Goal: Task Accomplishment & Management: Use online tool/utility

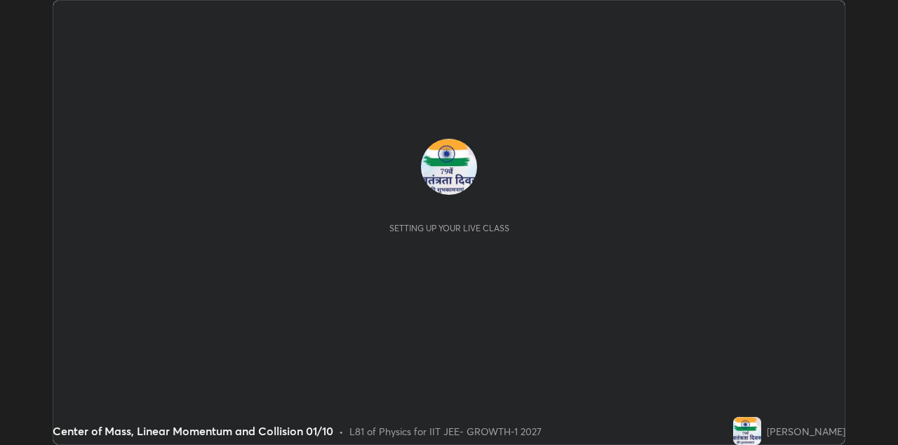
scroll to position [445, 897]
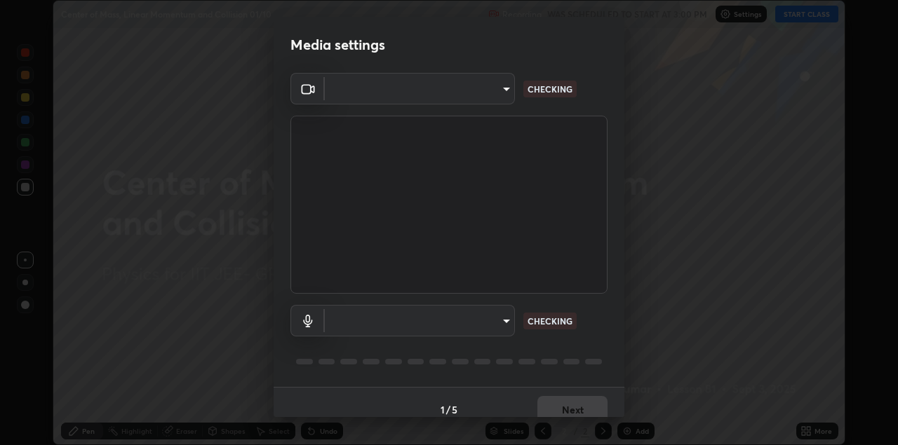
click at [488, 101] on body "Erase all Center of Mass, Linear Momentum and Collision 01/10 Recording WAS SCH…" at bounding box center [449, 222] width 898 height 445
click at [488, 101] on div at bounding box center [449, 222] width 898 height 445
type input "328e6f2585a3e25061caa5f7d933288efad2554777a51eb926c3b8af65148c91"
type input "8561d0645ec67383fa690b6bf58298da522add8bf1cd43f27a04a8968649231f"
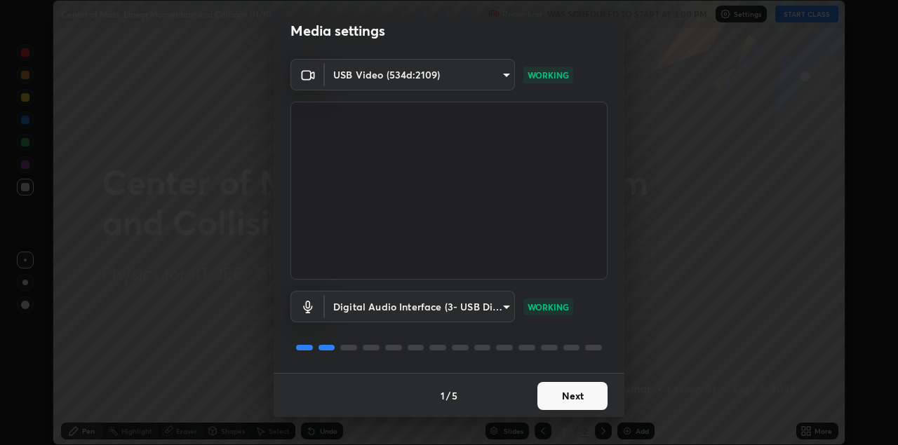
click at [569, 390] on button "Next" at bounding box center [572, 396] width 70 height 28
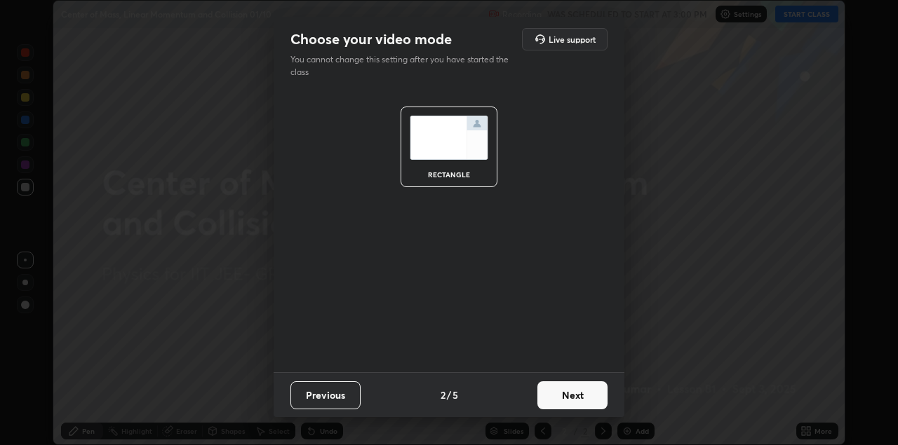
scroll to position [0, 0]
click at [572, 389] on button "Next" at bounding box center [572, 396] width 70 height 28
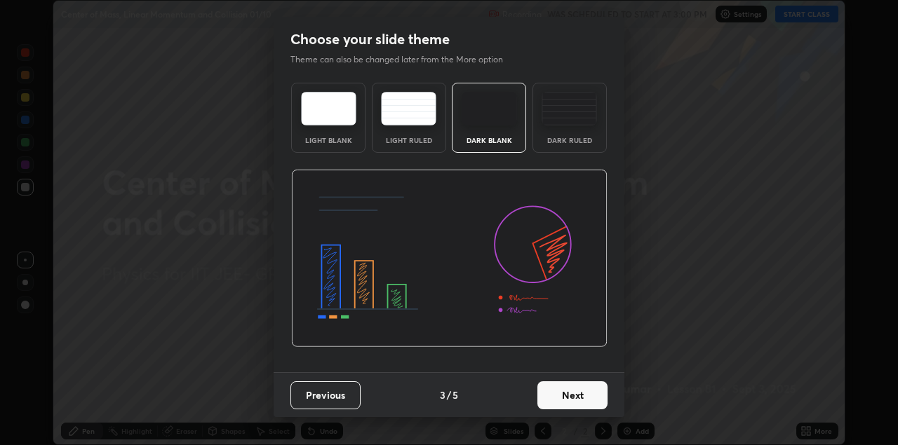
click at [578, 393] on button "Next" at bounding box center [572, 396] width 70 height 28
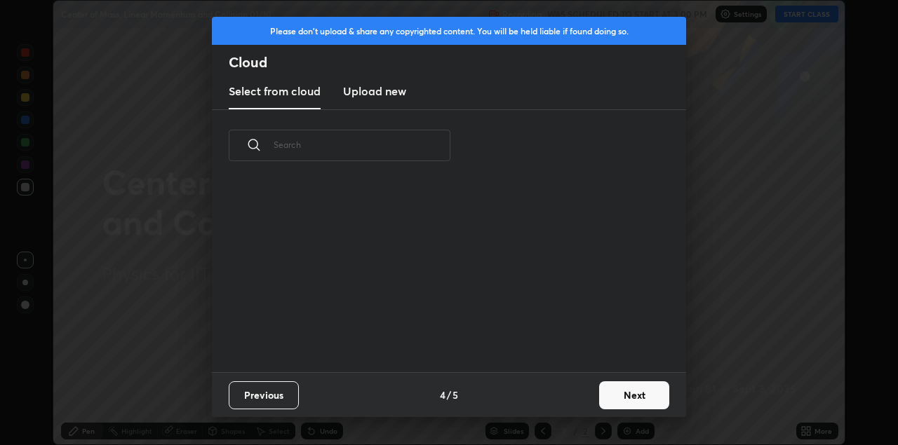
click at [593, 394] on div "Previous 4 / 5 Next" at bounding box center [449, 395] width 474 height 45
click at [633, 396] on button "Next" at bounding box center [634, 396] width 70 height 28
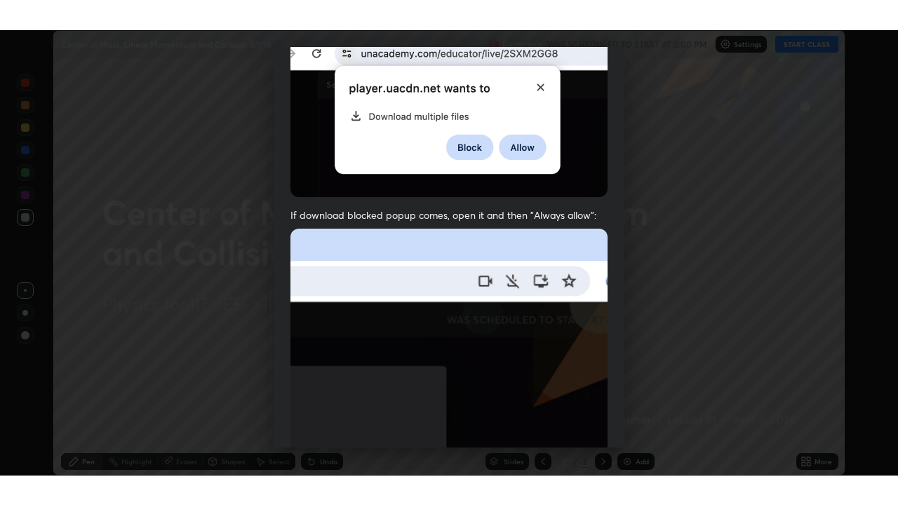
scroll to position [301, 0]
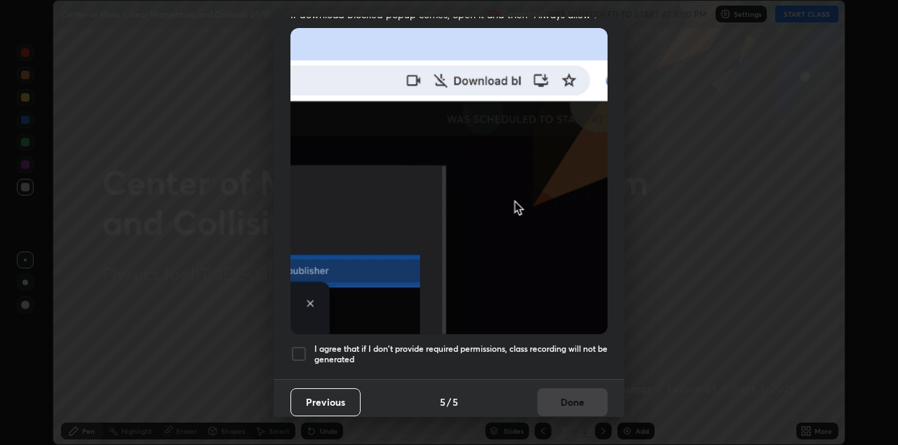
click at [304, 347] on div at bounding box center [298, 354] width 17 height 17
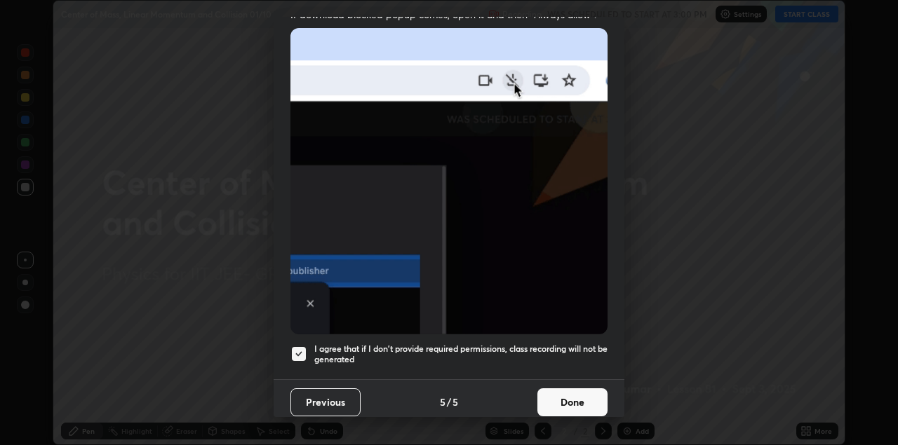
click at [584, 395] on button "Done" at bounding box center [572, 403] width 70 height 28
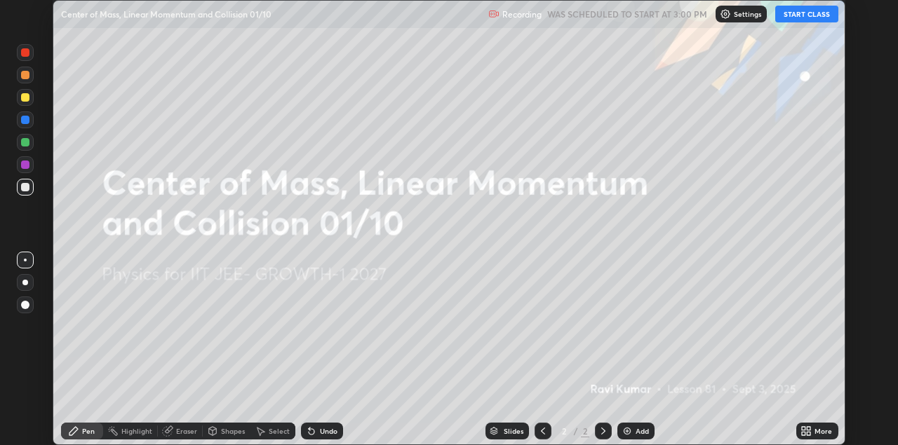
click at [804, 435] on icon at bounding box center [804, 434] width 4 height 4
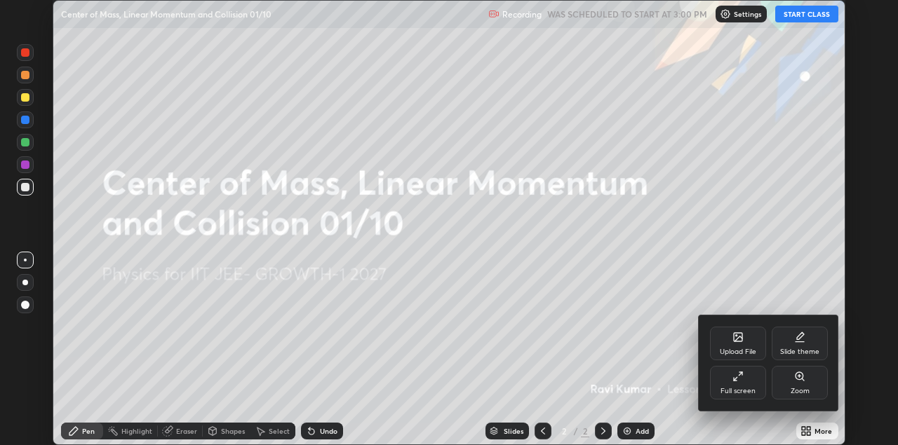
click at [732, 388] on div "Full screen" at bounding box center [737, 391] width 35 height 7
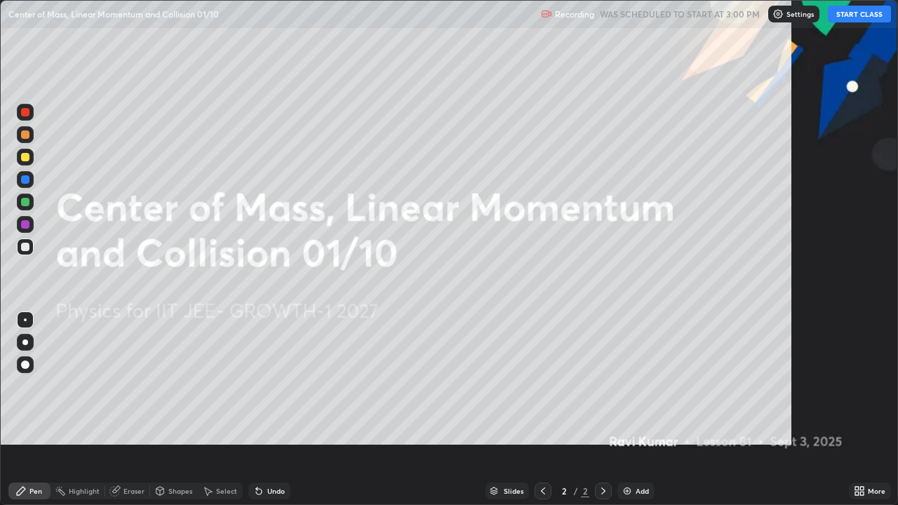
scroll to position [505, 898]
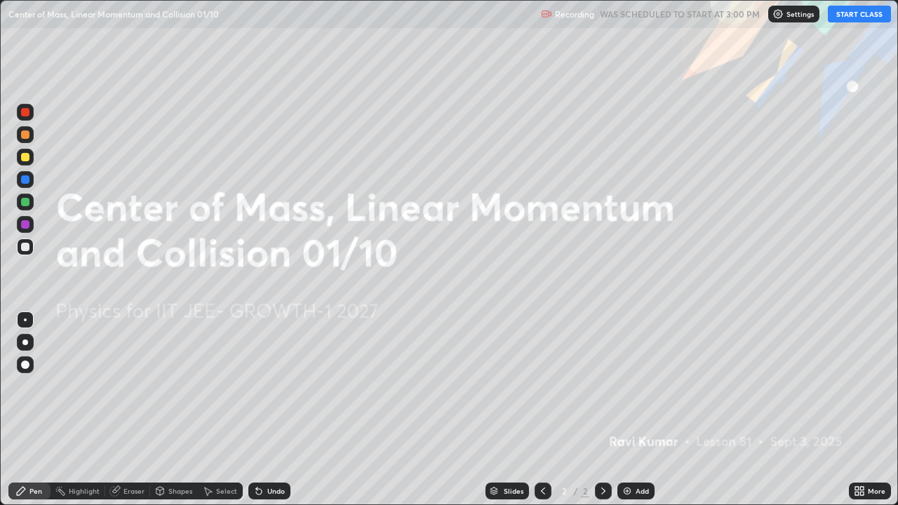
click at [786, 15] on div "Settings" at bounding box center [793, 14] width 51 height 17
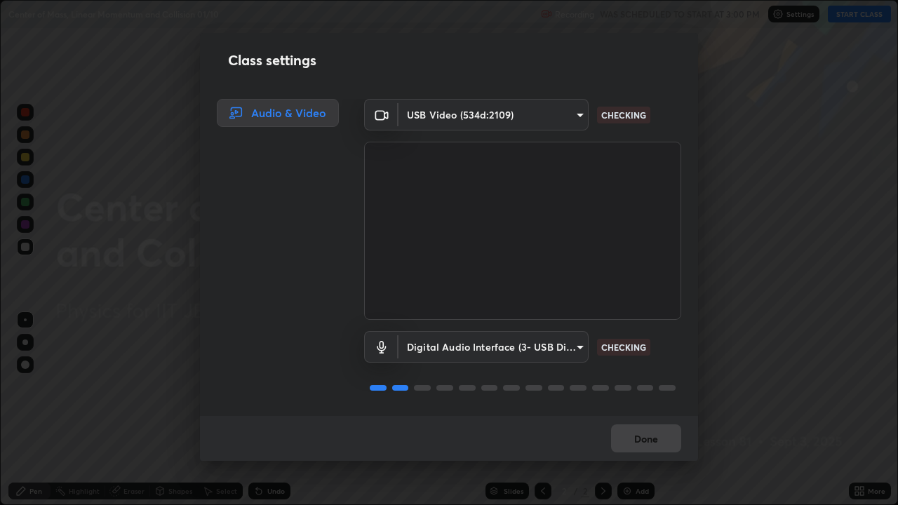
scroll to position [1, 0]
click at [645, 443] on button "Done" at bounding box center [646, 438] width 70 height 28
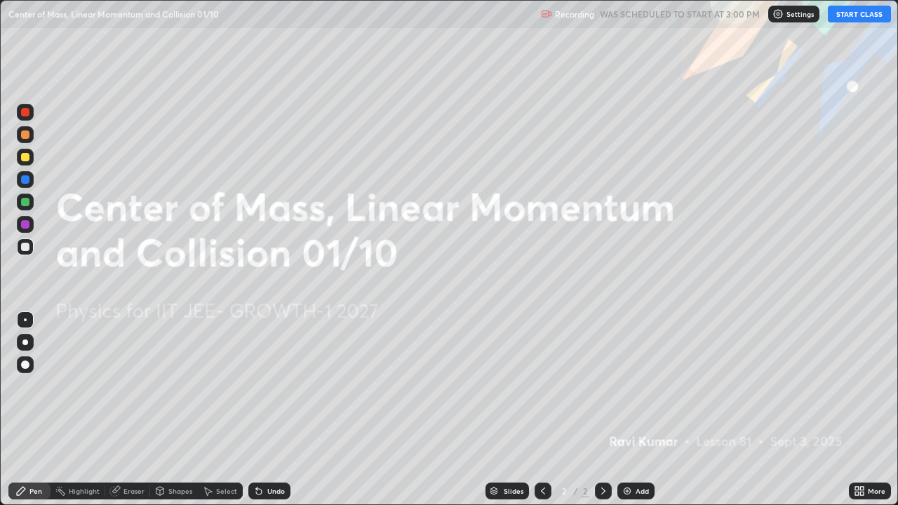
click at [601, 445] on icon at bounding box center [603, 490] width 11 height 11
click at [630, 445] on img at bounding box center [627, 490] width 11 height 11
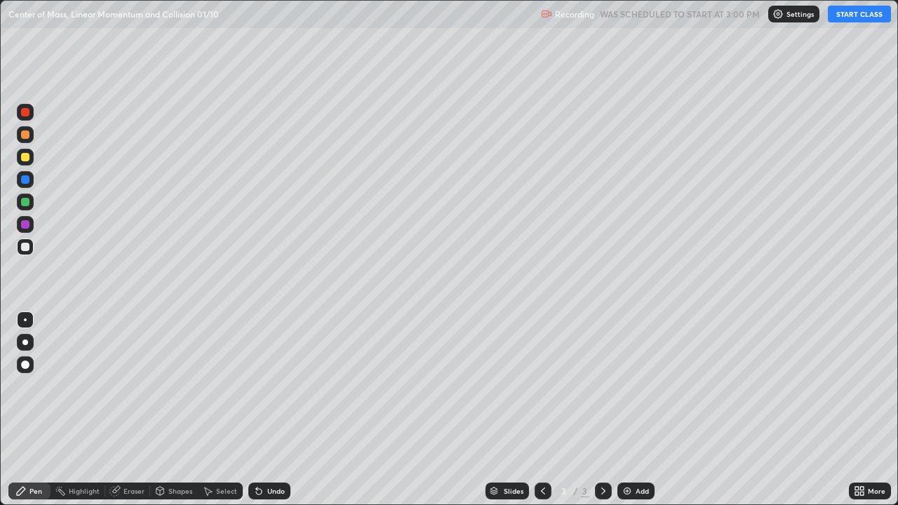
click at [30, 157] on div at bounding box center [25, 157] width 17 height 17
click at [29, 246] on div at bounding box center [25, 247] width 17 height 17
click at [23, 154] on div at bounding box center [25, 157] width 8 height 8
click at [856, 16] on button "START CLASS" at bounding box center [859, 14] width 63 height 17
click at [541, 445] on icon at bounding box center [543, 491] width 4 height 7
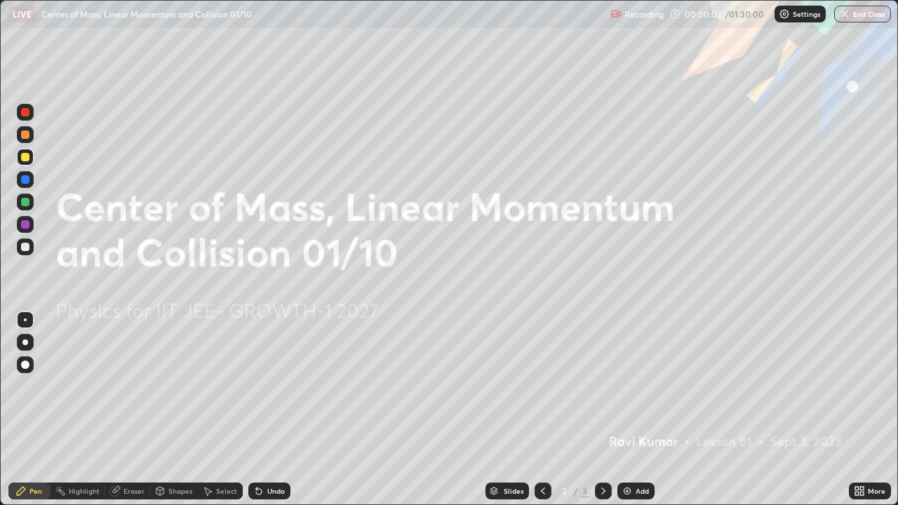
click at [601, 445] on icon at bounding box center [603, 490] width 11 height 11
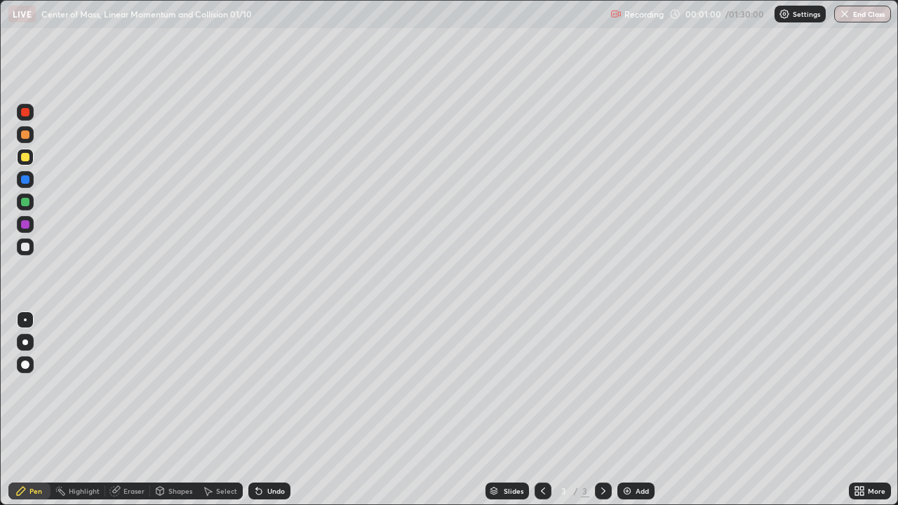
click at [24, 132] on div at bounding box center [25, 134] width 8 height 8
click at [258, 445] on icon at bounding box center [259, 492] width 6 height 6
click at [22, 180] on div at bounding box center [25, 179] width 8 height 8
click at [137, 445] on div "Eraser" at bounding box center [133, 491] width 21 height 7
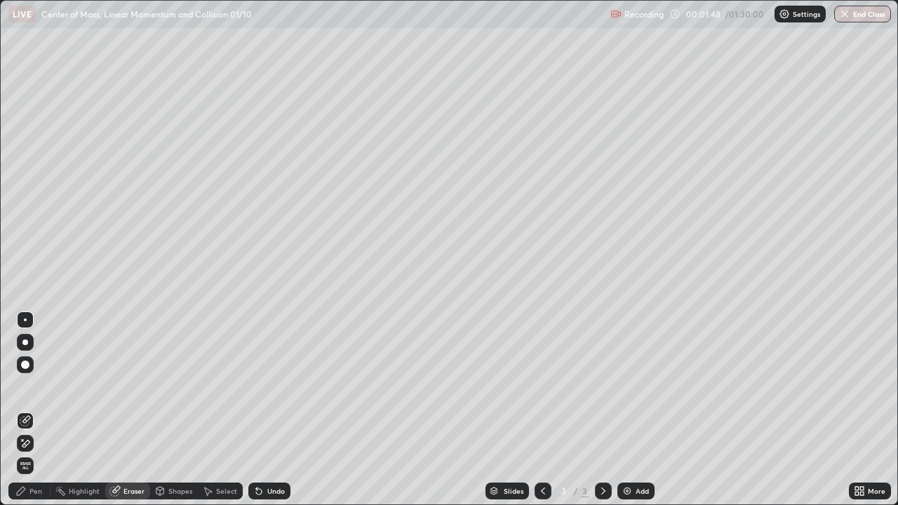
click at [29, 440] on icon at bounding box center [25, 444] width 11 height 12
click at [25, 445] on icon at bounding box center [20, 490] width 11 height 11
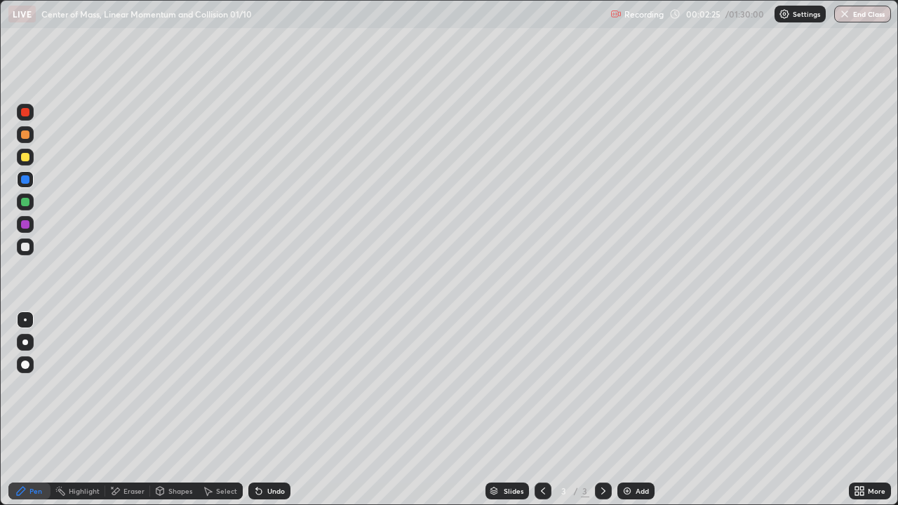
click at [126, 445] on div "Eraser" at bounding box center [133, 491] width 21 height 7
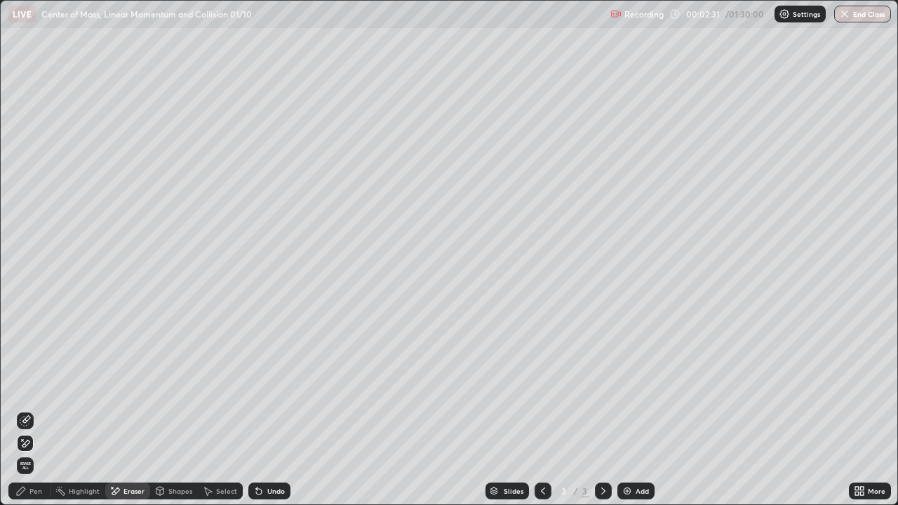
click at [18, 445] on icon at bounding box center [21, 491] width 8 height 8
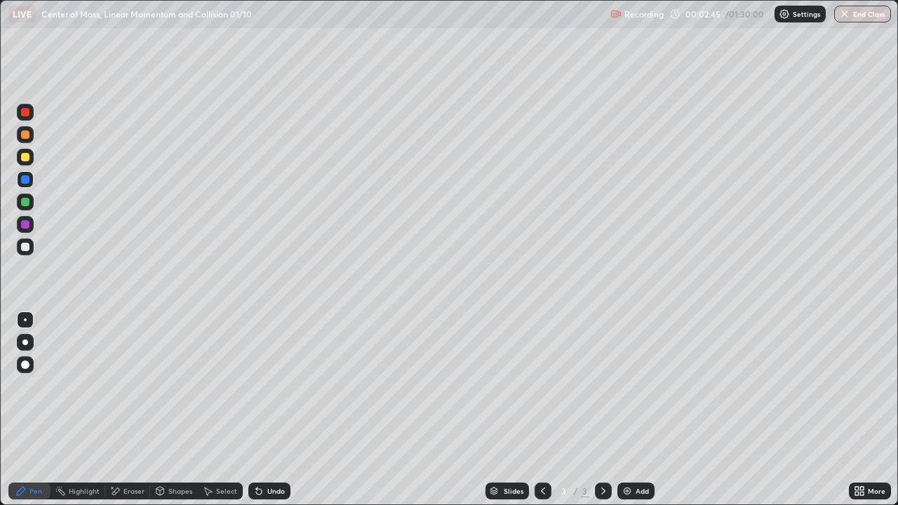
click at [27, 153] on div at bounding box center [25, 157] width 8 height 8
click at [25, 248] on div at bounding box center [25, 247] width 8 height 8
click at [267, 445] on div "Undo" at bounding box center [276, 491] width 18 height 7
click at [264, 445] on div "Undo" at bounding box center [269, 491] width 42 height 17
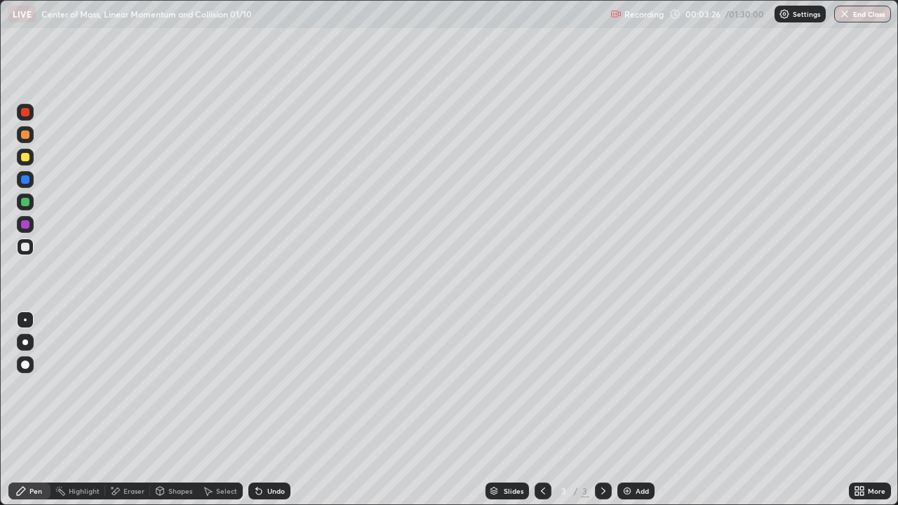
click at [28, 156] on div at bounding box center [25, 157] width 8 height 8
click at [26, 246] on div at bounding box center [25, 247] width 8 height 8
click at [263, 445] on div "Undo" at bounding box center [269, 491] width 42 height 17
click at [256, 445] on icon at bounding box center [256, 488] width 1 height 1
click at [29, 155] on div at bounding box center [25, 157] width 8 height 8
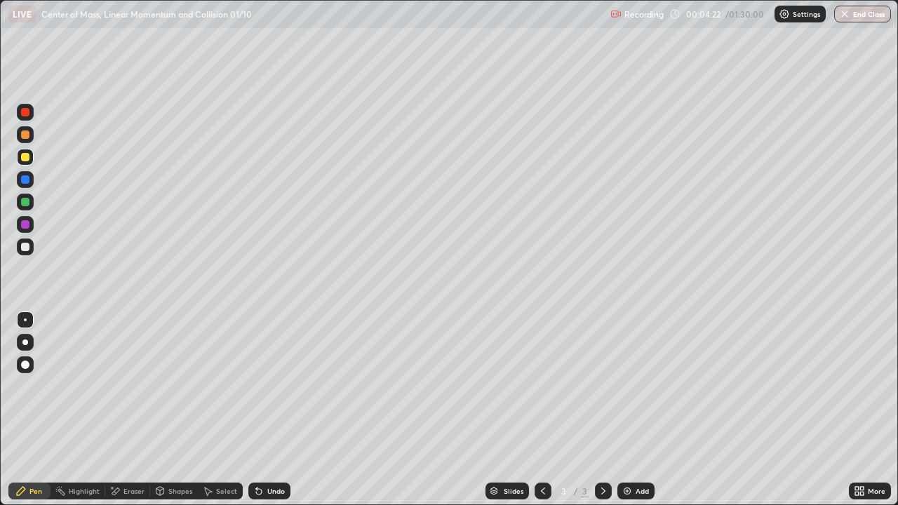
click at [271, 445] on div "Undo" at bounding box center [276, 491] width 18 height 7
click at [273, 445] on div "Undo" at bounding box center [276, 491] width 18 height 7
click at [128, 445] on div "Eraser" at bounding box center [127, 491] width 45 height 17
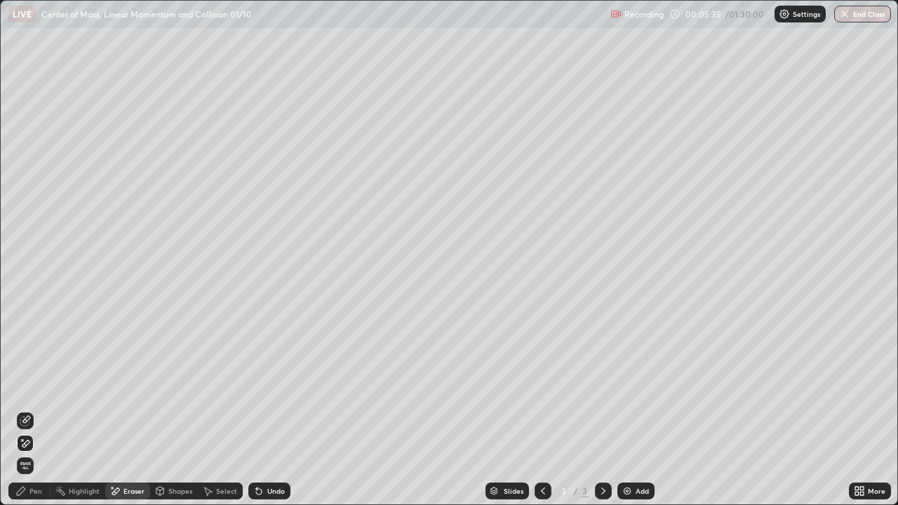
click at [30, 415] on div at bounding box center [25, 420] width 17 height 17
click at [23, 445] on div "Pen" at bounding box center [29, 491] width 42 height 17
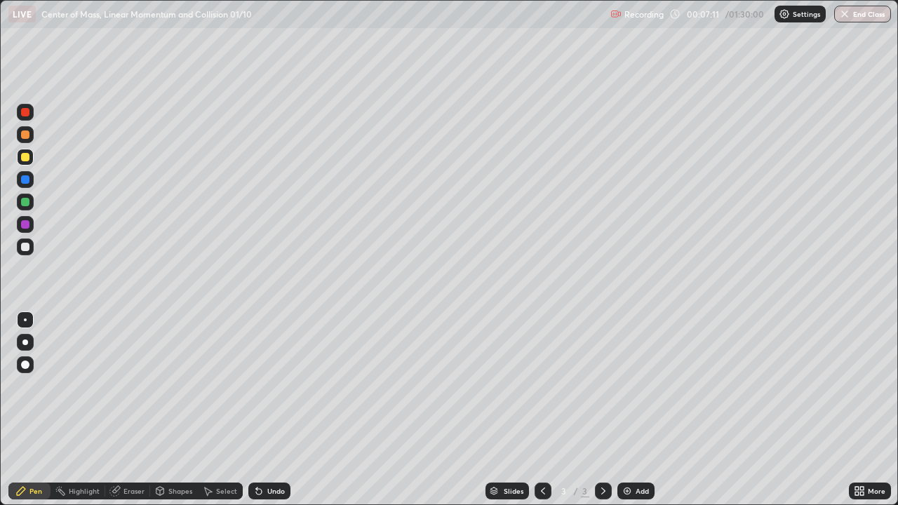
click at [116, 445] on icon at bounding box center [114, 491] width 9 height 9
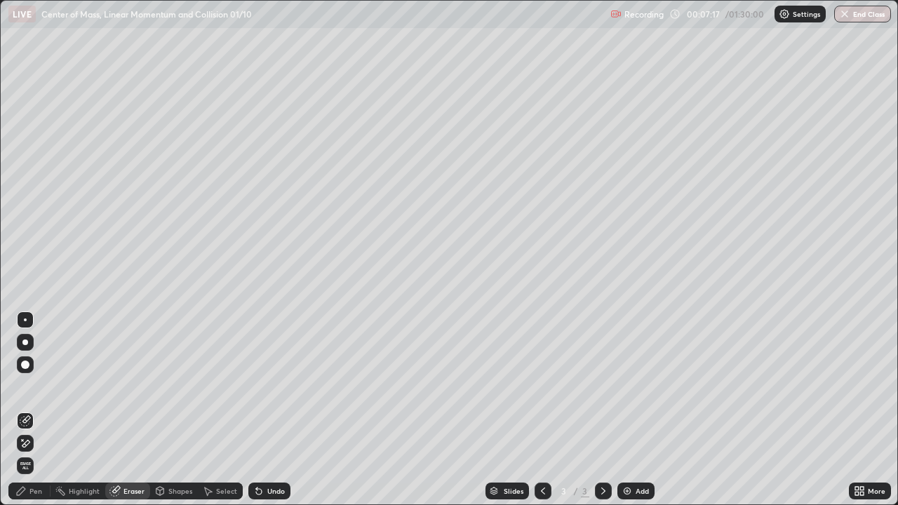
click at [22, 445] on icon at bounding box center [21, 491] width 8 height 8
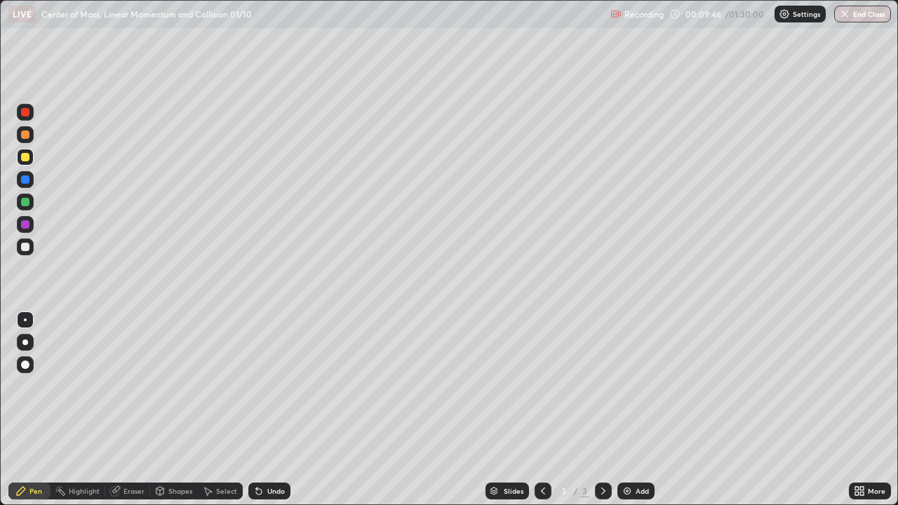
click at [20, 246] on div at bounding box center [25, 247] width 17 height 17
click at [124, 445] on div "Eraser" at bounding box center [133, 491] width 21 height 7
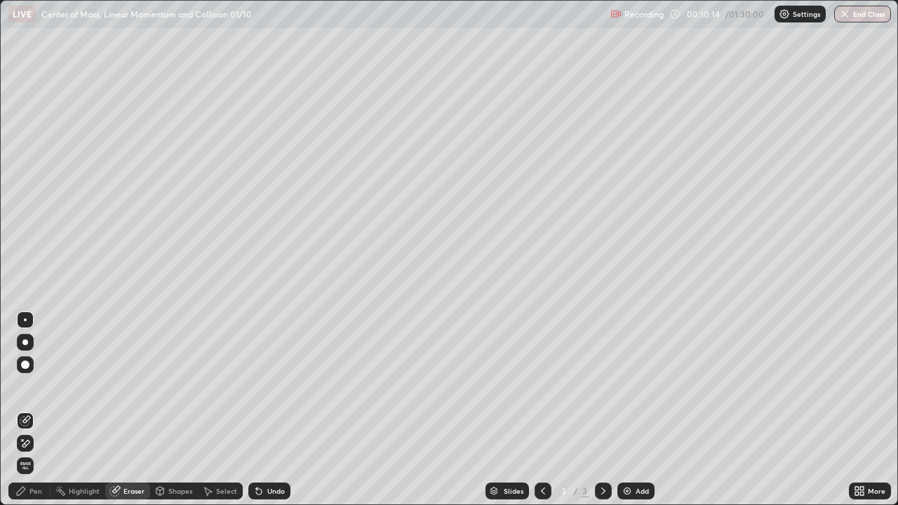
click at [25, 445] on icon at bounding box center [20, 490] width 11 height 11
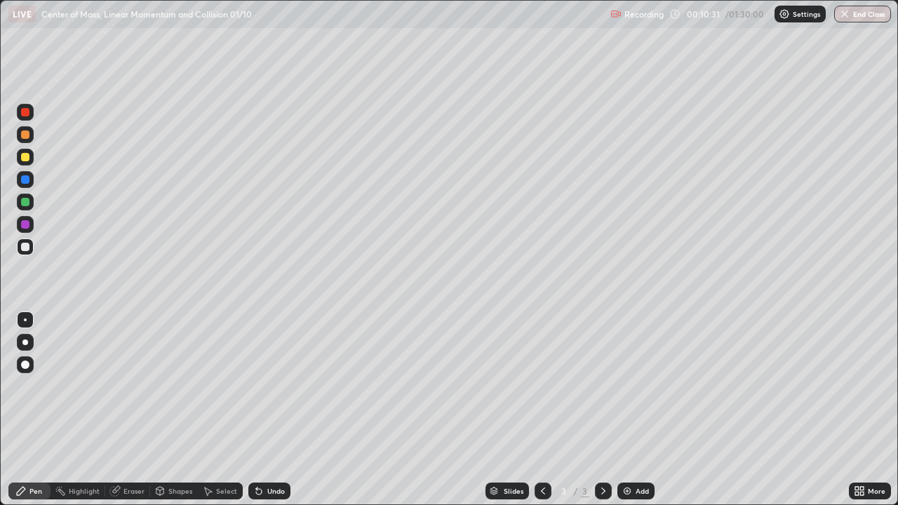
click at [603, 445] on icon at bounding box center [603, 490] width 11 height 11
click at [626, 445] on img at bounding box center [627, 490] width 11 height 11
click at [257, 445] on icon at bounding box center [259, 492] width 6 height 6
click at [256, 445] on icon at bounding box center [259, 492] width 6 height 6
click at [259, 445] on icon at bounding box center [258, 490] width 11 height 11
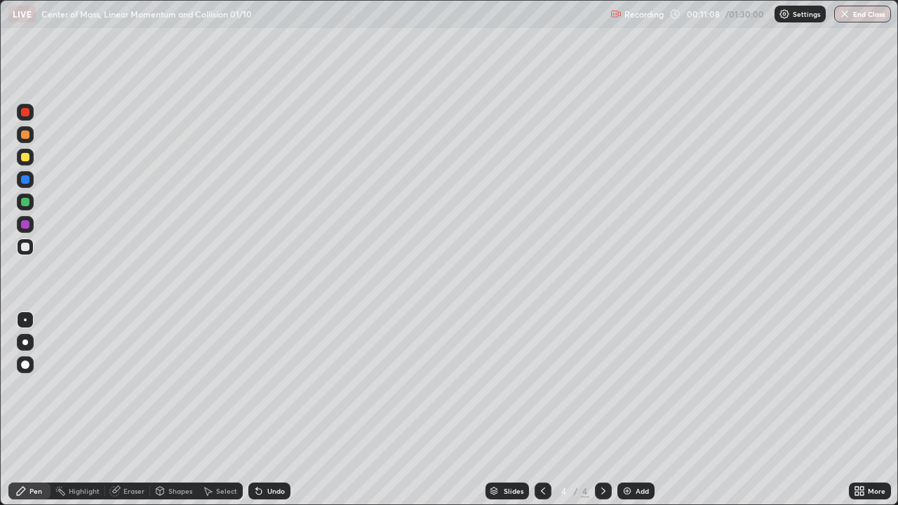
click at [257, 445] on icon at bounding box center [259, 492] width 6 height 6
click at [269, 445] on div "Undo" at bounding box center [276, 491] width 18 height 7
click at [267, 445] on div "Undo" at bounding box center [276, 491] width 18 height 7
click at [269, 445] on div "Undo" at bounding box center [276, 491] width 18 height 7
click at [539, 445] on icon at bounding box center [542, 490] width 11 height 11
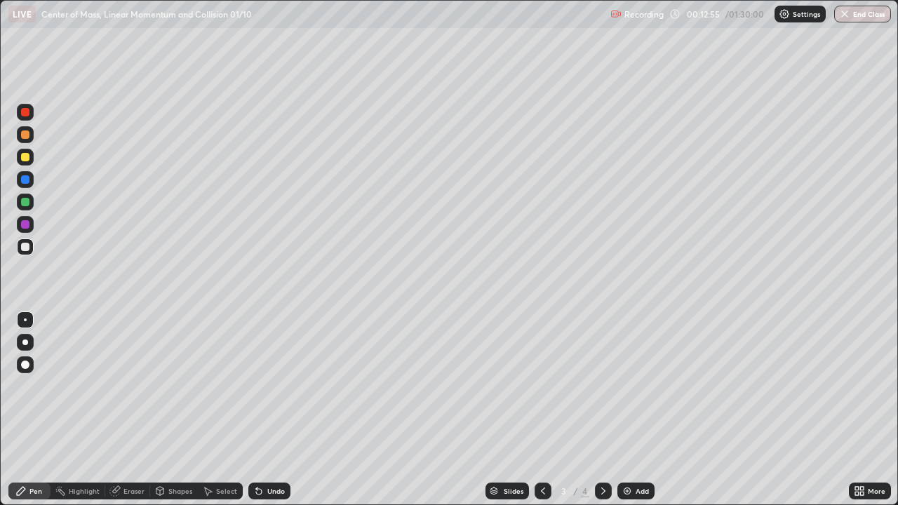
click at [598, 445] on div at bounding box center [603, 491] width 17 height 17
click at [24, 159] on div at bounding box center [25, 157] width 8 height 8
click at [267, 445] on div "Undo" at bounding box center [276, 491] width 18 height 7
click at [623, 445] on img at bounding box center [627, 490] width 11 height 11
click at [23, 201] on div at bounding box center [25, 202] width 8 height 8
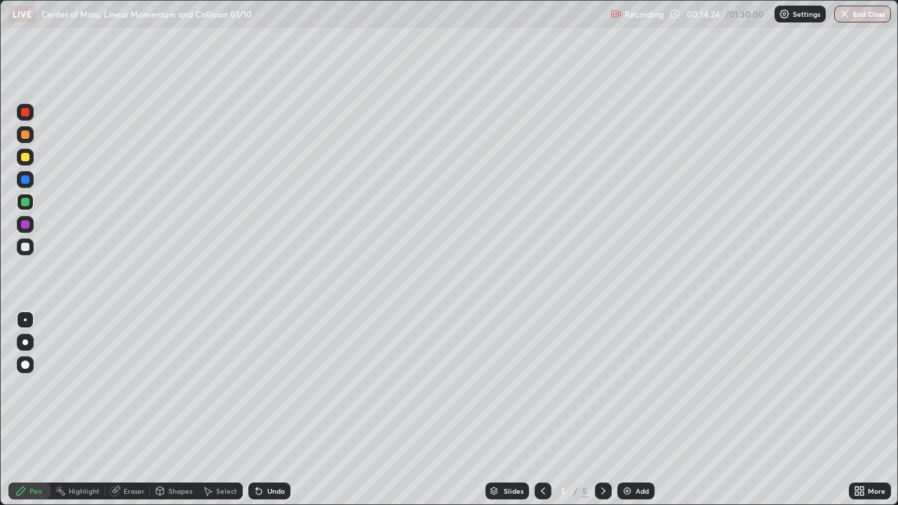
click at [256, 445] on icon at bounding box center [256, 488] width 1 height 1
click at [123, 445] on div "Eraser" at bounding box center [133, 491] width 21 height 7
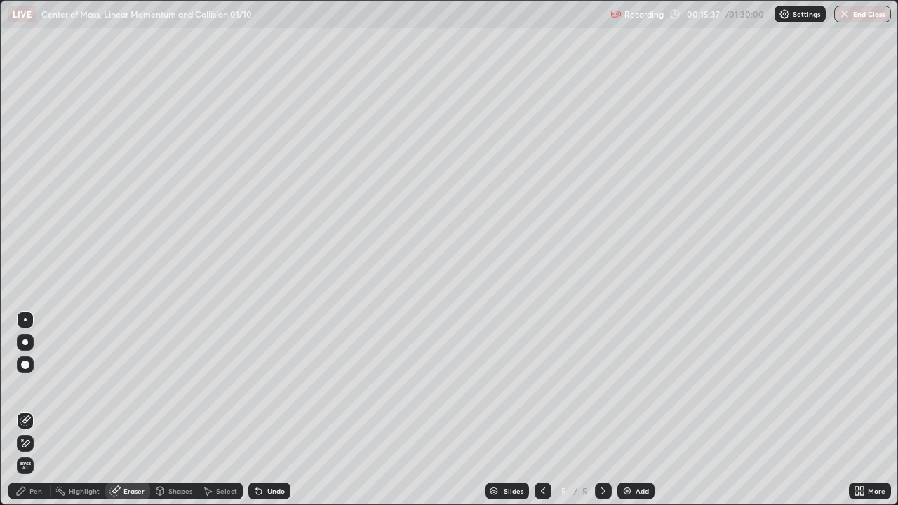
click at [22, 440] on icon at bounding box center [22, 439] width 1 height 1
click at [24, 445] on icon at bounding box center [20, 490] width 11 height 11
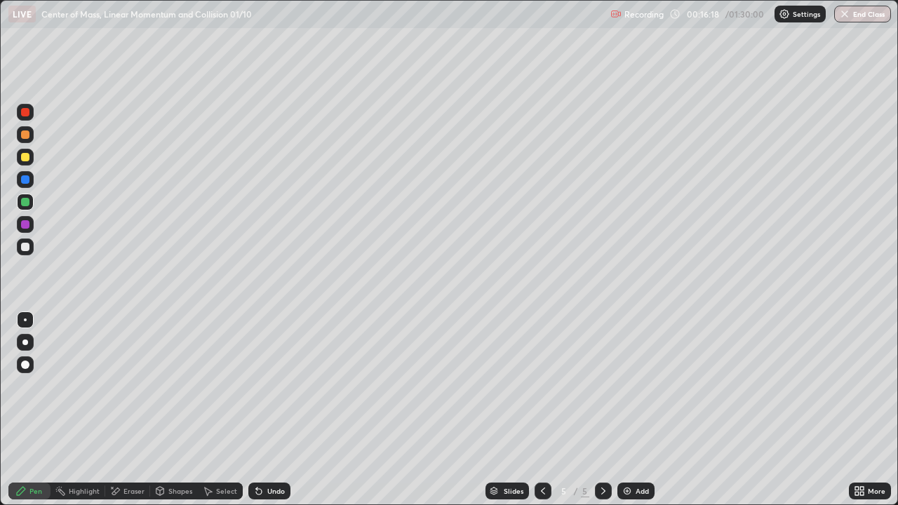
click at [31, 158] on div at bounding box center [25, 157] width 17 height 17
click at [23, 246] on div at bounding box center [25, 247] width 8 height 8
click at [264, 445] on div "Undo" at bounding box center [269, 491] width 42 height 17
click at [26, 203] on div at bounding box center [25, 202] width 8 height 8
click at [23, 160] on div at bounding box center [25, 157] width 8 height 8
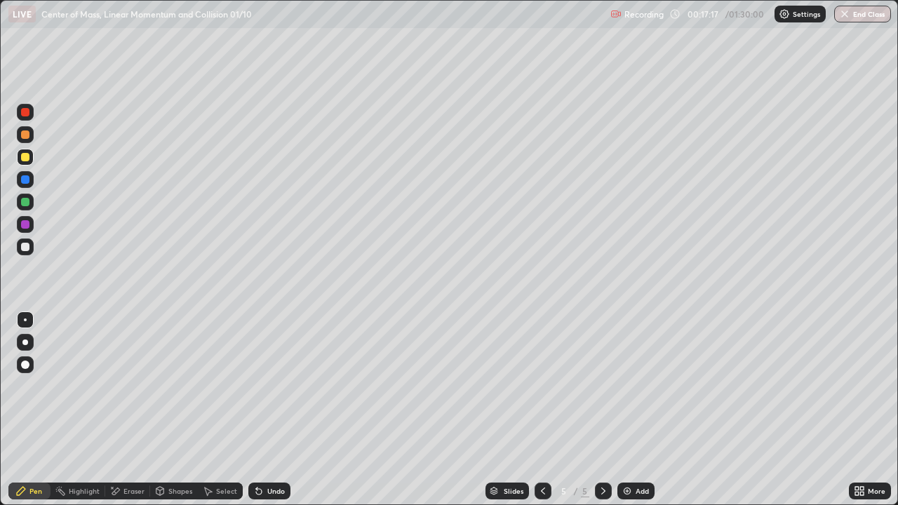
click at [26, 202] on div at bounding box center [25, 202] width 8 height 8
click at [128, 445] on div "Eraser" at bounding box center [133, 491] width 21 height 7
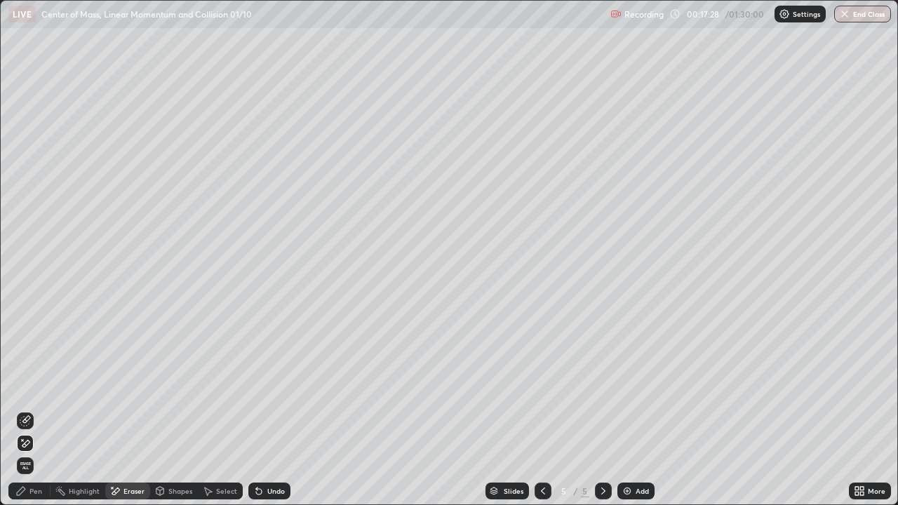
click at [27, 445] on div "Pen" at bounding box center [29, 491] width 42 height 17
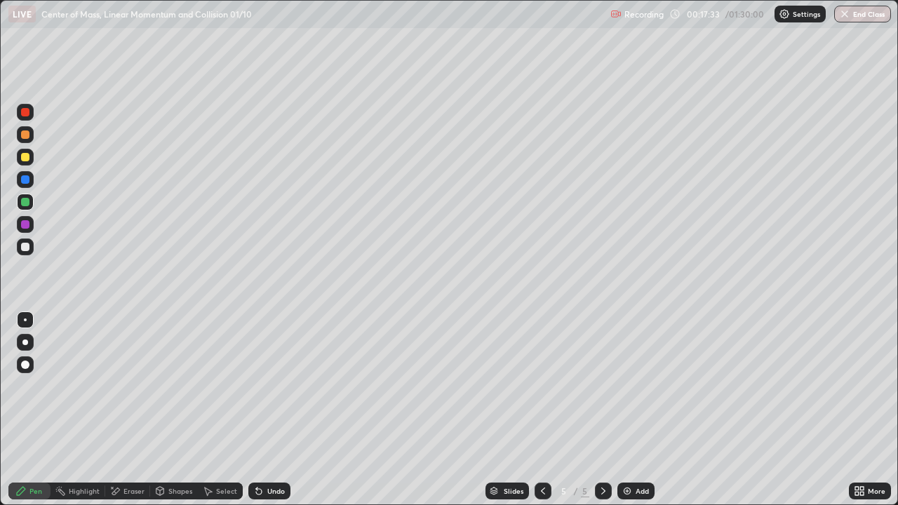
click at [22, 114] on div at bounding box center [25, 112] width 8 height 8
click at [25, 156] on div at bounding box center [25, 157] width 8 height 8
click at [272, 445] on div "Undo" at bounding box center [276, 491] width 18 height 7
click at [28, 250] on div at bounding box center [25, 247] width 17 height 17
click at [121, 445] on div "Eraser" at bounding box center [127, 491] width 45 height 17
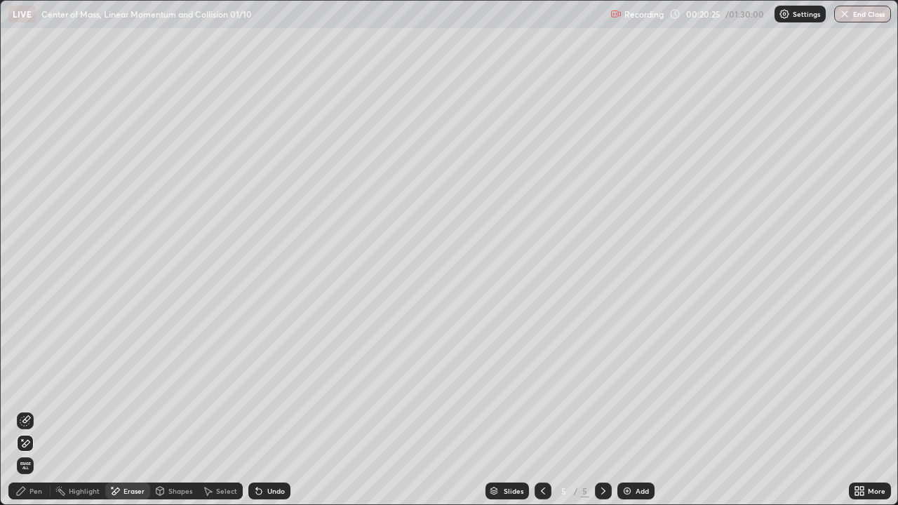
click at [29, 445] on div "Pen" at bounding box center [35, 491] width 13 height 7
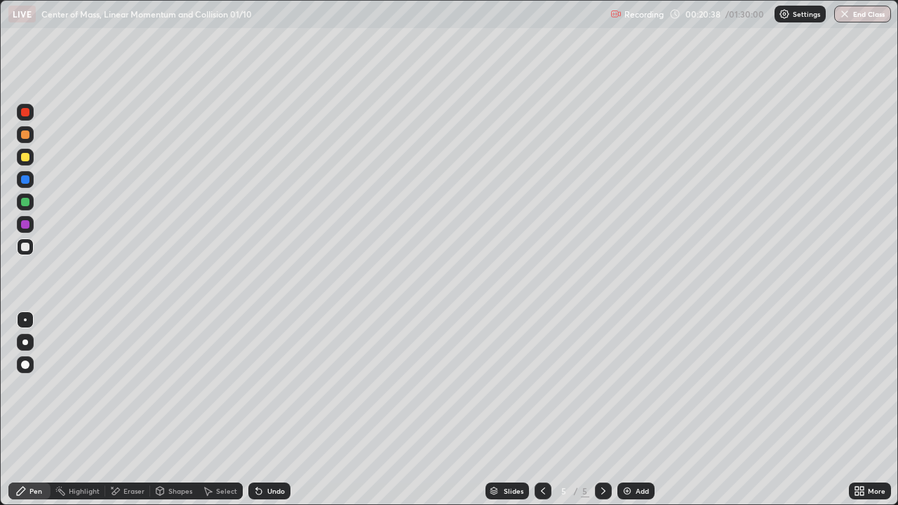
click at [262, 445] on div "Undo" at bounding box center [269, 491] width 42 height 17
click at [274, 445] on div "Undo" at bounding box center [269, 491] width 42 height 17
click at [25, 154] on div at bounding box center [25, 157] width 8 height 8
click at [120, 445] on div "Eraser" at bounding box center [127, 491] width 45 height 17
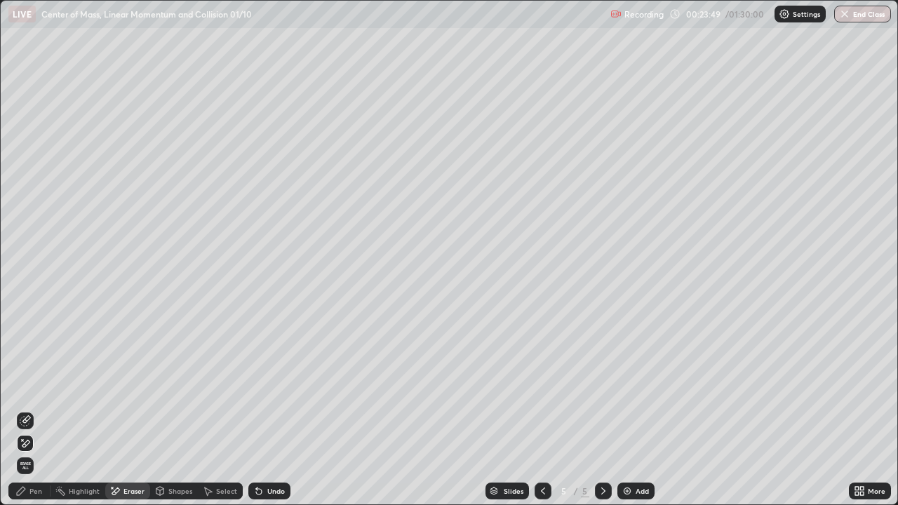
click at [33, 445] on div "Pen" at bounding box center [35, 491] width 13 height 7
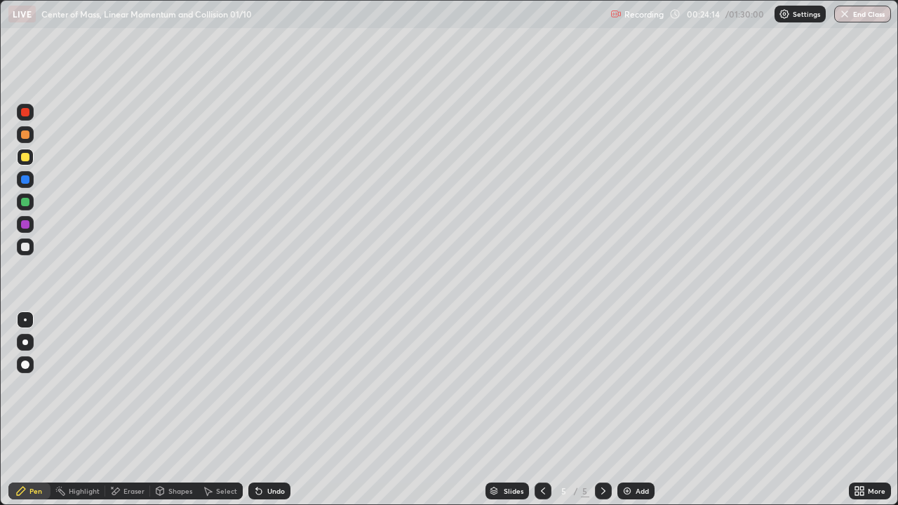
click at [24, 246] on div at bounding box center [25, 247] width 8 height 8
click at [20, 160] on div at bounding box center [25, 157] width 17 height 17
click at [603, 445] on icon at bounding box center [603, 490] width 11 height 11
click at [213, 445] on div "Select" at bounding box center [220, 491] width 45 height 17
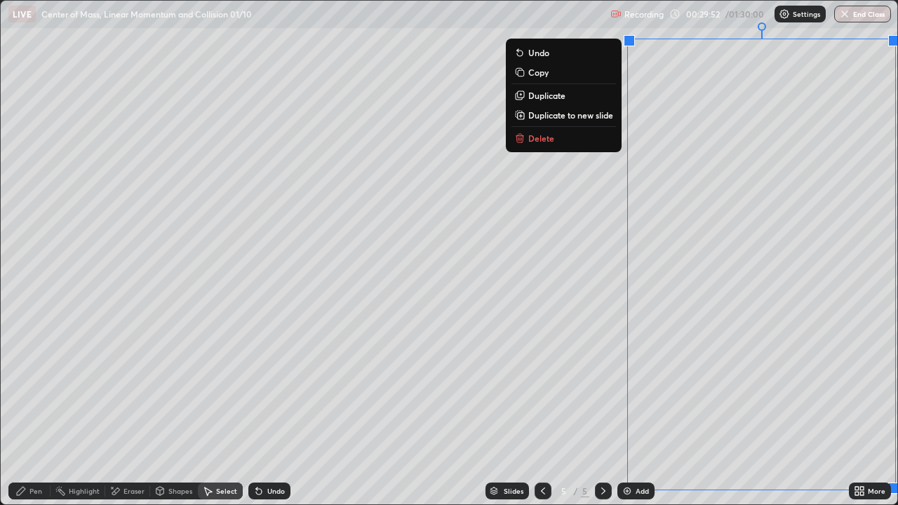
click at [542, 116] on p "Duplicate to new slide" at bounding box center [570, 114] width 85 height 11
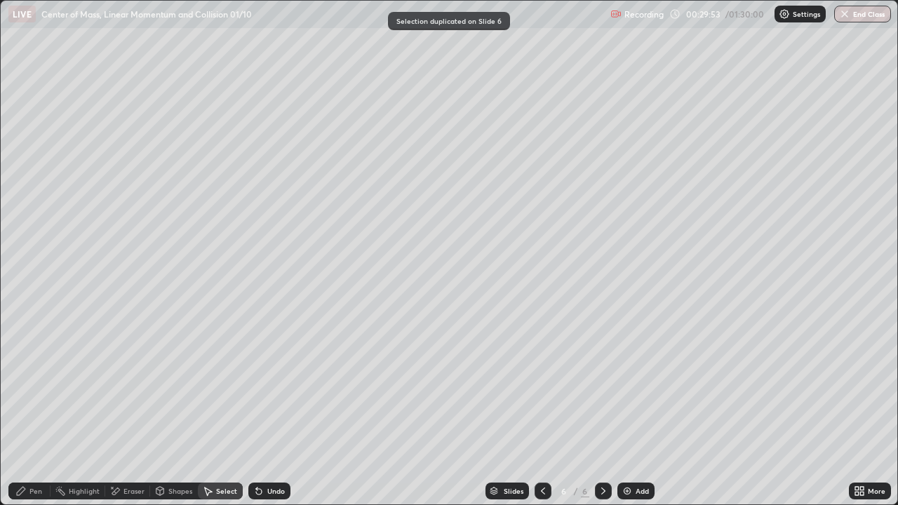
click at [38, 445] on div "Pen" at bounding box center [35, 491] width 13 height 7
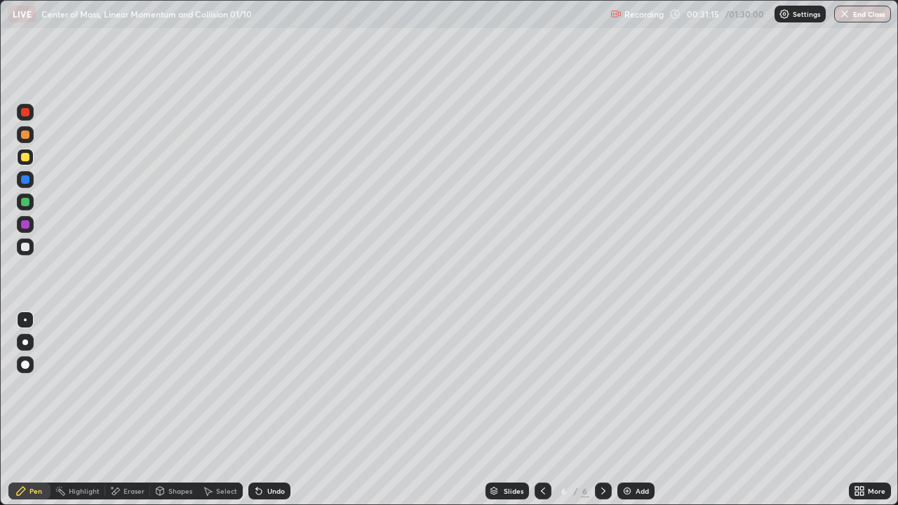
click at [269, 445] on div "Undo" at bounding box center [276, 491] width 18 height 7
click at [268, 445] on div "Undo" at bounding box center [276, 491] width 18 height 7
click at [269, 445] on div "Undo" at bounding box center [276, 491] width 18 height 7
click at [116, 445] on icon at bounding box center [116, 491] width 8 height 7
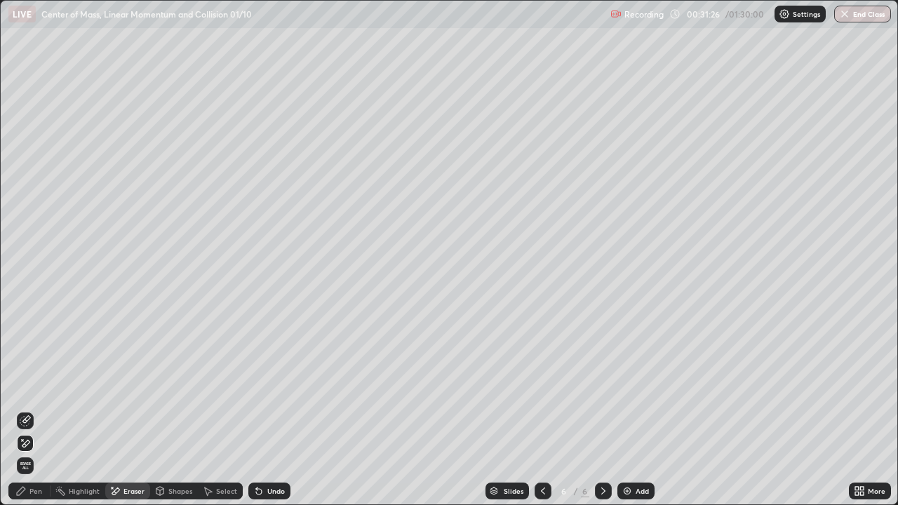
click at [27, 445] on div "Pen" at bounding box center [29, 491] width 42 height 17
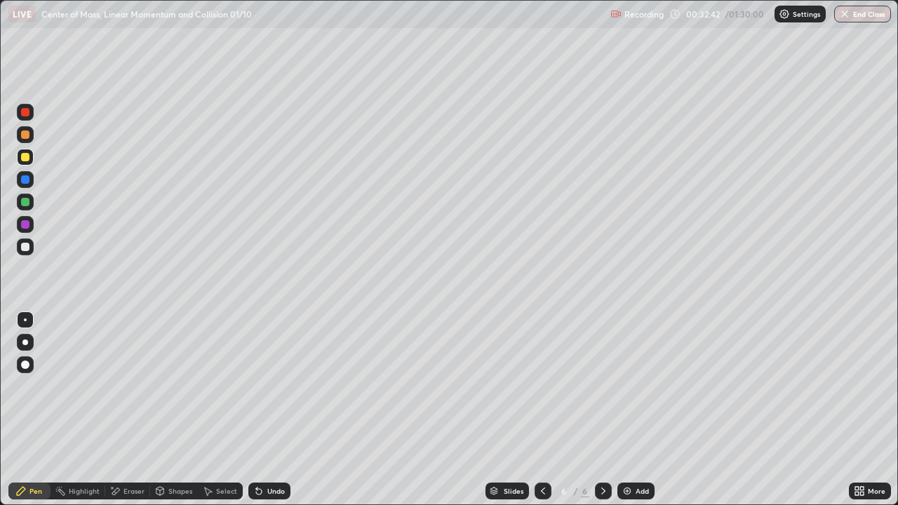
click at [119, 445] on icon at bounding box center [114, 491] width 11 height 12
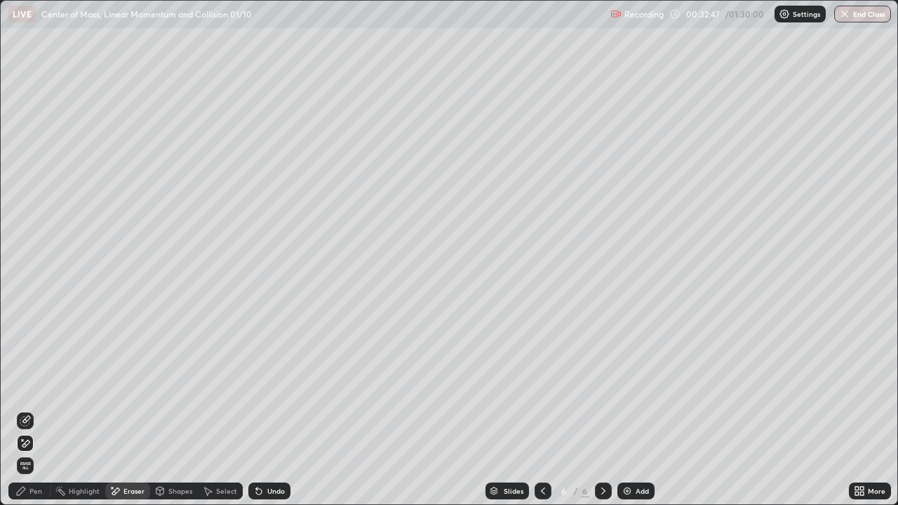
click at [228, 445] on div "Select" at bounding box center [226, 491] width 21 height 7
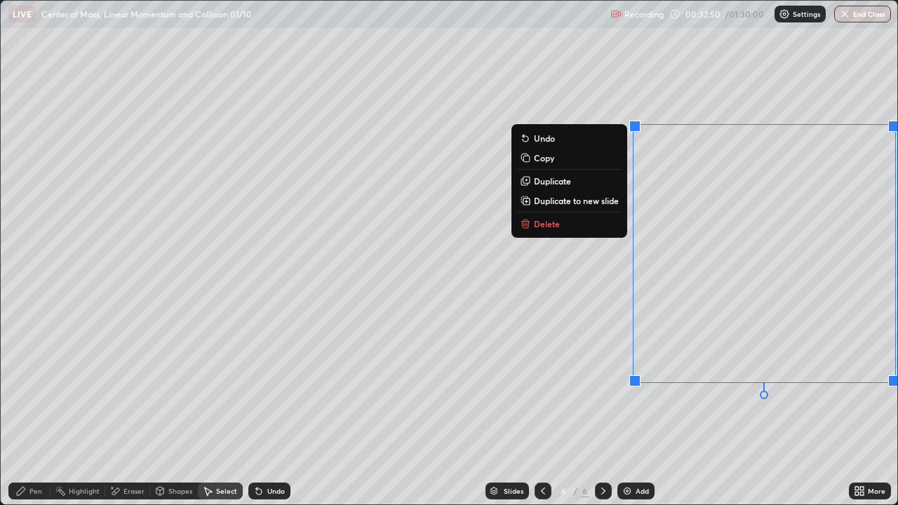
click at [551, 222] on p "Delete" at bounding box center [547, 223] width 26 height 11
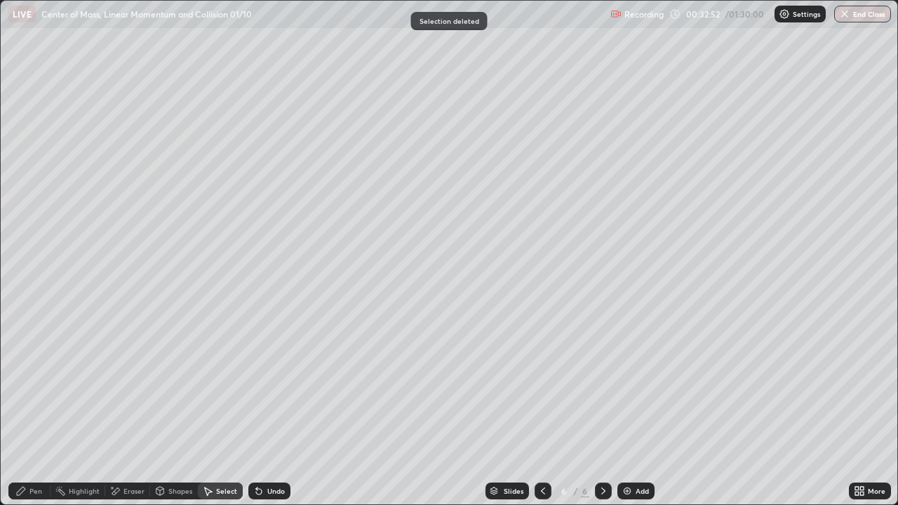
click at [31, 445] on div "Pen" at bounding box center [35, 491] width 13 height 7
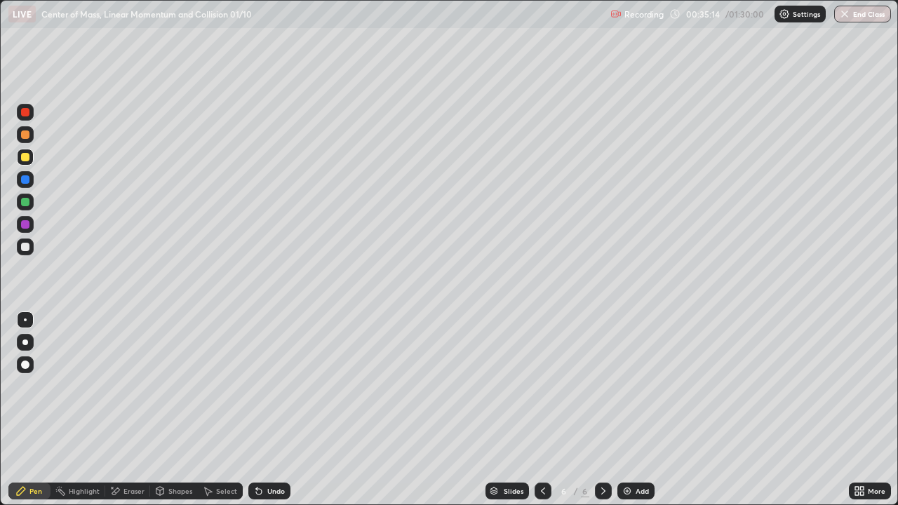
click at [605, 445] on icon at bounding box center [603, 490] width 11 height 11
click at [626, 445] on img at bounding box center [627, 490] width 11 height 11
click at [543, 445] on icon at bounding box center [542, 490] width 11 height 11
click at [542, 445] on icon at bounding box center [543, 491] width 4 height 7
click at [603, 445] on icon at bounding box center [603, 490] width 11 height 11
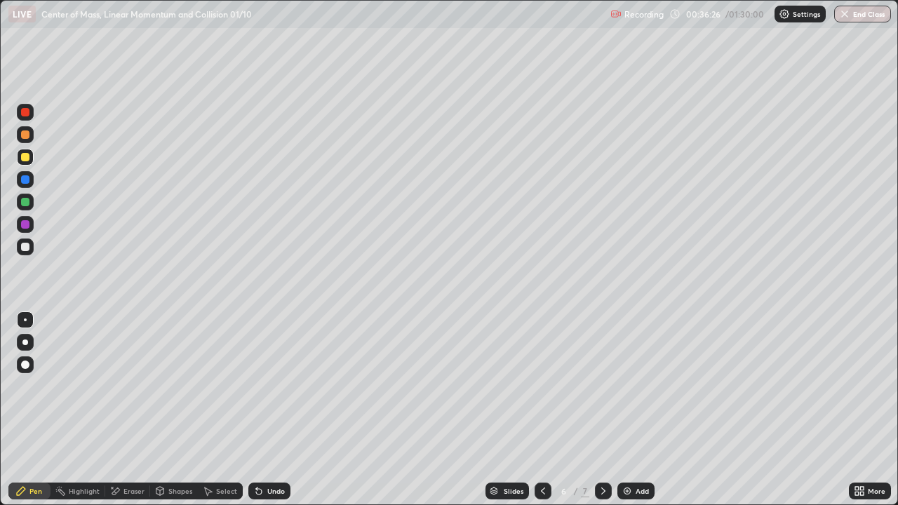
click at [602, 445] on icon at bounding box center [603, 490] width 11 height 11
click at [27, 114] on div at bounding box center [25, 112] width 8 height 8
click at [264, 445] on div "Undo" at bounding box center [269, 491] width 42 height 17
click at [261, 445] on icon at bounding box center [258, 490] width 11 height 11
click at [258, 445] on icon at bounding box center [259, 492] width 6 height 6
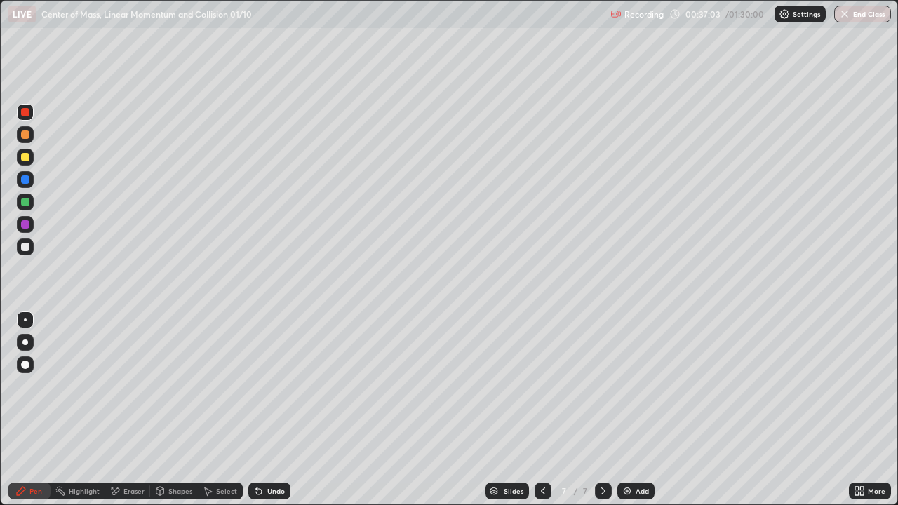
click at [258, 445] on icon at bounding box center [259, 492] width 6 height 6
click at [27, 153] on div at bounding box center [25, 157] width 8 height 8
click at [25, 246] on div at bounding box center [25, 247] width 8 height 8
click at [25, 135] on div at bounding box center [25, 134] width 8 height 8
click at [21, 160] on div at bounding box center [25, 157] width 8 height 8
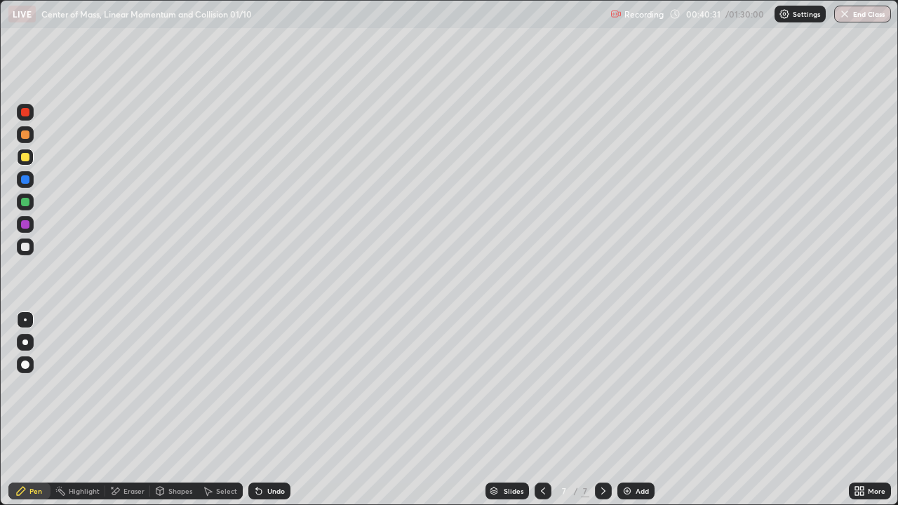
click at [279, 445] on div "Undo" at bounding box center [276, 491] width 18 height 7
click at [277, 445] on div "Undo" at bounding box center [276, 491] width 18 height 7
click at [273, 445] on div "Undo" at bounding box center [276, 491] width 18 height 7
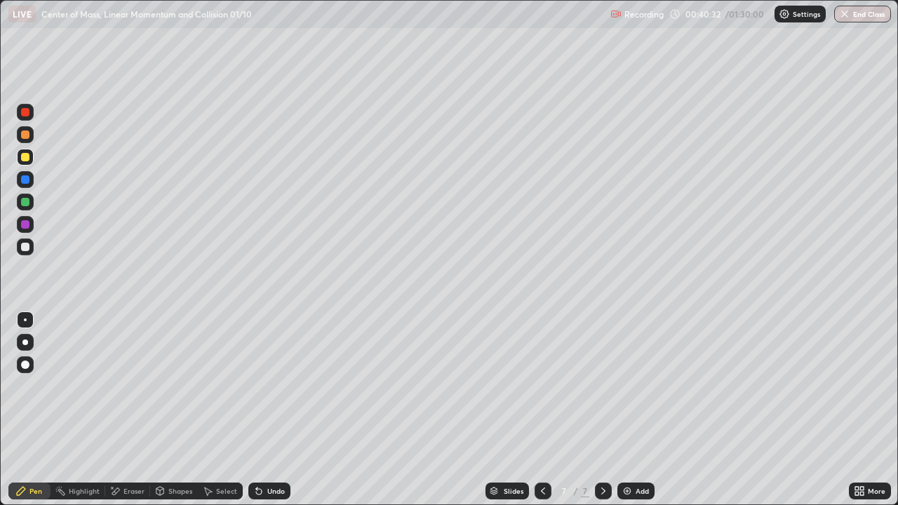
click at [274, 445] on div "Undo" at bounding box center [276, 491] width 18 height 7
click at [271, 445] on div "Undo" at bounding box center [276, 491] width 18 height 7
click at [267, 445] on div "Undo" at bounding box center [276, 491] width 18 height 7
click at [271, 445] on div "Undo" at bounding box center [276, 491] width 18 height 7
click at [23, 244] on div at bounding box center [25, 247] width 8 height 8
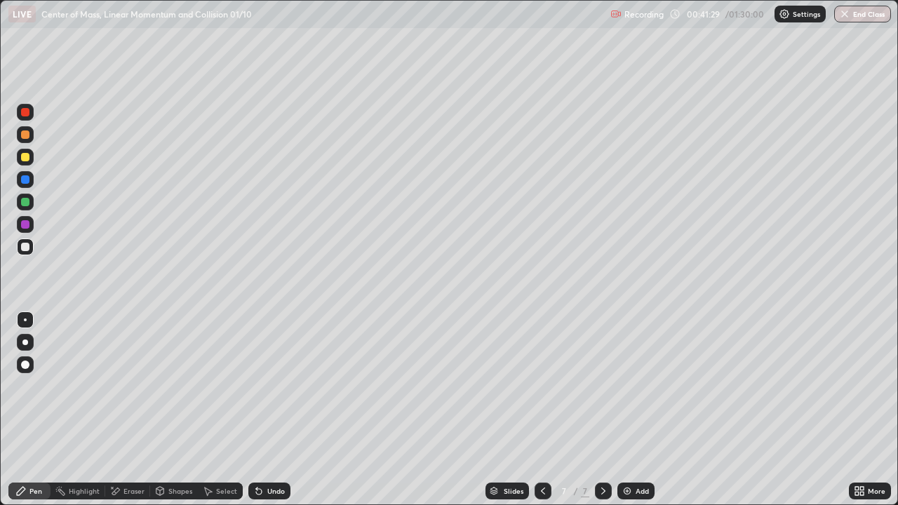
click at [123, 445] on div "Eraser" at bounding box center [133, 491] width 21 height 7
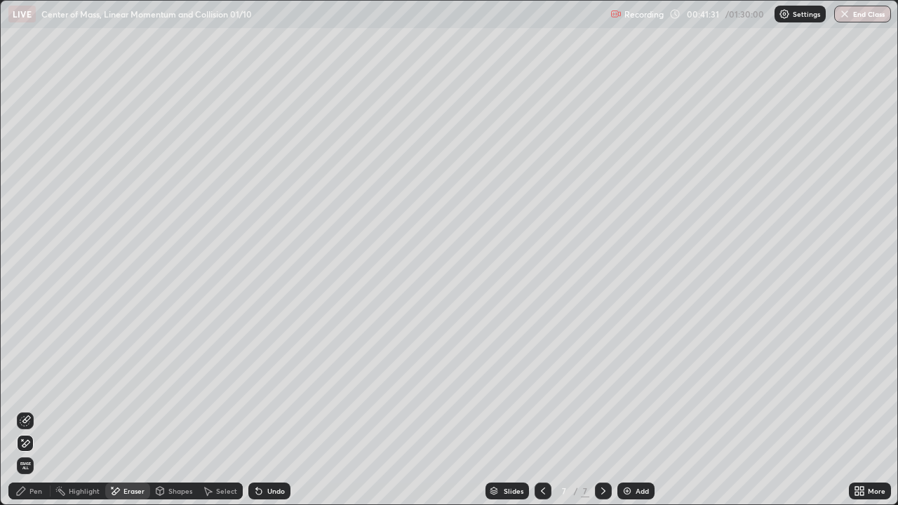
click at [24, 420] on icon at bounding box center [25, 420] width 11 height 11
click at [27, 445] on div "Pen" at bounding box center [29, 491] width 42 height 17
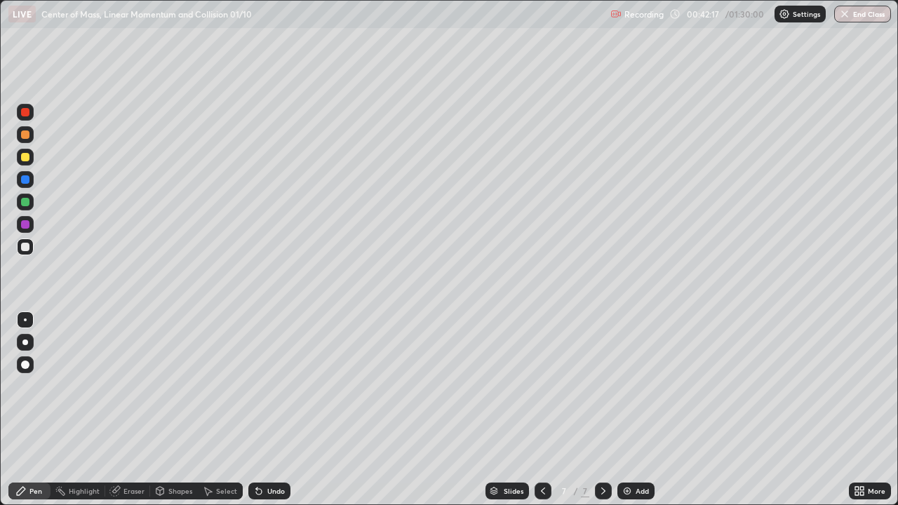
click at [271, 445] on div "Undo" at bounding box center [276, 491] width 18 height 7
click at [267, 445] on div "Undo" at bounding box center [276, 491] width 18 height 7
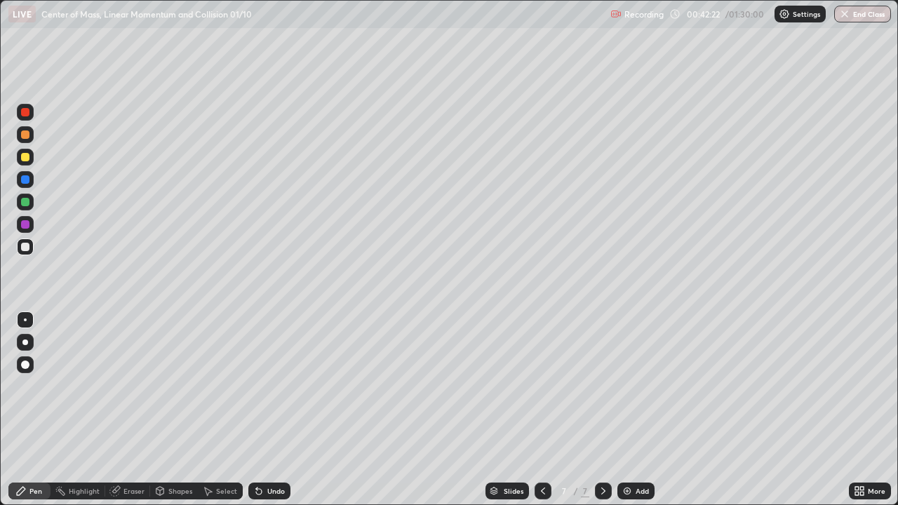
click at [259, 445] on icon at bounding box center [259, 492] width 6 height 6
click at [271, 445] on div "Undo" at bounding box center [276, 491] width 18 height 7
click at [269, 445] on div "Undo" at bounding box center [276, 491] width 18 height 7
click at [31, 155] on div at bounding box center [25, 157] width 17 height 17
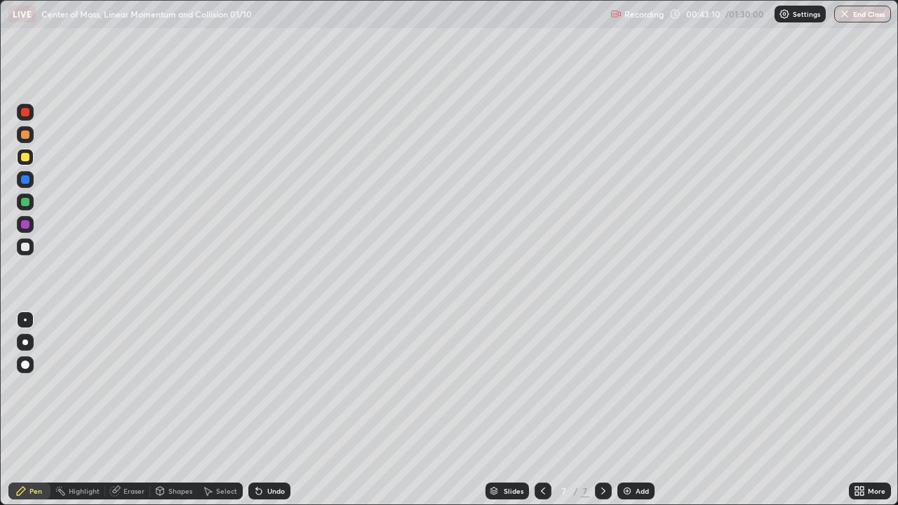
click at [121, 445] on div "Eraser" at bounding box center [127, 491] width 45 height 17
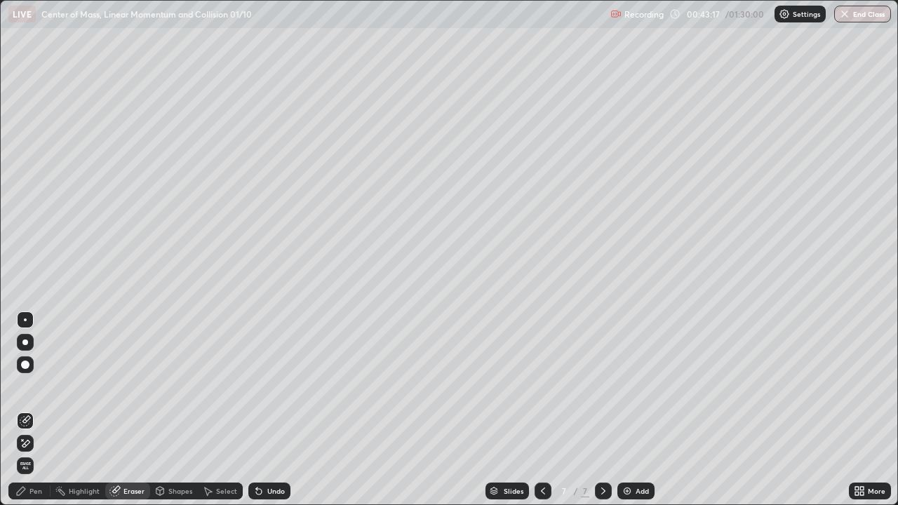
click at [26, 441] on icon at bounding box center [25, 444] width 11 height 12
click at [22, 445] on icon at bounding box center [20, 490] width 11 height 11
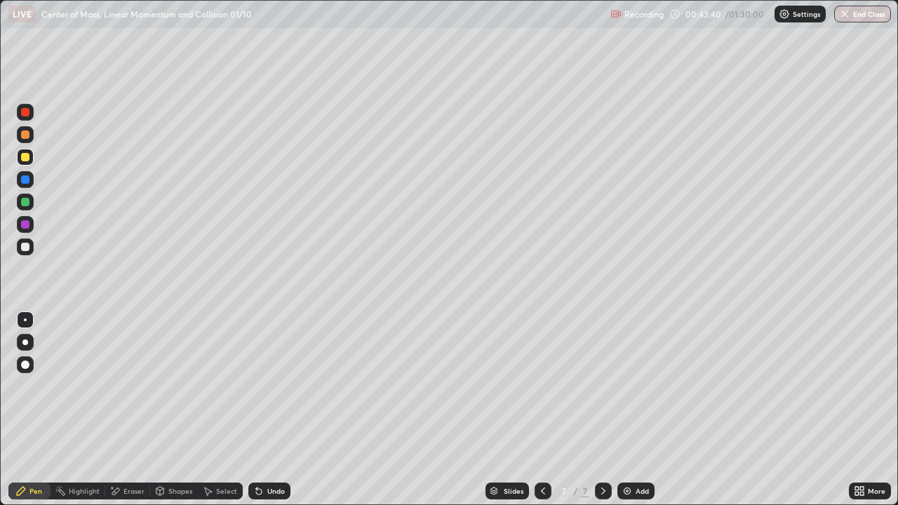
click at [273, 445] on div "Undo" at bounding box center [276, 491] width 18 height 7
click at [22, 179] on div at bounding box center [25, 179] width 8 height 8
click at [21, 155] on div at bounding box center [25, 157] width 8 height 8
click at [276, 445] on div "Undo" at bounding box center [276, 491] width 18 height 7
click at [273, 445] on div "Undo" at bounding box center [269, 491] width 42 height 17
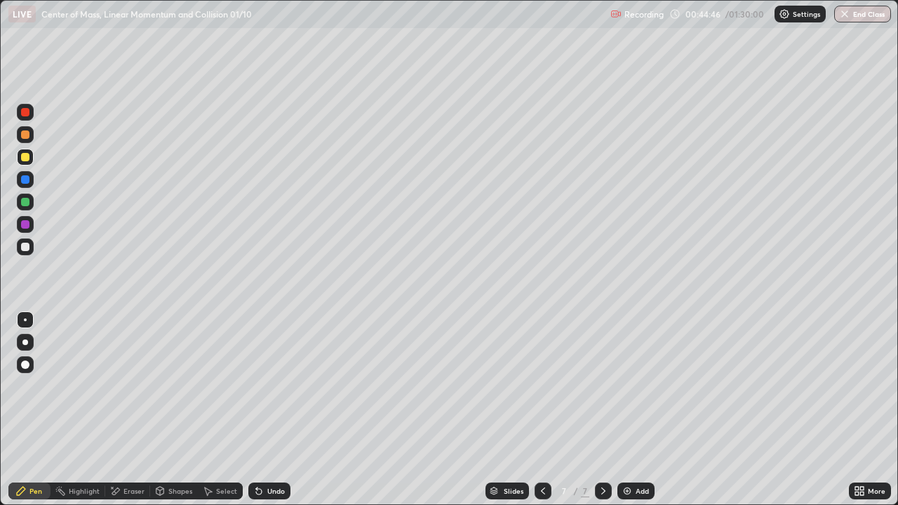
click at [273, 445] on div "Undo" at bounding box center [269, 491] width 42 height 17
click at [29, 245] on div at bounding box center [25, 247] width 8 height 8
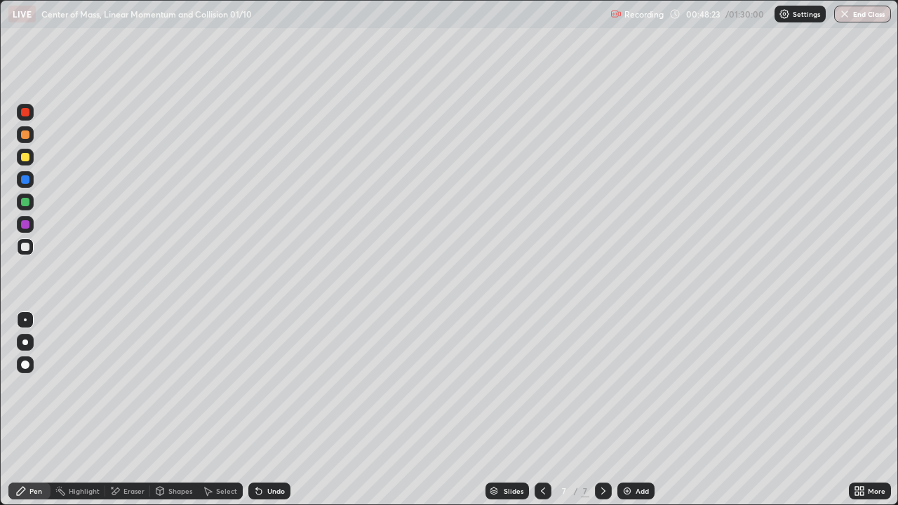
click at [598, 445] on icon at bounding box center [603, 490] width 11 height 11
click at [626, 445] on img at bounding box center [627, 490] width 11 height 11
click at [22, 158] on div at bounding box center [25, 157] width 8 height 8
click at [27, 112] on div at bounding box center [25, 112] width 8 height 8
click at [24, 154] on div at bounding box center [25, 157] width 8 height 8
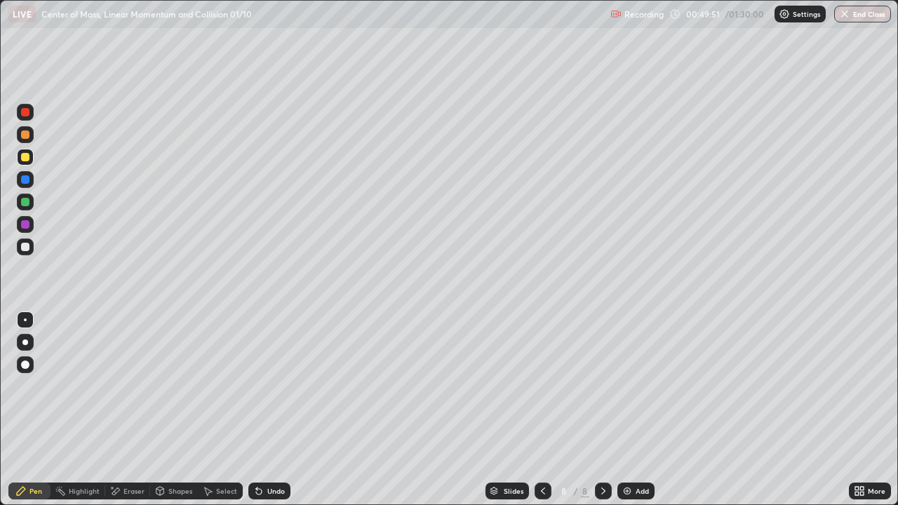
click at [27, 113] on div at bounding box center [25, 112] width 8 height 8
click at [26, 246] on div at bounding box center [25, 247] width 8 height 8
click at [24, 178] on div at bounding box center [25, 179] width 8 height 8
click at [25, 201] on div at bounding box center [25, 202] width 8 height 8
click at [256, 445] on icon at bounding box center [256, 488] width 1 height 1
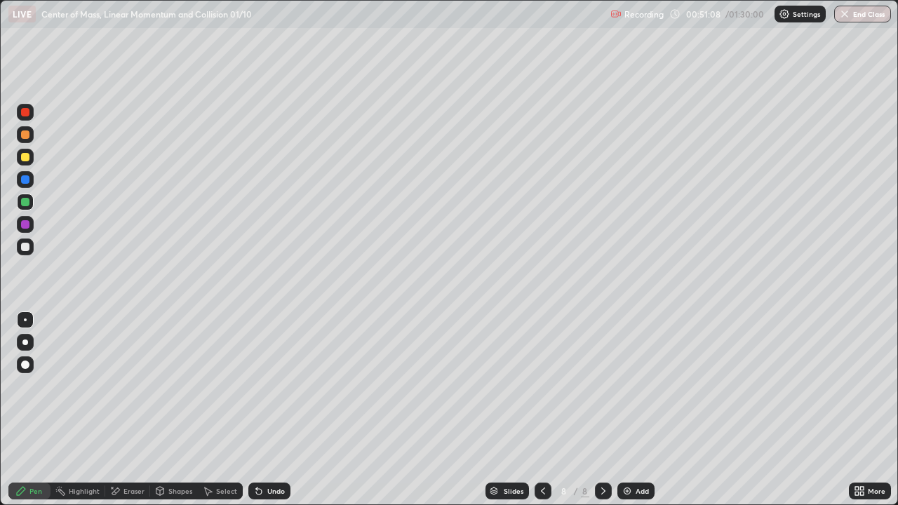
click at [256, 445] on icon at bounding box center [256, 488] width 1 height 1
click at [262, 445] on div "Undo" at bounding box center [269, 491] width 42 height 17
click at [269, 445] on div "Undo" at bounding box center [276, 491] width 18 height 7
click at [281, 445] on div "Undo" at bounding box center [276, 491] width 18 height 7
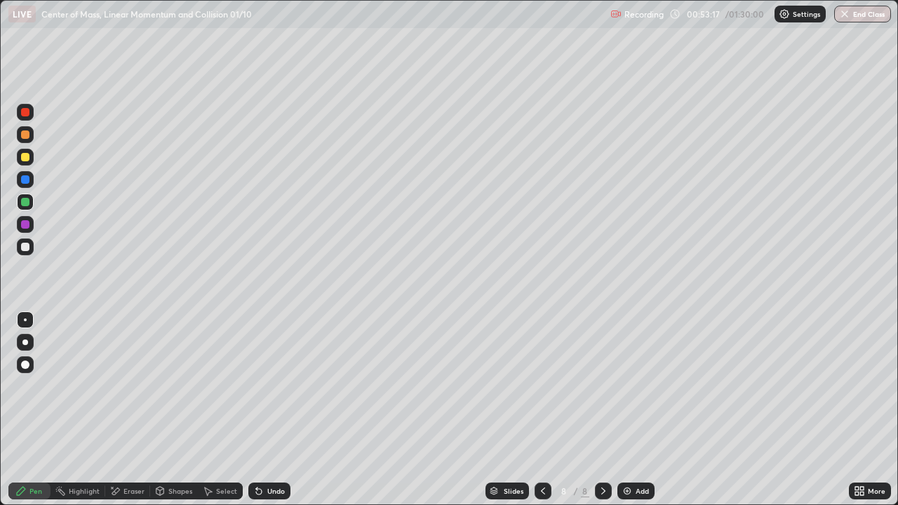
click at [31, 159] on div at bounding box center [25, 157] width 17 height 17
click at [24, 248] on div at bounding box center [25, 247] width 8 height 8
click at [20, 204] on div at bounding box center [25, 202] width 17 height 17
click at [598, 445] on icon at bounding box center [603, 490] width 11 height 11
click at [626, 445] on img at bounding box center [627, 490] width 11 height 11
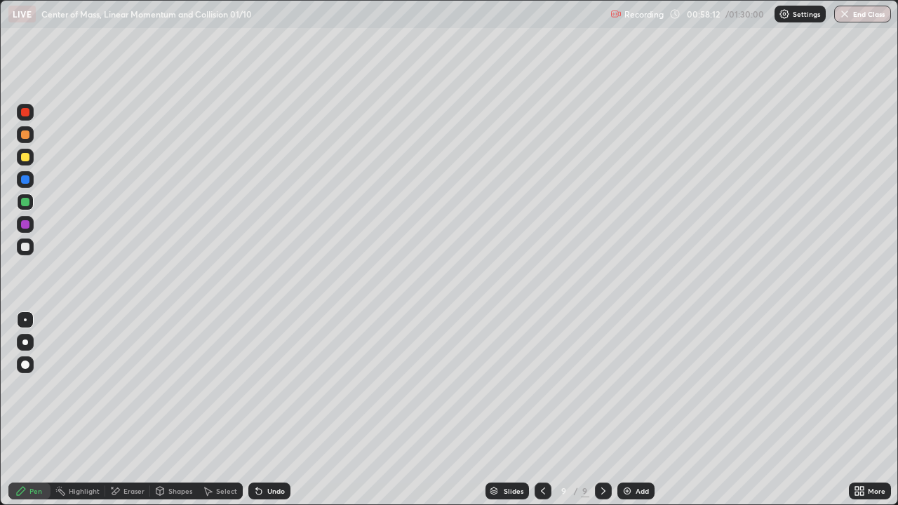
click at [259, 445] on icon at bounding box center [259, 492] width 6 height 6
click at [259, 445] on icon at bounding box center [258, 490] width 11 height 11
click at [261, 445] on icon at bounding box center [258, 490] width 11 height 11
click at [122, 445] on div "Eraser" at bounding box center [127, 491] width 45 height 17
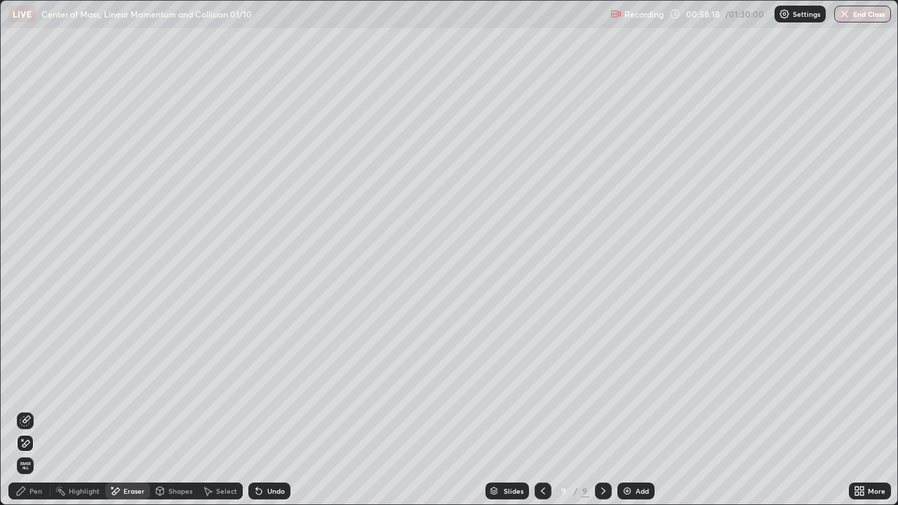
click at [23, 445] on icon at bounding box center [21, 491] width 8 height 8
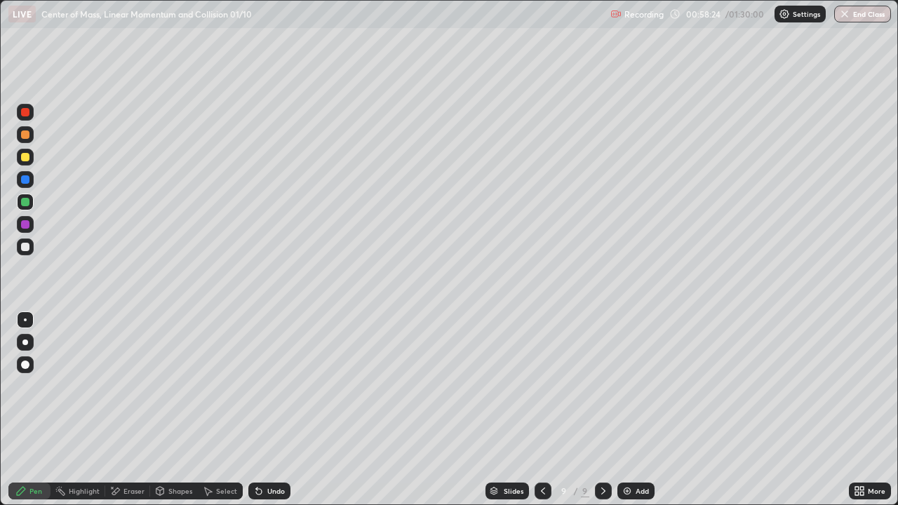
click at [267, 445] on div "Undo" at bounding box center [276, 491] width 18 height 7
click at [262, 445] on icon at bounding box center [258, 490] width 11 height 11
click at [267, 445] on div "Undo" at bounding box center [276, 491] width 18 height 7
click at [264, 445] on div "Undo" at bounding box center [269, 491] width 42 height 17
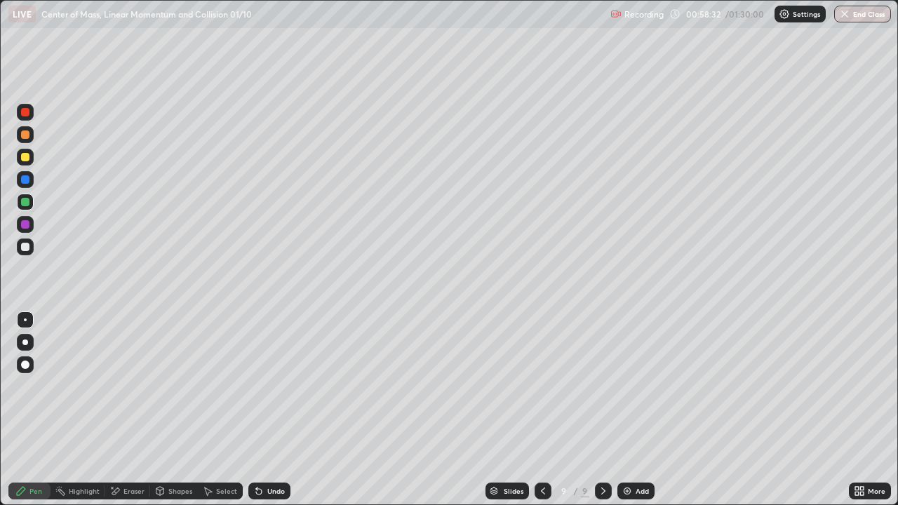
click at [267, 445] on div "Undo" at bounding box center [276, 491] width 18 height 7
click at [262, 445] on icon at bounding box center [258, 490] width 11 height 11
click at [267, 445] on div "Undo" at bounding box center [276, 491] width 18 height 7
click at [25, 246] on div at bounding box center [25, 247] width 8 height 8
click at [24, 200] on div at bounding box center [25, 202] width 8 height 8
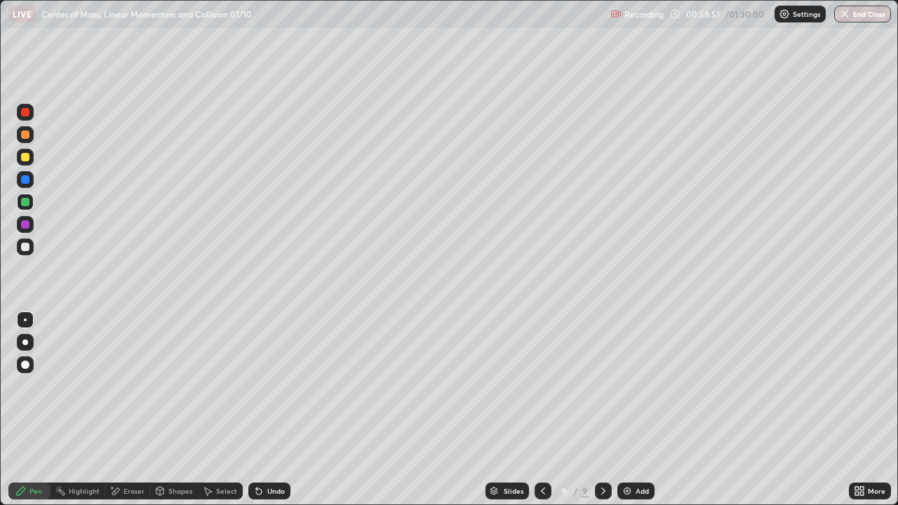
click at [18, 136] on div at bounding box center [25, 134] width 17 height 17
click at [256, 445] on icon at bounding box center [258, 490] width 11 height 11
click at [23, 155] on div at bounding box center [25, 157] width 8 height 8
click at [25, 180] on div at bounding box center [25, 179] width 8 height 8
click at [26, 248] on div at bounding box center [25, 247] width 8 height 8
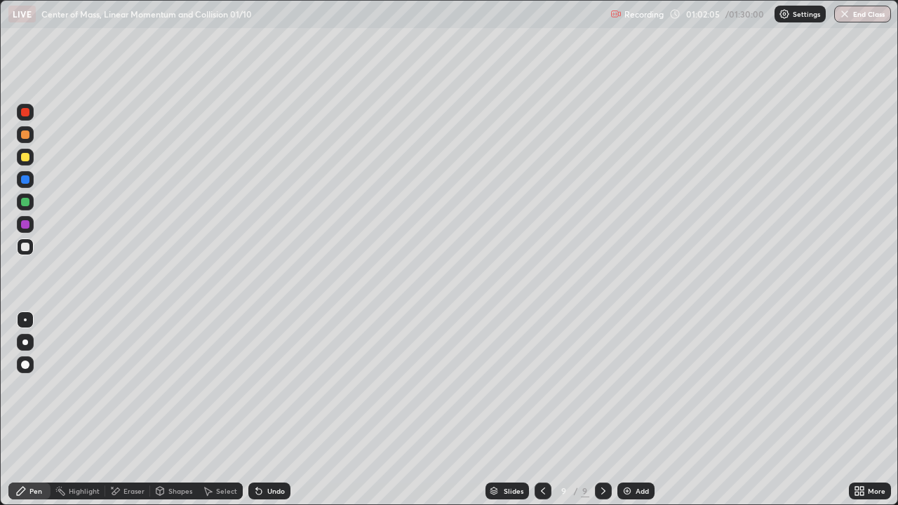
click at [131, 445] on div "Eraser" at bounding box center [133, 491] width 21 height 7
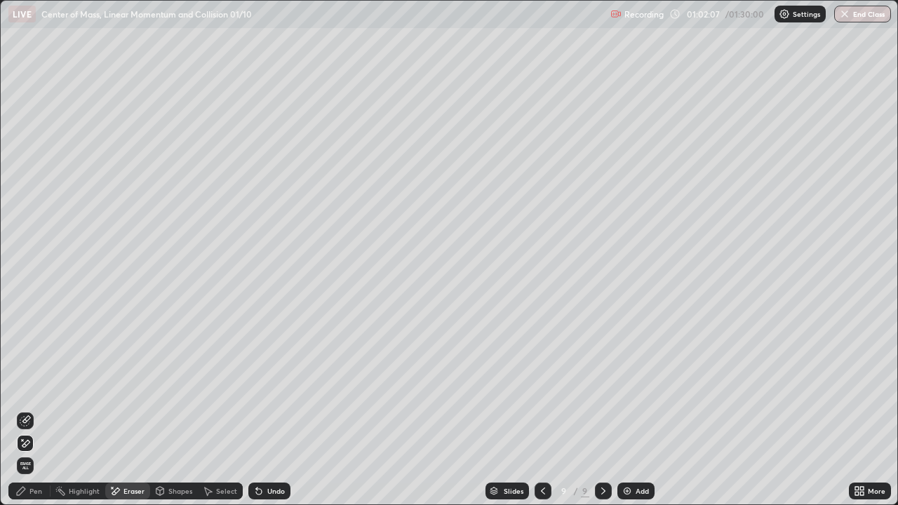
click at [21, 445] on icon at bounding box center [21, 491] width 8 height 8
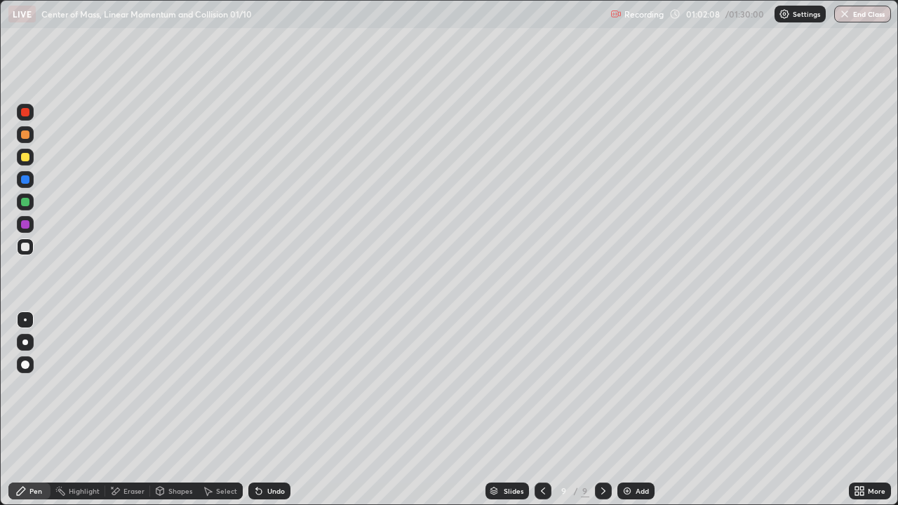
click at [24, 180] on div at bounding box center [25, 179] width 8 height 8
click at [21, 153] on div at bounding box center [25, 157] width 17 height 17
click at [258, 445] on icon at bounding box center [259, 492] width 6 height 6
click at [257, 445] on icon at bounding box center [258, 490] width 11 height 11
click at [259, 445] on div "Undo" at bounding box center [269, 491] width 42 height 17
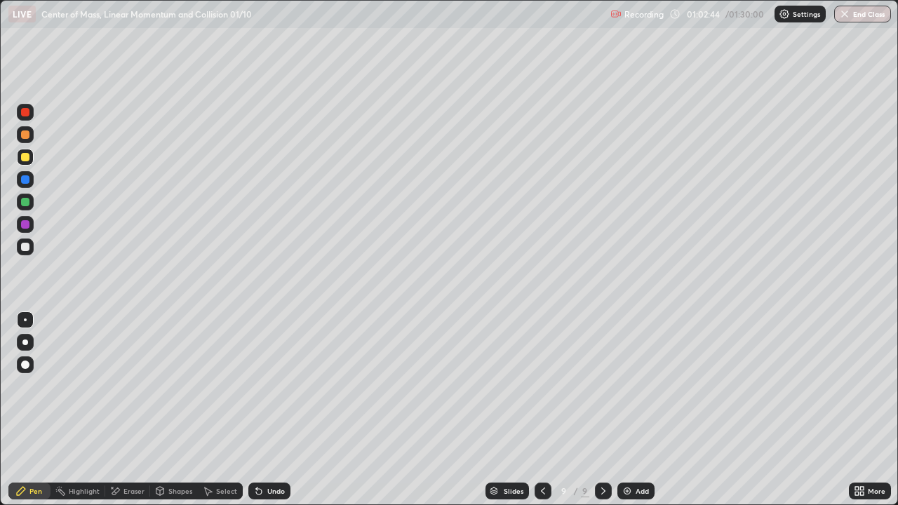
click at [259, 445] on div "Undo" at bounding box center [269, 491] width 42 height 17
click at [258, 445] on div "Undo" at bounding box center [269, 491] width 42 height 17
click at [256, 445] on icon at bounding box center [256, 488] width 1 height 1
click at [127, 445] on div "Eraser" at bounding box center [133, 491] width 21 height 7
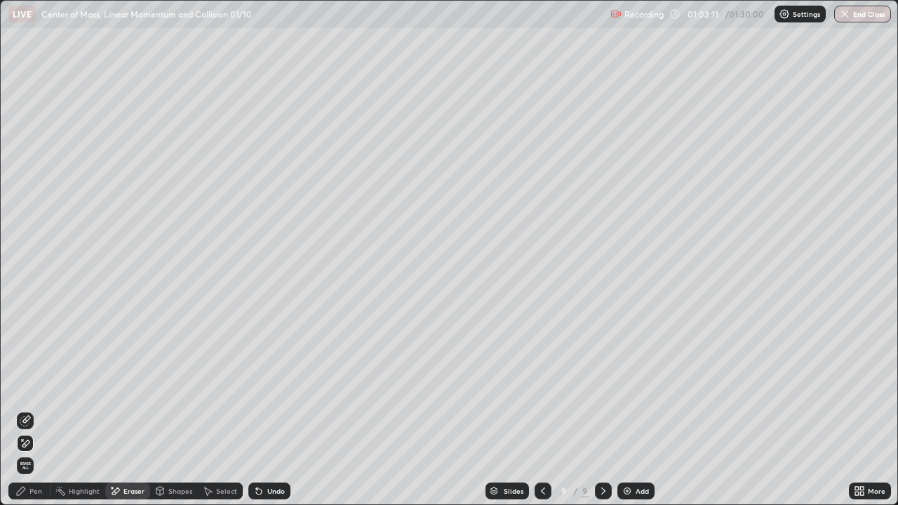
click at [28, 420] on icon at bounding box center [25, 420] width 11 height 11
click at [27, 445] on div "Pen" at bounding box center [29, 491] width 42 height 17
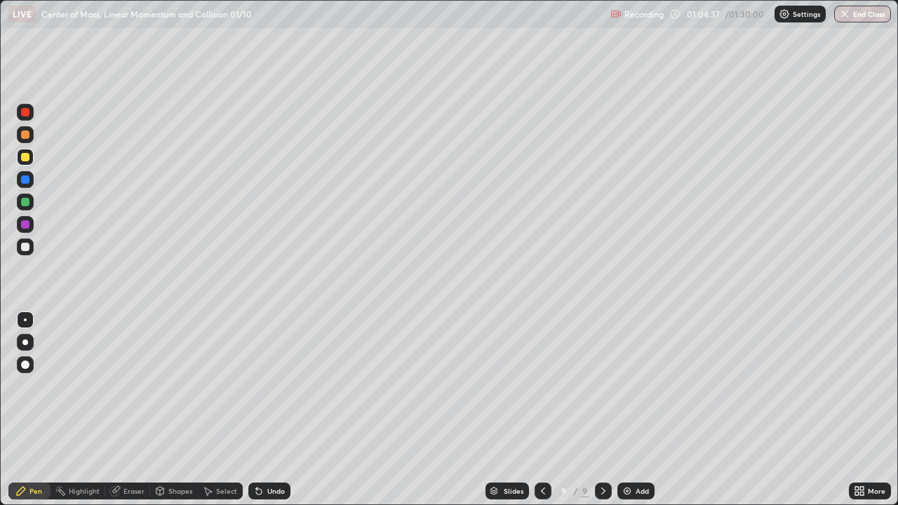
click at [25, 177] on div at bounding box center [25, 179] width 8 height 8
click at [117, 445] on icon at bounding box center [114, 491] width 9 height 9
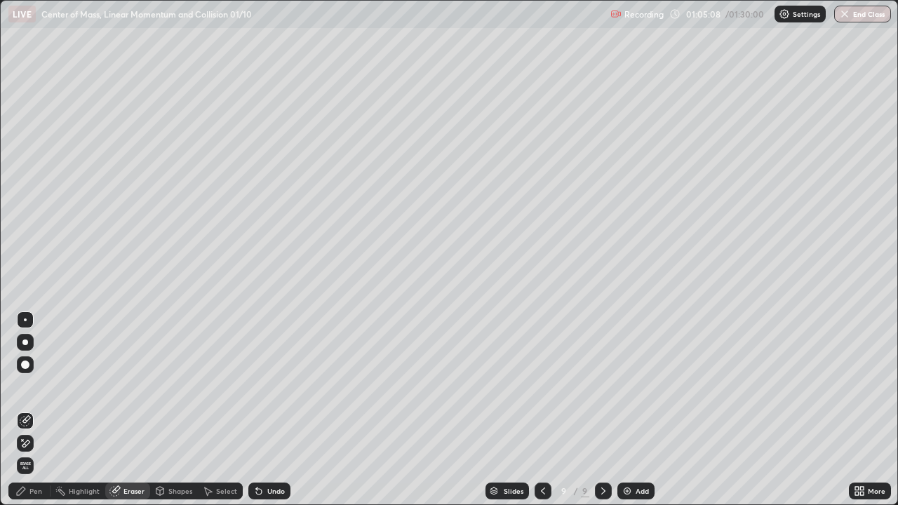
click at [27, 443] on icon at bounding box center [25, 444] width 11 height 12
click at [32, 445] on div "Pen" at bounding box center [35, 491] width 13 height 7
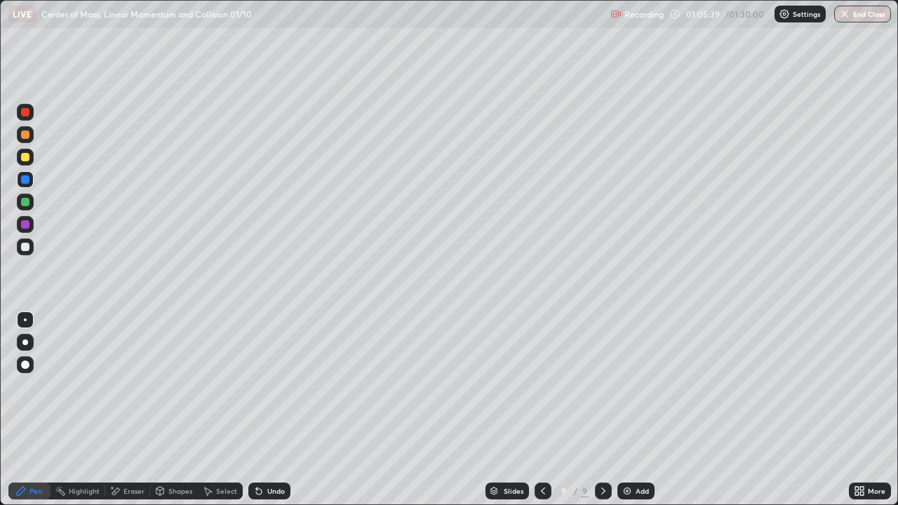
click at [21, 161] on div at bounding box center [25, 157] width 17 height 17
click at [275, 445] on div "Undo" at bounding box center [276, 491] width 18 height 7
click at [273, 445] on div "Undo" at bounding box center [276, 491] width 18 height 7
click at [136, 445] on div "Eraser" at bounding box center [133, 491] width 21 height 7
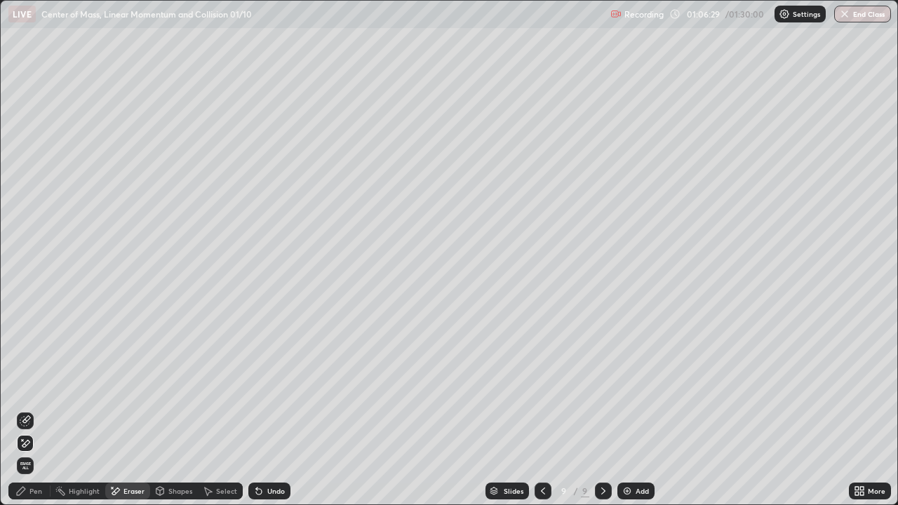
click at [28, 445] on div "Pen" at bounding box center [29, 491] width 42 height 17
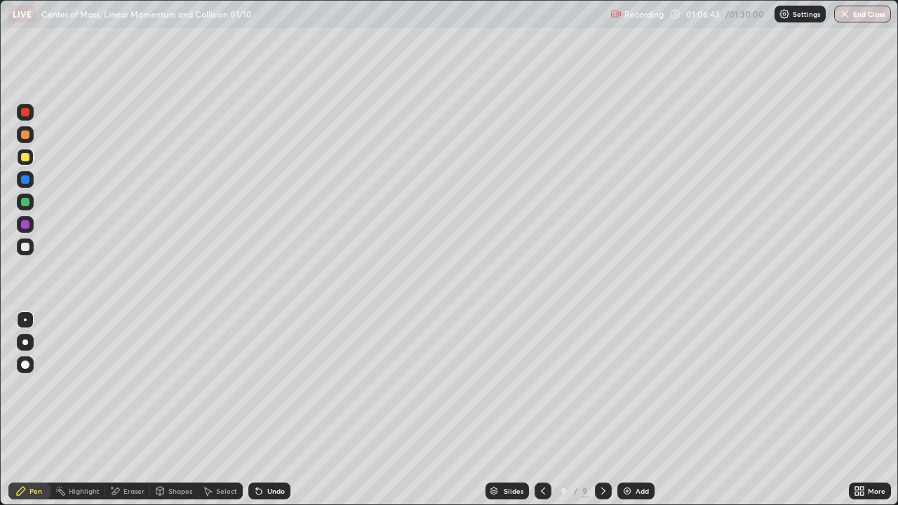
click at [22, 248] on div at bounding box center [25, 247] width 8 height 8
click at [26, 159] on div at bounding box center [25, 157] width 8 height 8
click at [622, 445] on img at bounding box center [627, 490] width 11 height 11
click at [26, 112] on div at bounding box center [25, 112] width 8 height 8
click at [25, 246] on div at bounding box center [25, 247] width 8 height 8
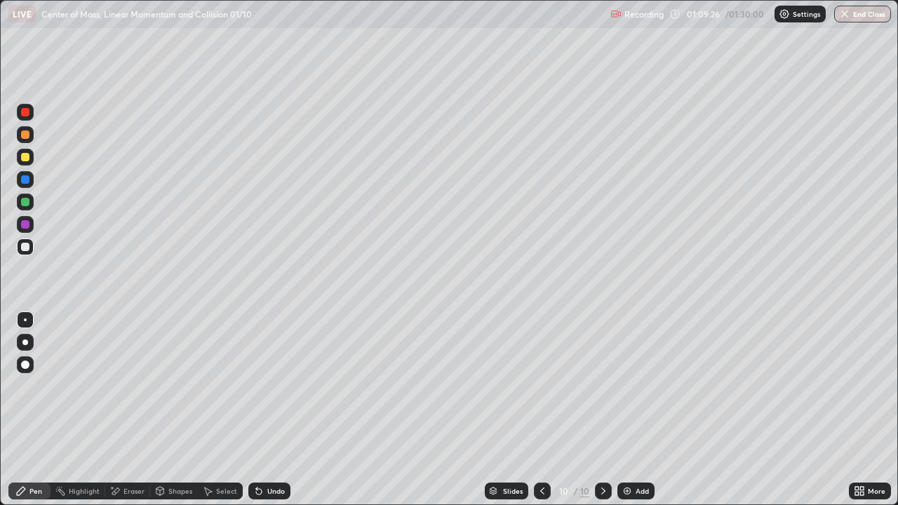
click at [256, 445] on icon at bounding box center [259, 492] width 6 height 6
click at [122, 445] on div "Eraser" at bounding box center [127, 491] width 45 height 17
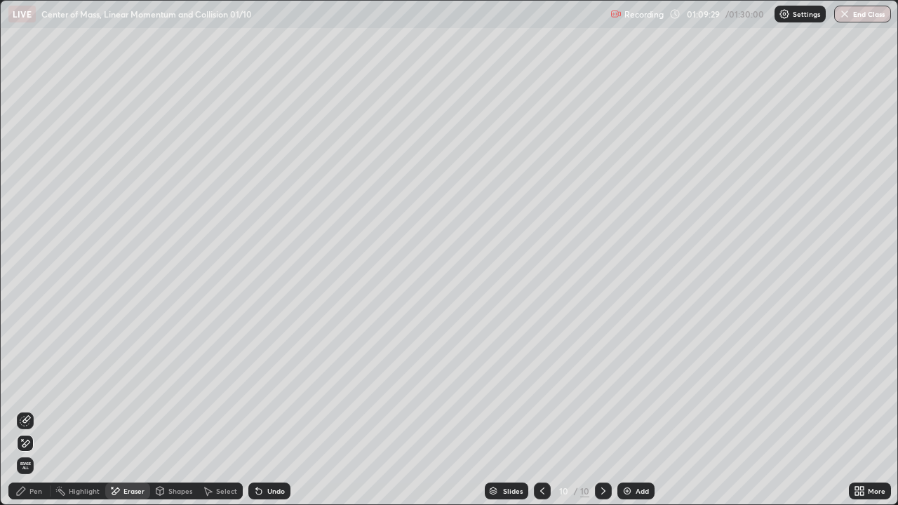
click at [22, 417] on icon at bounding box center [25, 420] width 11 height 11
click at [23, 445] on icon at bounding box center [21, 491] width 8 height 8
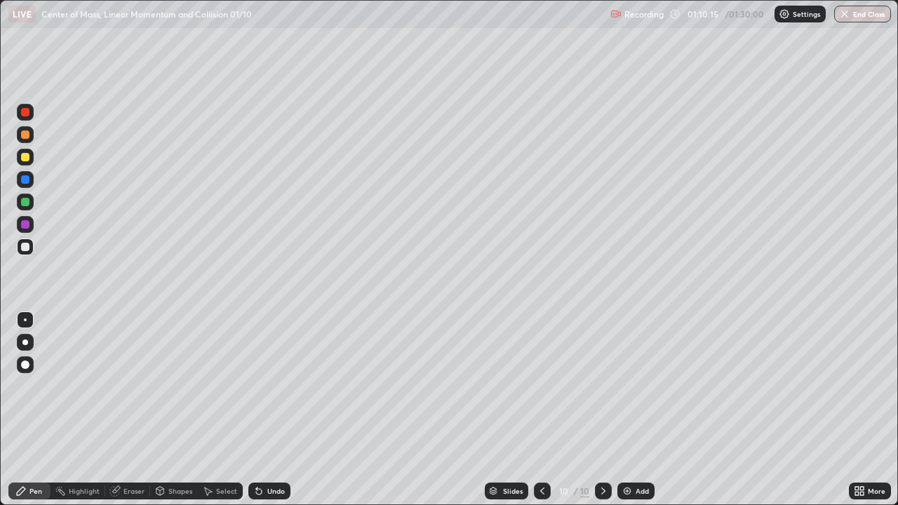
click at [256, 445] on icon at bounding box center [259, 492] width 6 height 6
click at [23, 156] on div at bounding box center [25, 157] width 8 height 8
click at [257, 445] on icon at bounding box center [259, 492] width 6 height 6
click at [23, 248] on div at bounding box center [25, 247] width 8 height 8
click at [267, 445] on div "Undo" at bounding box center [276, 491] width 18 height 7
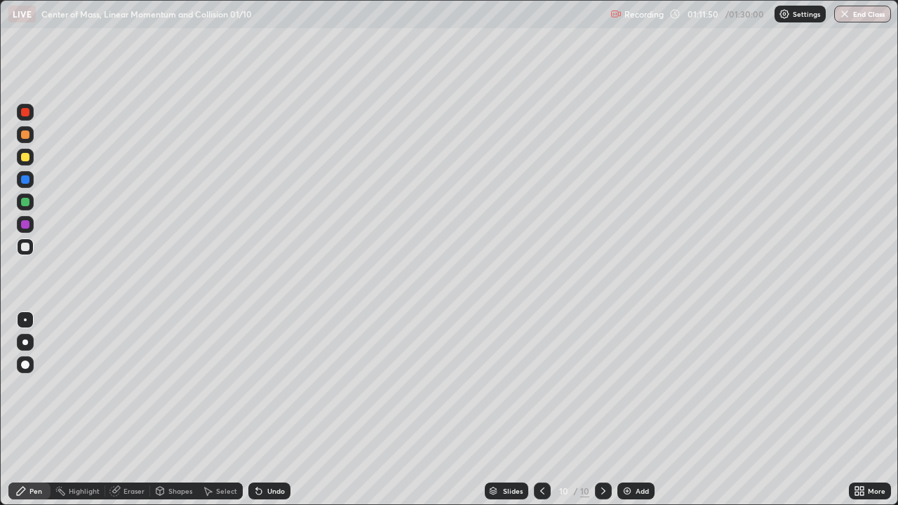
click at [267, 445] on div "Undo" at bounding box center [276, 491] width 18 height 7
click at [269, 445] on div "Undo" at bounding box center [276, 491] width 18 height 7
click at [276, 445] on div "Undo" at bounding box center [269, 491] width 42 height 17
click at [276, 445] on div "Undo" at bounding box center [276, 491] width 18 height 7
click at [275, 445] on div "Undo" at bounding box center [276, 491] width 18 height 7
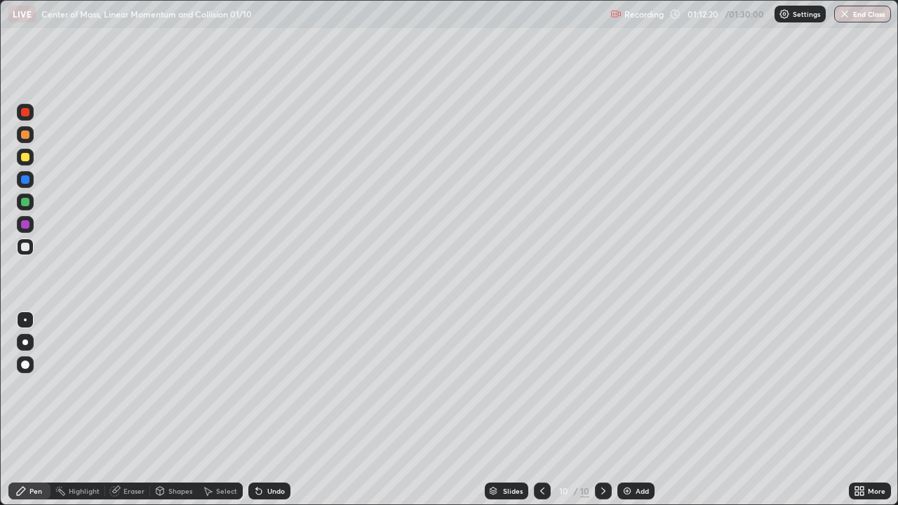
click at [275, 445] on div "Undo" at bounding box center [276, 491] width 18 height 7
click at [276, 445] on div "Undo" at bounding box center [276, 491] width 18 height 7
click at [273, 445] on div "Undo" at bounding box center [276, 491] width 18 height 7
click at [271, 445] on div "Undo" at bounding box center [276, 491] width 18 height 7
click at [265, 445] on div "Undo" at bounding box center [269, 491] width 42 height 17
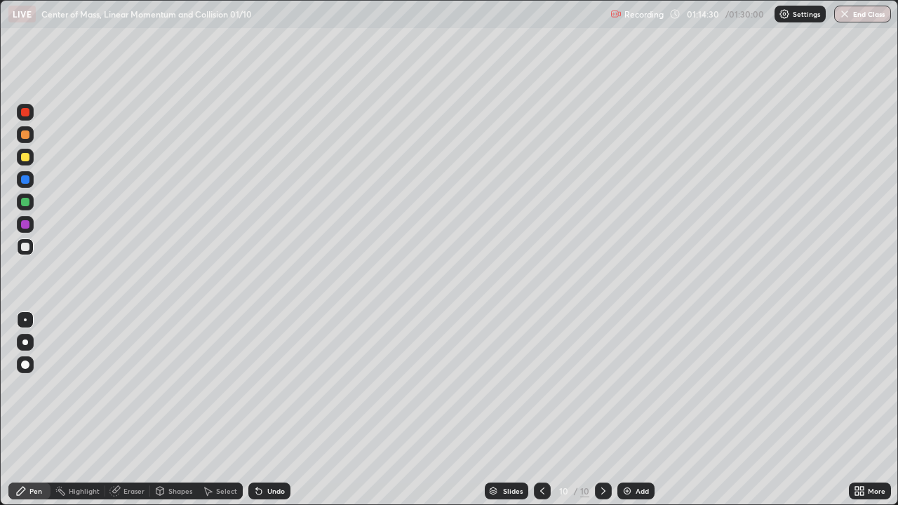
click at [264, 445] on div "Undo" at bounding box center [269, 491] width 42 height 17
click at [260, 445] on div "Undo" at bounding box center [269, 491] width 42 height 17
click at [264, 445] on div "Undo" at bounding box center [269, 491] width 42 height 17
click at [268, 445] on div "Undo" at bounding box center [276, 491] width 18 height 7
click at [275, 445] on div "Undo" at bounding box center [276, 491] width 18 height 7
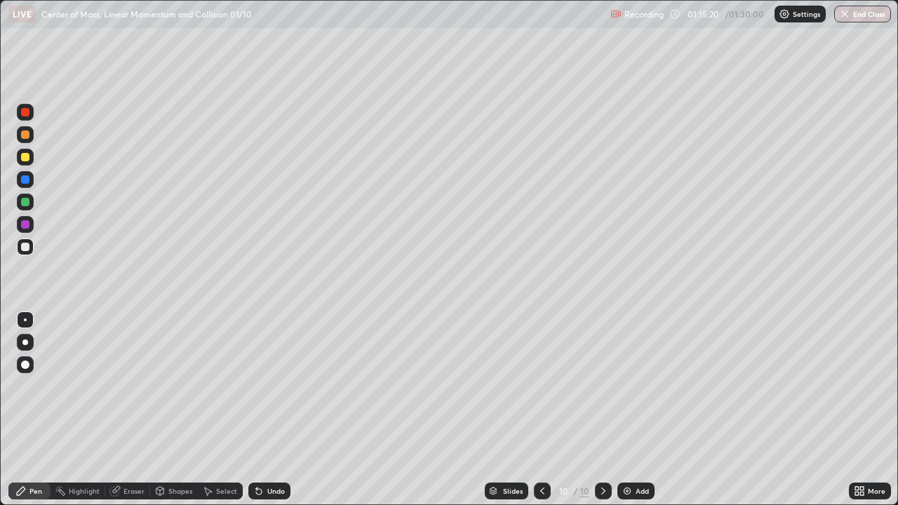
click at [260, 445] on div "Undo" at bounding box center [269, 491] width 42 height 17
click at [264, 445] on div "Undo" at bounding box center [269, 491] width 42 height 17
click at [273, 445] on div "Undo" at bounding box center [276, 491] width 18 height 7
click at [599, 445] on icon at bounding box center [603, 490] width 11 height 11
click at [625, 445] on img at bounding box center [627, 490] width 11 height 11
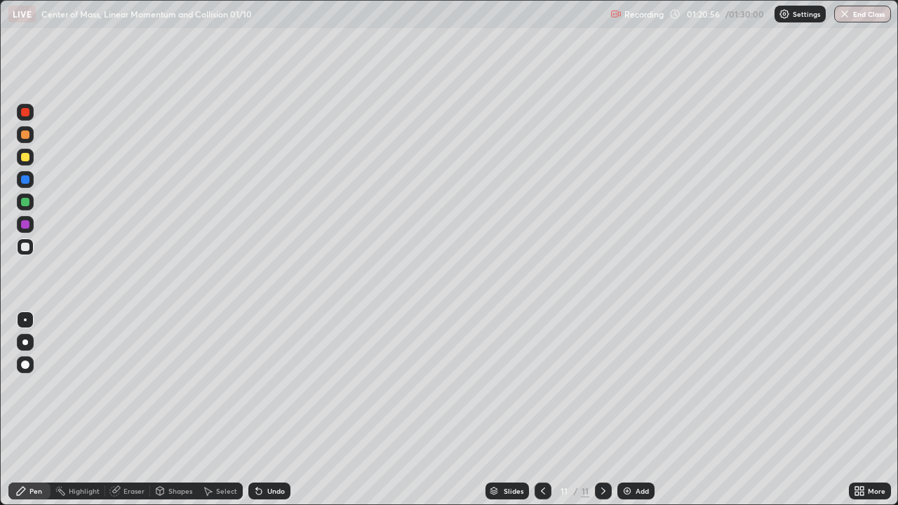
click at [264, 445] on div "Undo" at bounding box center [269, 491] width 42 height 17
click at [23, 158] on div at bounding box center [25, 157] width 8 height 8
click at [862, 13] on button "End Class" at bounding box center [863, 14] width 55 height 17
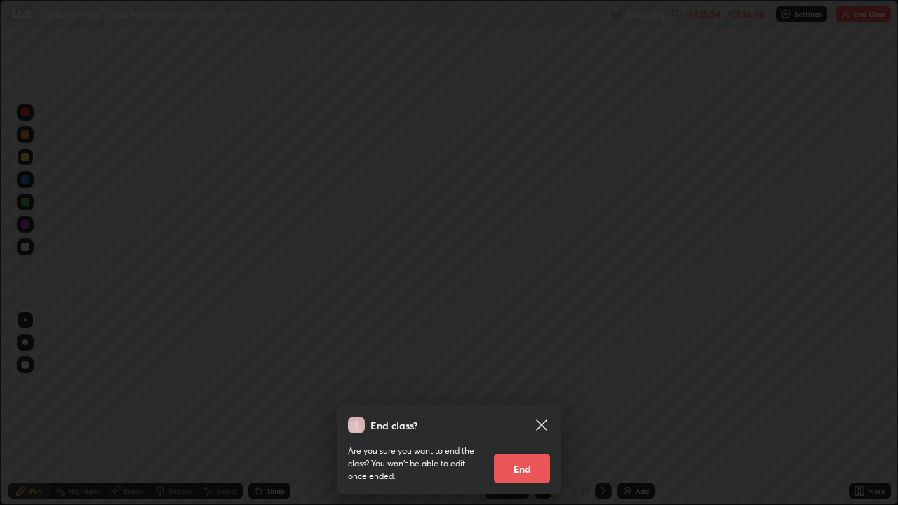
click at [521, 445] on button "End" at bounding box center [522, 469] width 56 height 28
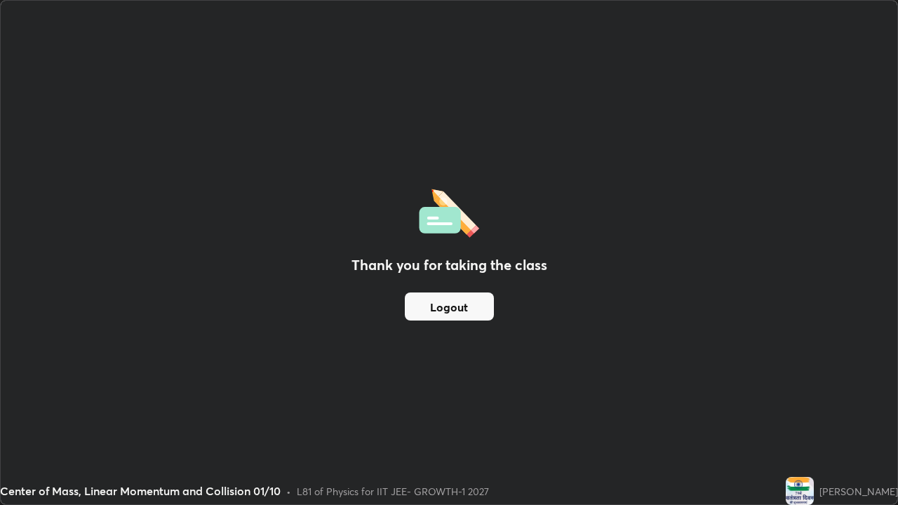
click at [476, 316] on button "Logout" at bounding box center [449, 307] width 89 height 28
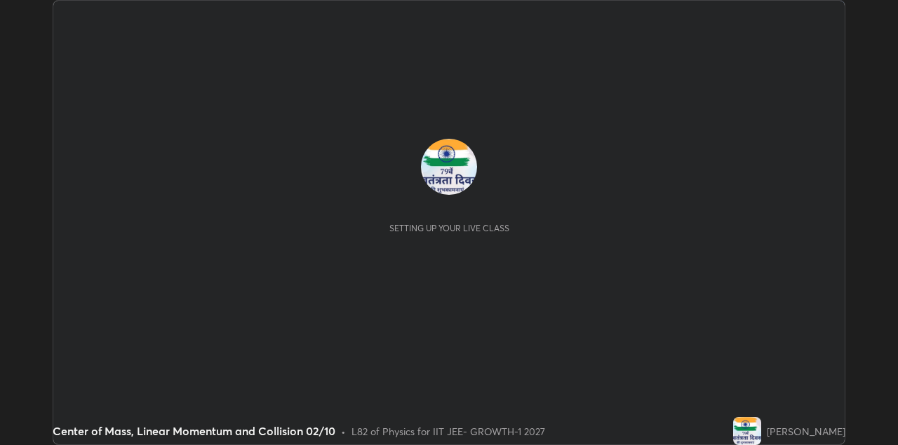
scroll to position [445, 897]
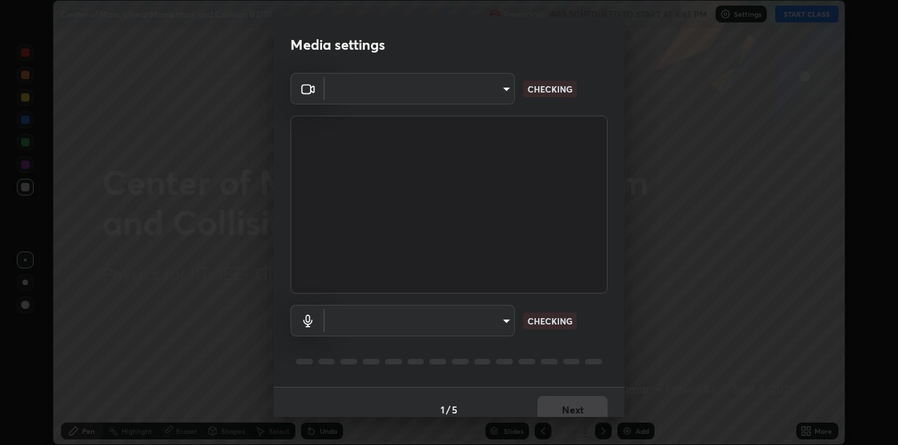
click at [474, 93] on body "Erase all Center of Mass, Linear Momentum and Collision 02/10 Recording WAS SCH…" at bounding box center [449, 222] width 898 height 445
click at [471, 91] on div at bounding box center [449, 222] width 898 height 445
type input "328e6f2585a3e25061caa5f7d933288efad2554777a51eb926c3b8af65148c91"
type input "8561d0645ec67383fa690b6bf58298da522add8bf1cd43f27a04a8968649231f"
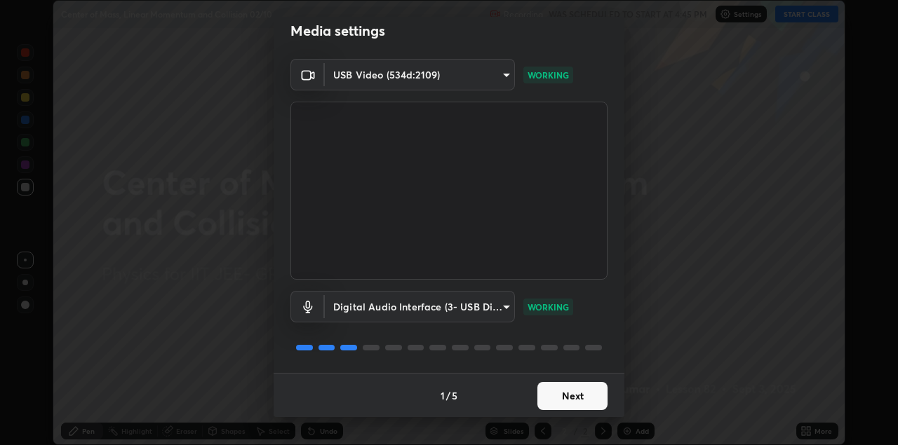
click at [568, 401] on button "Next" at bounding box center [572, 396] width 70 height 28
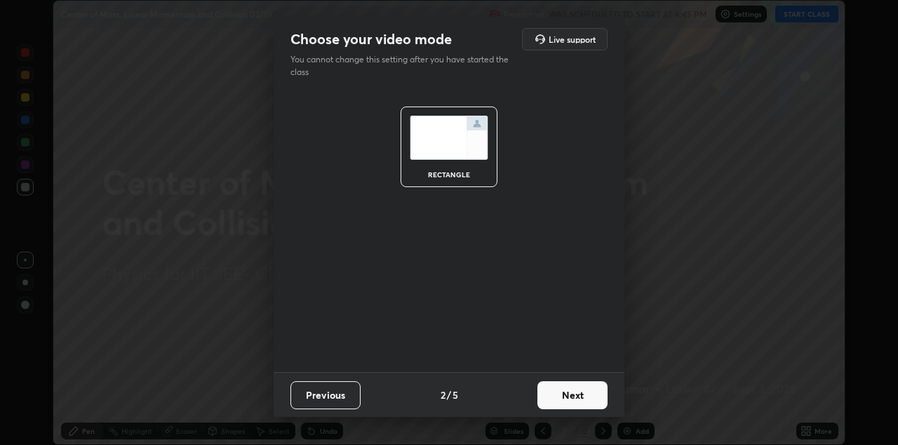
scroll to position [0, 0]
click at [576, 399] on button "Next" at bounding box center [572, 396] width 70 height 28
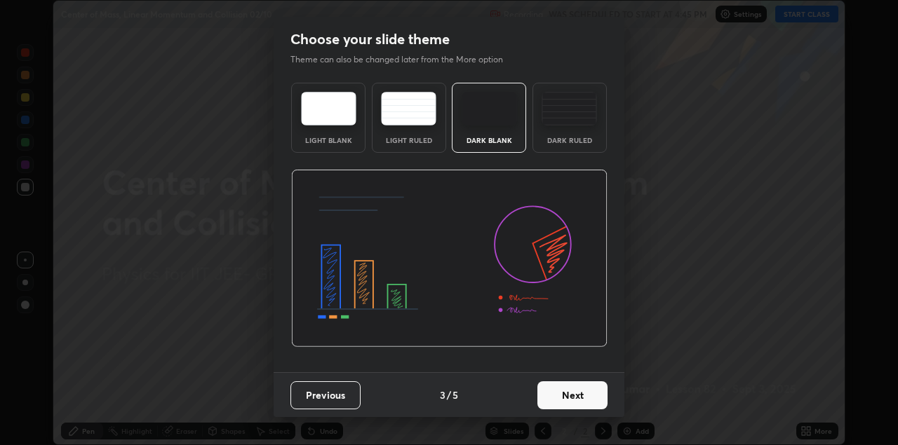
click at [584, 399] on button "Next" at bounding box center [572, 396] width 70 height 28
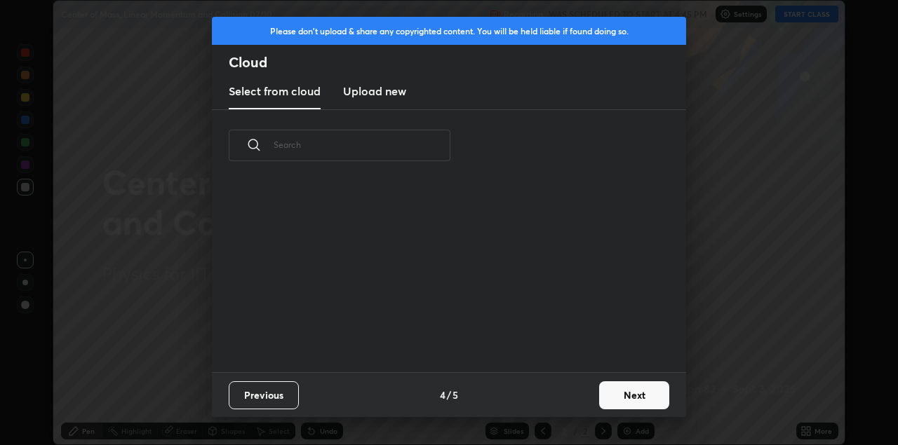
click at [593, 396] on div "Previous 4 / 5 Next" at bounding box center [449, 395] width 474 height 45
click at [623, 398] on button "Next" at bounding box center [634, 396] width 70 height 28
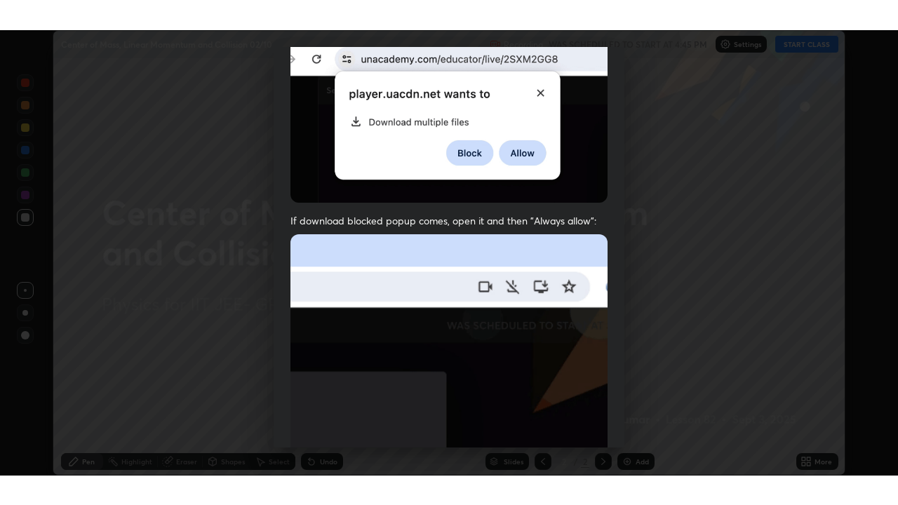
scroll to position [301, 0]
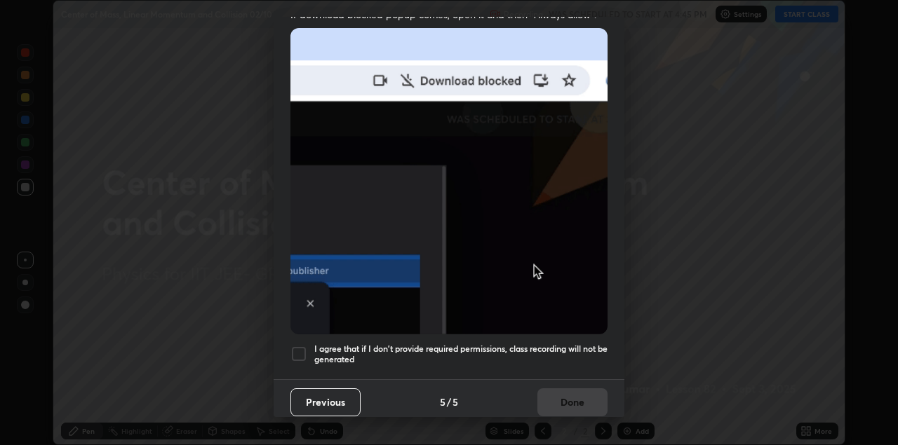
click at [300, 351] on div at bounding box center [298, 354] width 17 height 17
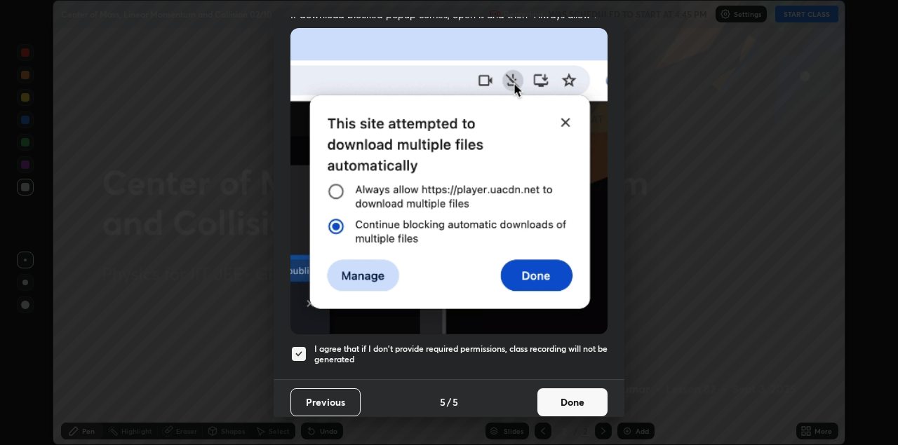
click at [570, 389] on button "Done" at bounding box center [572, 403] width 70 height 28
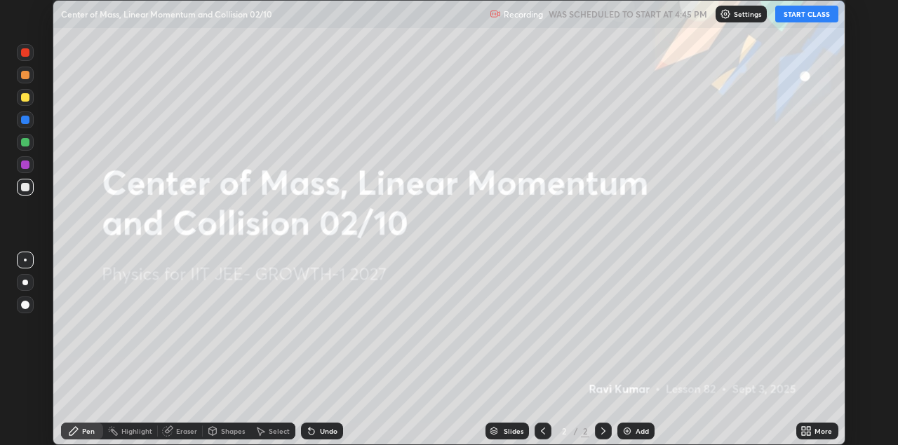
click at [810, 433] on icon at bounding box center [809, 434] width 4 height 4
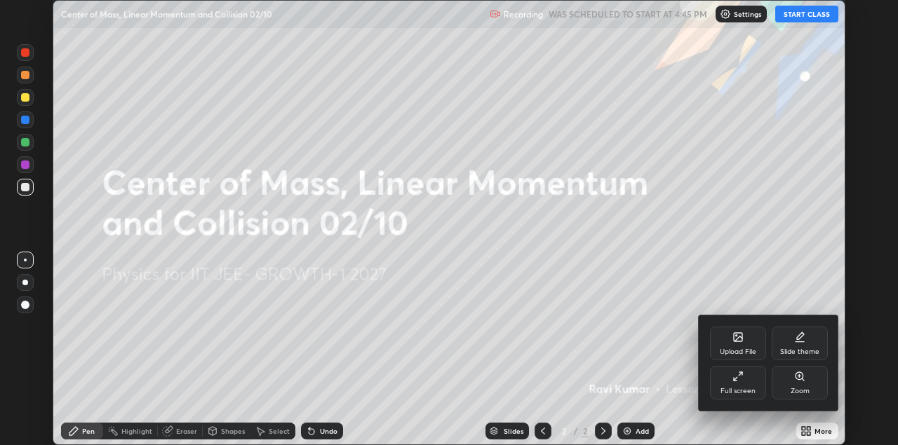
click at [746, 398] on div "Full screen" at bounding box center [738, 383] width 56 height 34
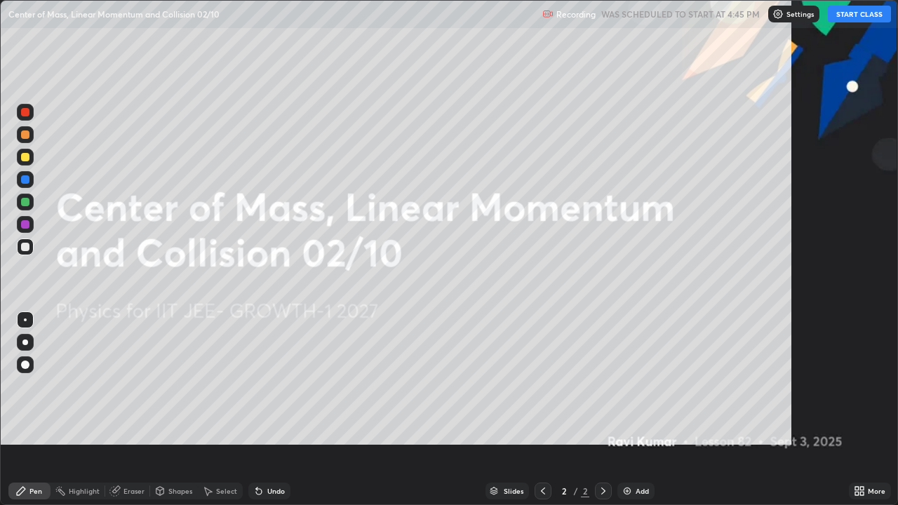
scroll to position [505, 898]
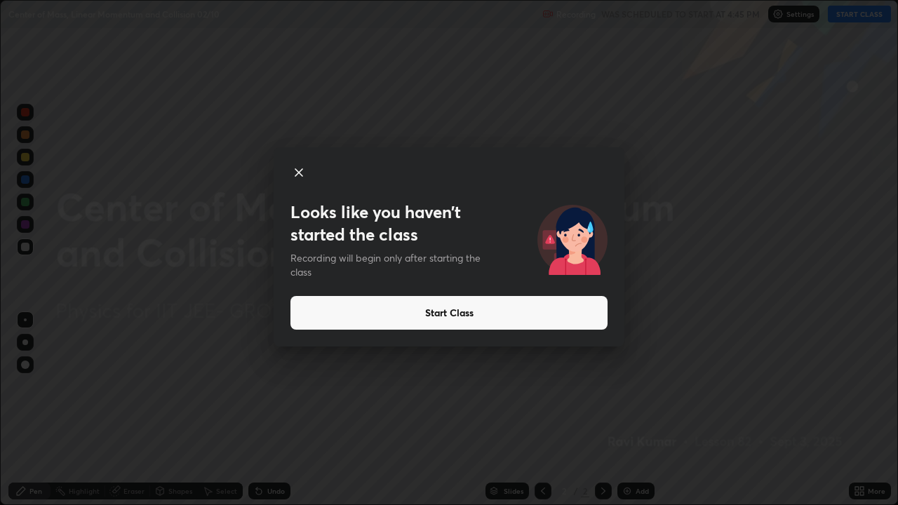
click at [541, 316] on button "Start Class" at bounding box center [448, 313] width 317 height 34
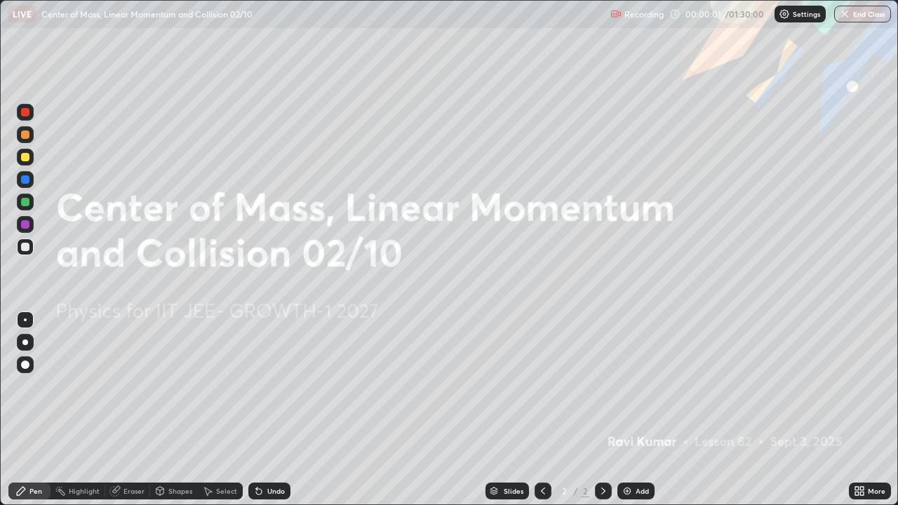
click at [629, 445] on img at bounding box center [627, 490] width 11 height 11
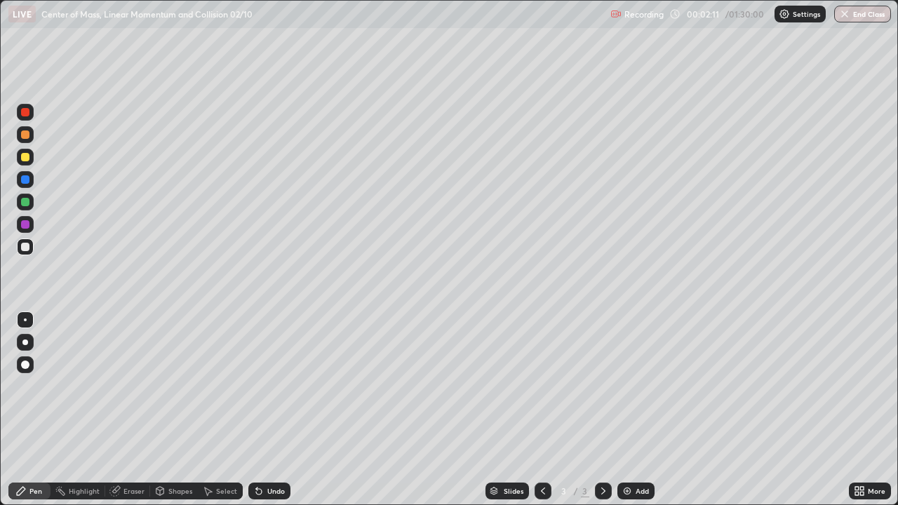
click at [22, 154] on div at bounding box center [25, 157] width 8 height 8
click at [26, 135] on div at bounding box center [25, 134] width 8 height 8
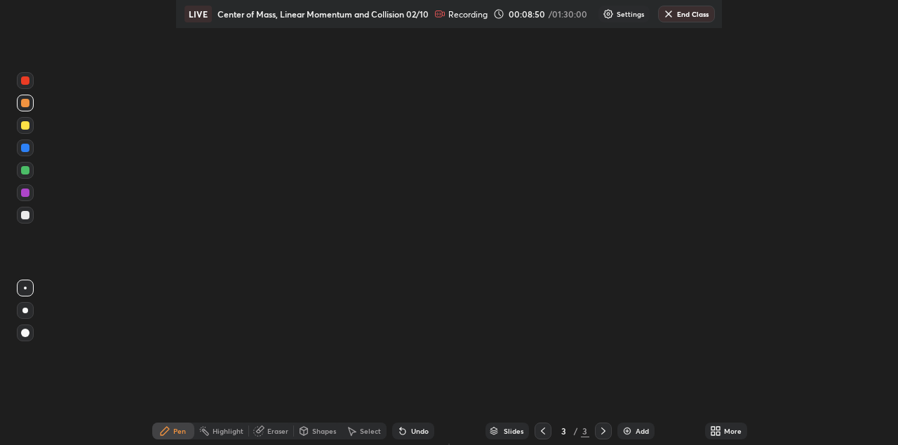
click at [709, 434] on div "More" at bounding box center [726, 431] width 42 height 17
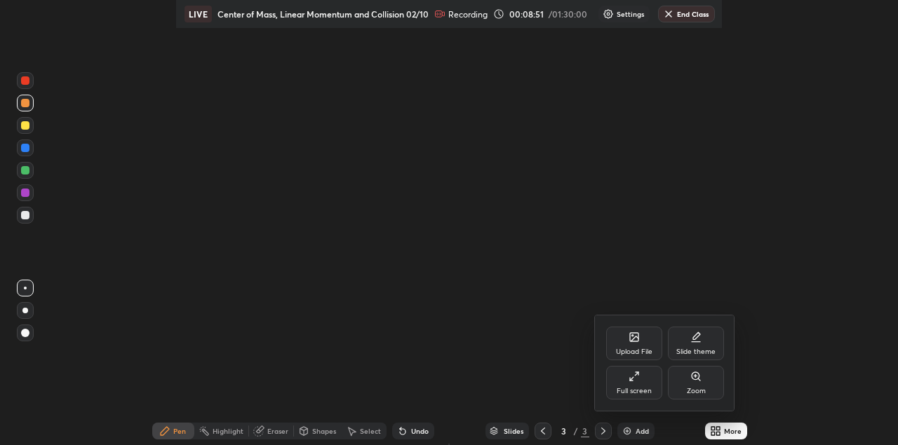
click at [643, 382] on div "Full screen" at bounding box center [634, 383] width 56 height 34
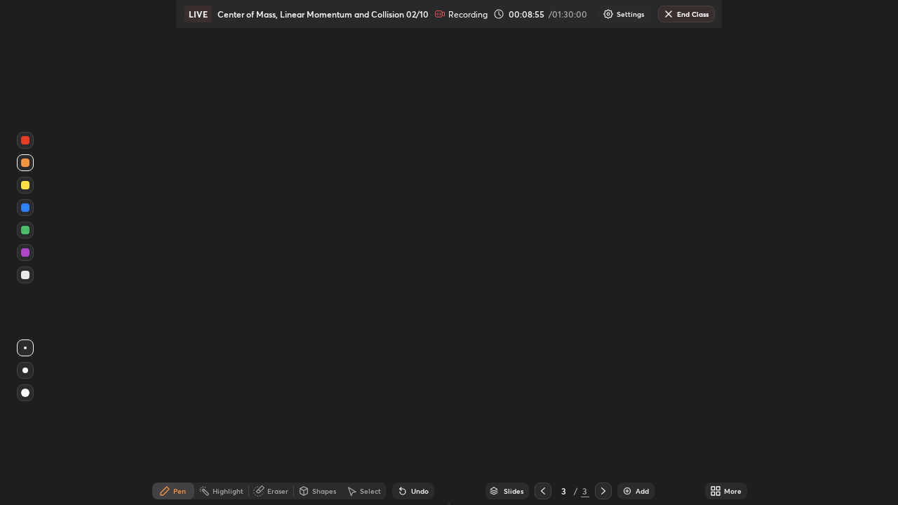
click at [666, 247] on div "Setting up your live class" at bounding box center [449, 252] width 898 height 505
click at [706, 445] on div "More" at bounding box center [726, 491] width 42 height 17
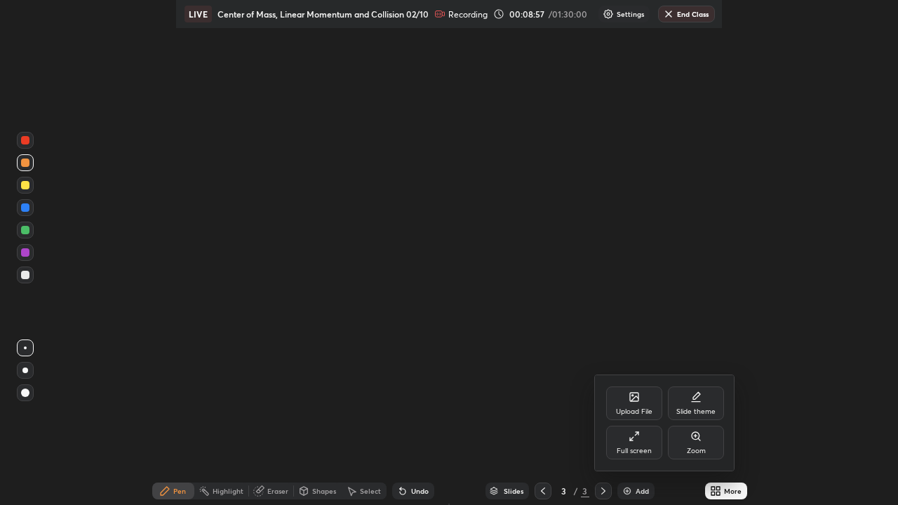
click at [640, 438] on div "Full screen" at bounding box center [634, 443] width 56 height 34
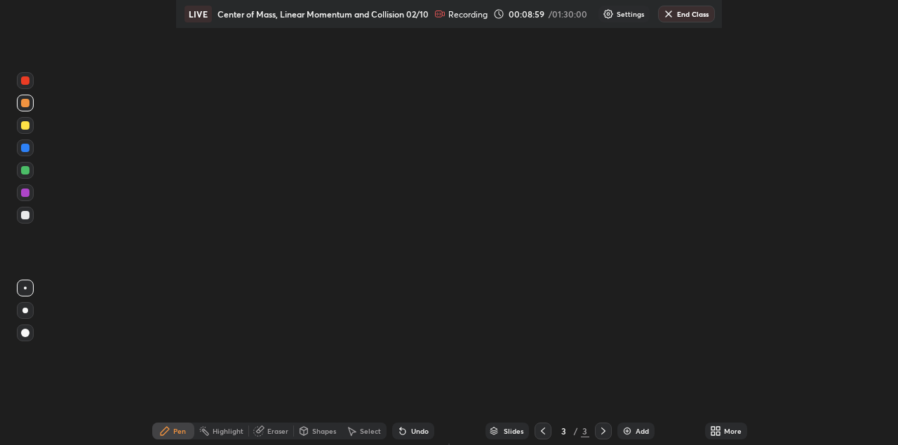
click at [542, 431] on icon at bounding box center [542, 431] width 11 height 11
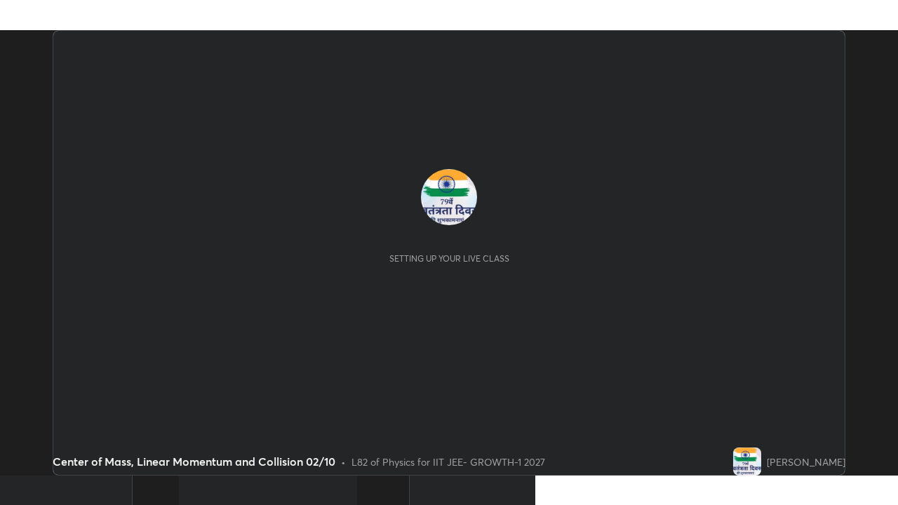
scroll to position [445, 897]
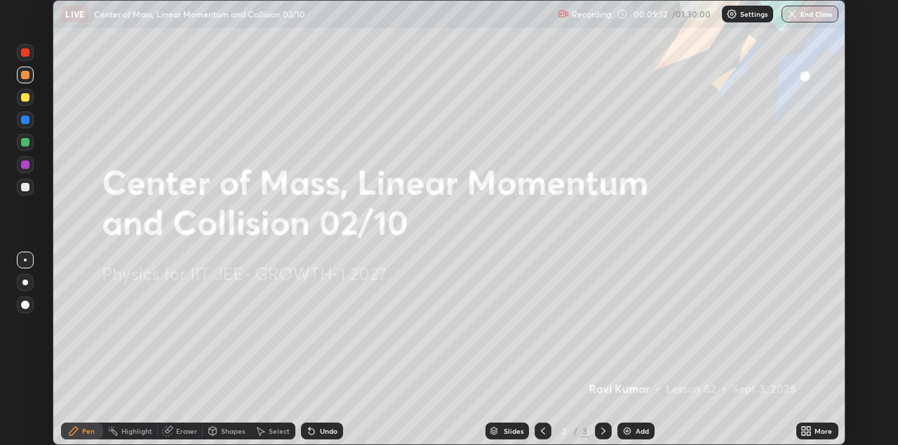
click at [804, 429] on icon at bounding box center [804, 429] width 4 height 4
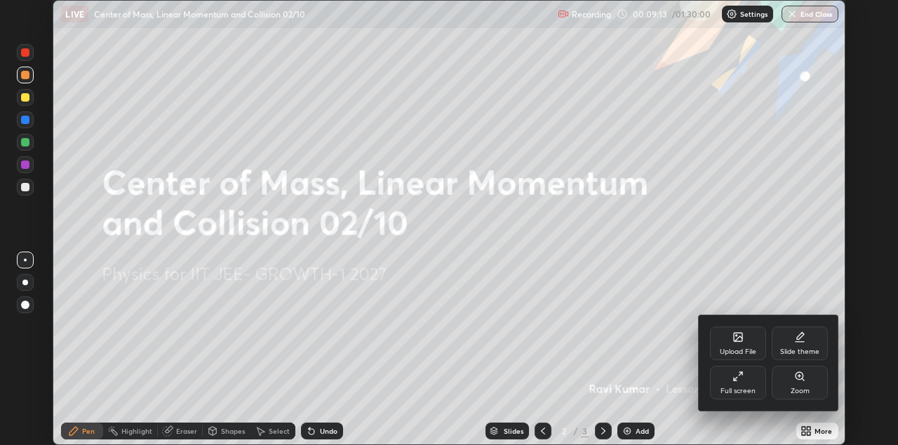
click at [732, 382] on icon at bounding box center [737, 376] width 11 height 11
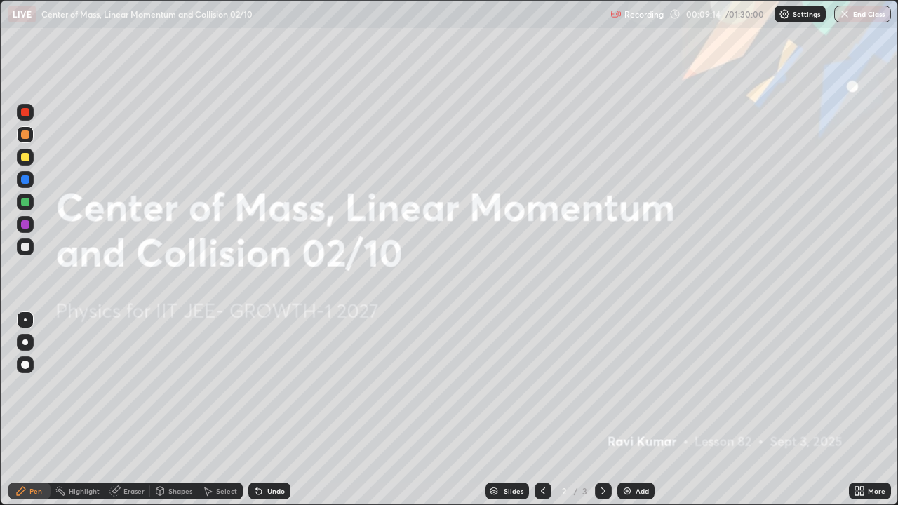
scroll to position [505, 898]
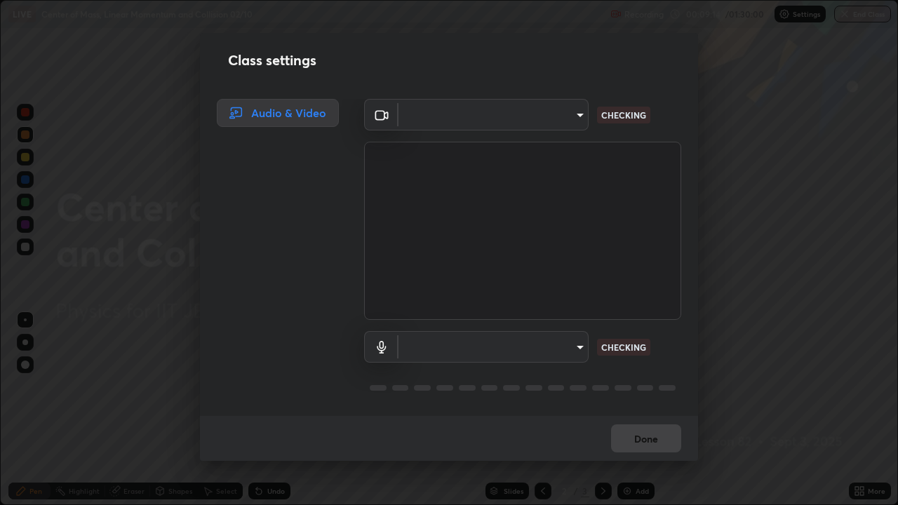
type input "328e6f2585a3e25061caa5f7d933288efad2554777a51eb926c3b8af65148c91"
type input "8561d0645ec67383fa690b6bf58298da522add8bf1cd43f27a04a8968649231f"
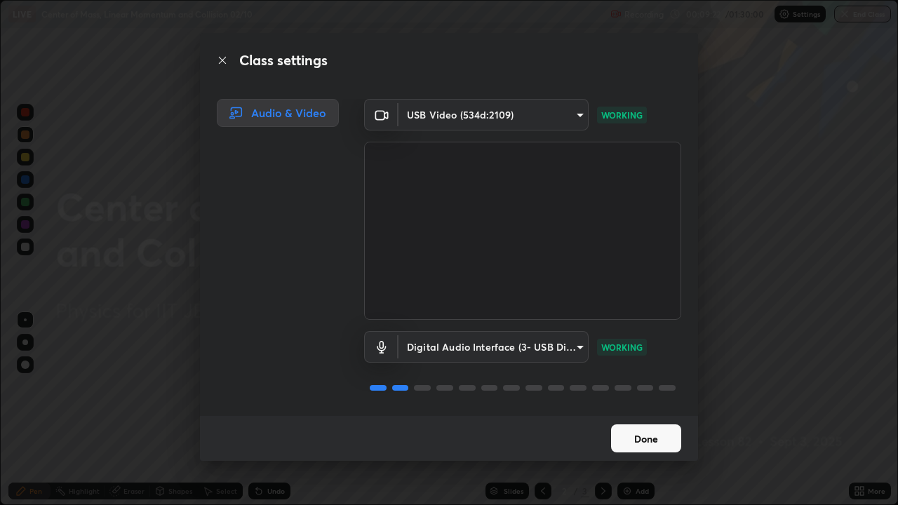
click at [651, 436] on button "Done" at bounding box center [646, 438] width 70 height 28
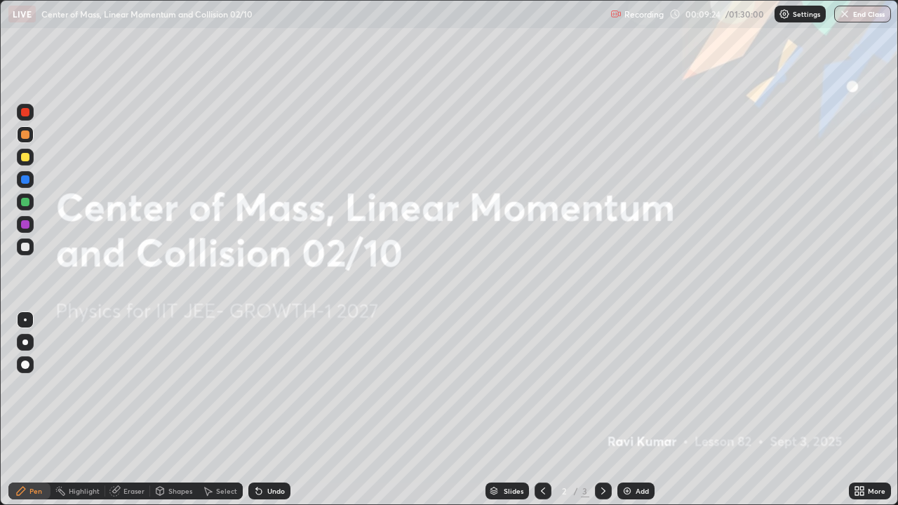
click at [601, 445] on icon at bounding box center [603, 490] width 11 height 11
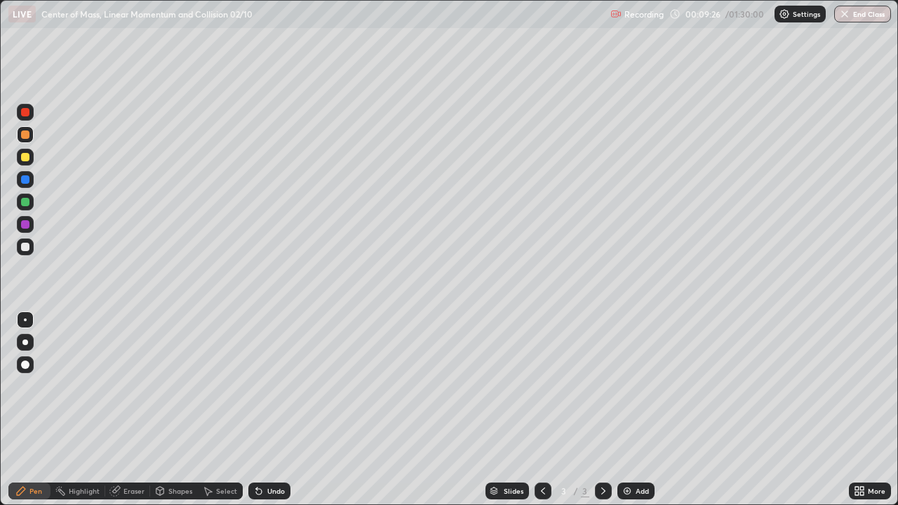
click at [601, 445] on icon at bounding box center [603, 491] width 4 height 7
click at [629, 445] on img at bounding box center [627, 490] width 11 height 11
click at [25, 246] on div at bounding box center [25, 247] width 8 height 8
click at [25, 154] on div at bounding box center [25, 157] width 8 height 8
click at [22, 246] on div at bounding box center [25, 247] width 8 height 8
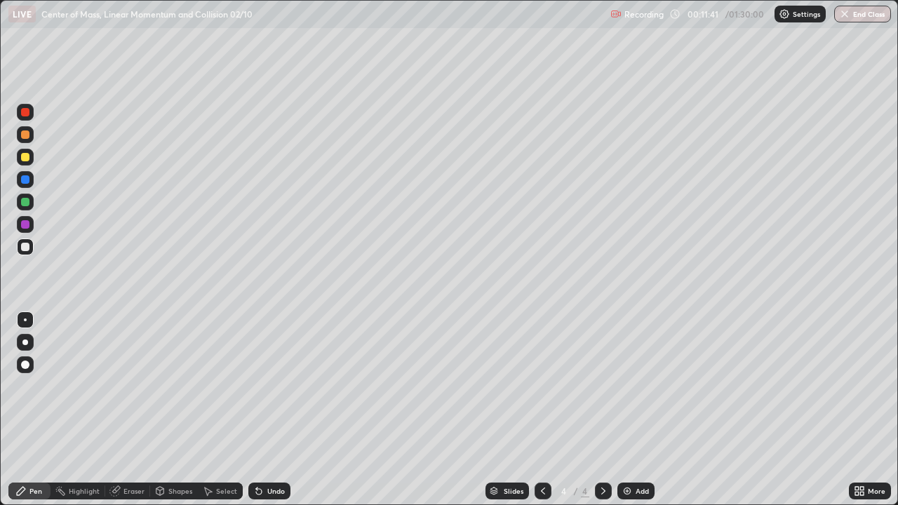
click at [261, 445] on div "Undo" at bounding box center [269, 491] width 42 height 17
click at [262, 445] on div "Undo" at bounding box center [269, 491] width 42 height 17
click at [269, 445] on div "Undo" at bounding box center [269, 491] width 42 height 17
click at [124, 445] on div "Eraser" at bounding box center [133, 491] width 21 height 7
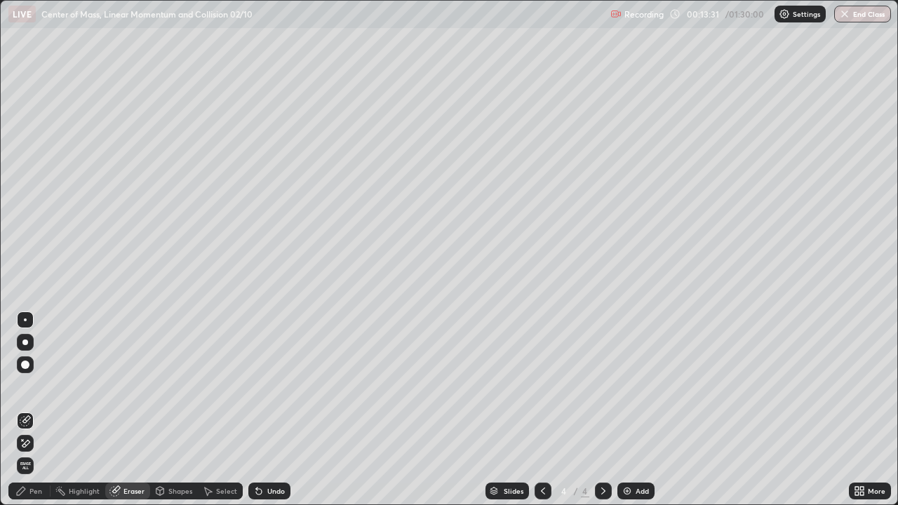
click at [29, 441] on icon at bounding box center [26, 443] width 8 height 7
click at [34, 445] on div "Pen" at bounding box center [29, 491] width 42 height 17
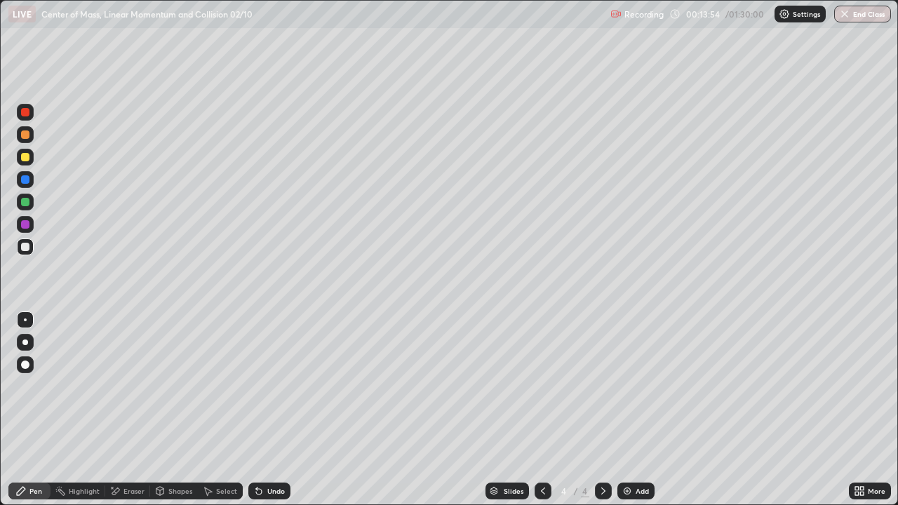
click at [789, 15] on img at bounding box center [784, 13] width 11 height 11
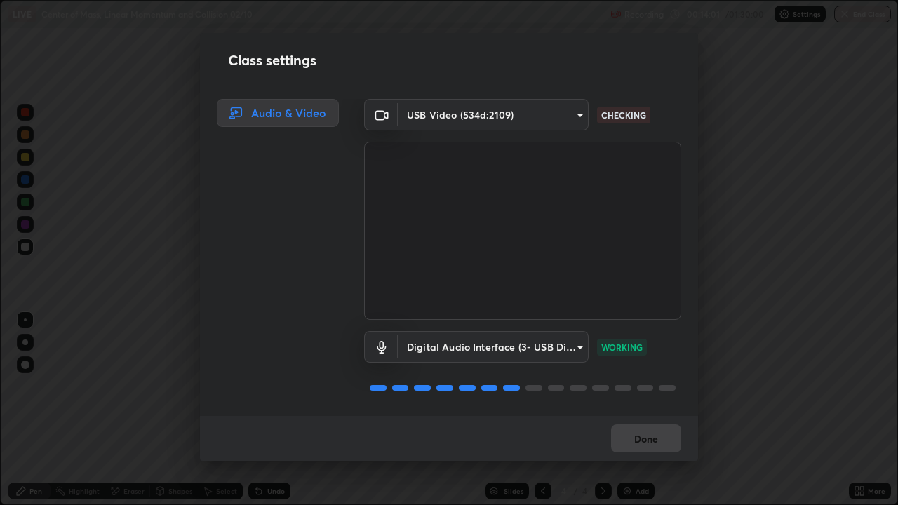
click at [648, 437] on div "Done" at bounding box center [449, 438] width 498 height 45
click at [649, 444] on div "Done" at bounding box center [449, 438] width 498 height 45
click at [649, 445] on div "Done" at bounding box center [449, 438] width 498 height 45
click at [650, 440] on button "Done" at bounding box center [646, 438] width 70 height 28
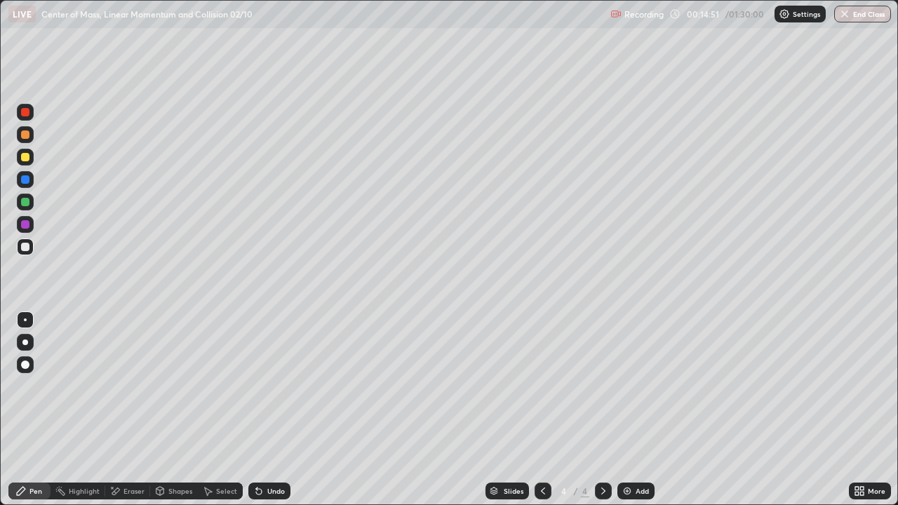
click at [24, 134] on div at bounding box center [25, 134] width 8 height 8
click at [274, 445] on div "Undo" at bounding box center [276, 491] width 18 height 7
click at [267, 445] on div "Undo" at bounding box center [269, 491] width 42 height 17
click at [22, 248] on div at bounding box center [25, 247] width 8 height 8
click at [22, 158] on div at bounding box center [25, 157] width 8 height 8
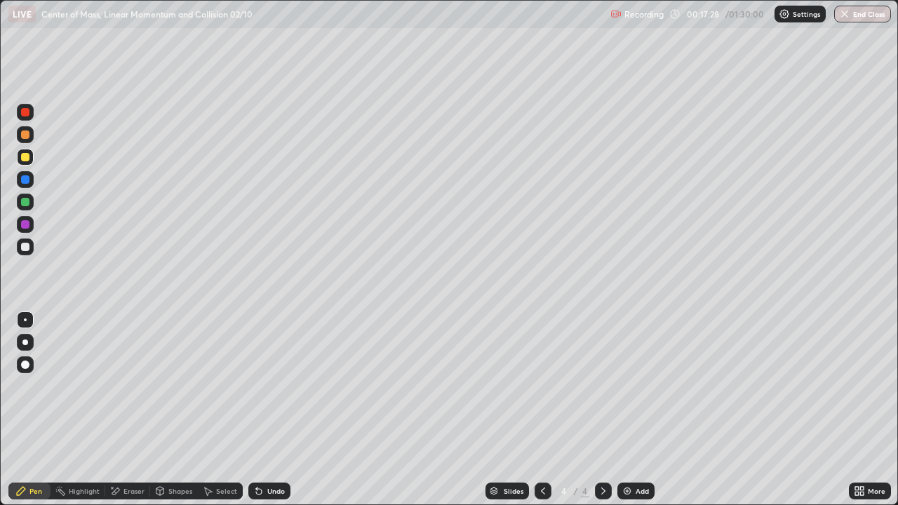
click at [122, 445] on div "Eraser" at bounding box center [127, 491] width 45 height 17
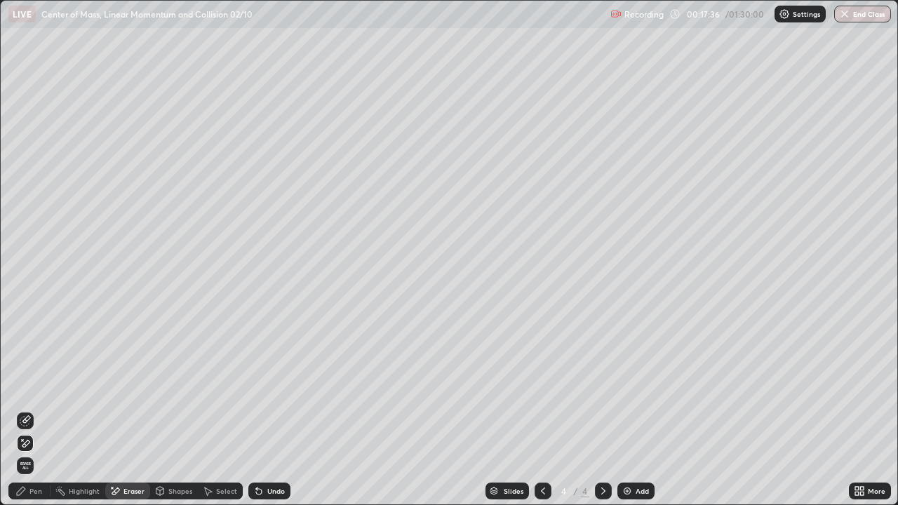
click at [30, 445] on div "Pen" at bounding box center [35, 491] width 13 height 7
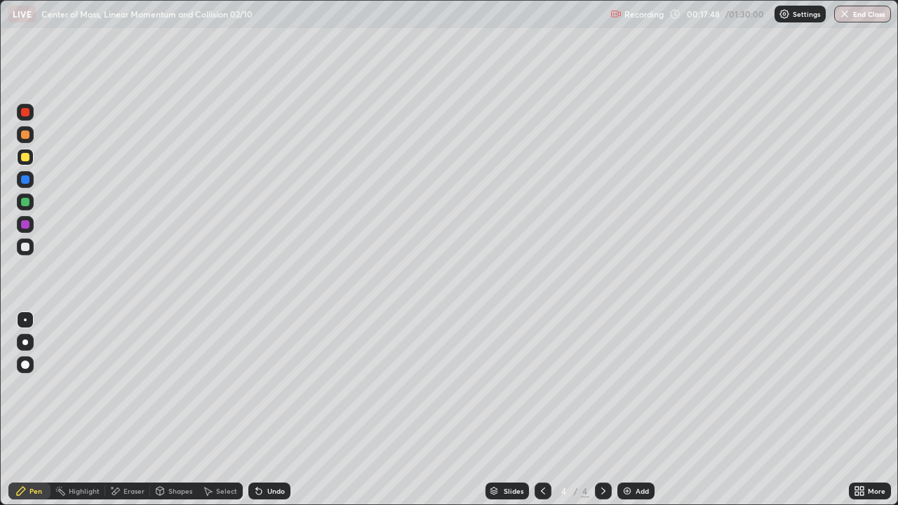
click at [261, 445] on icon at bounding box center [258, 490] width 11 height 11
click at [259, 445] on icon at bounding box center [259, 492] width 6 height 6
click at [258, 445] on icon at bounding box center [259, 492] width 6 height 6
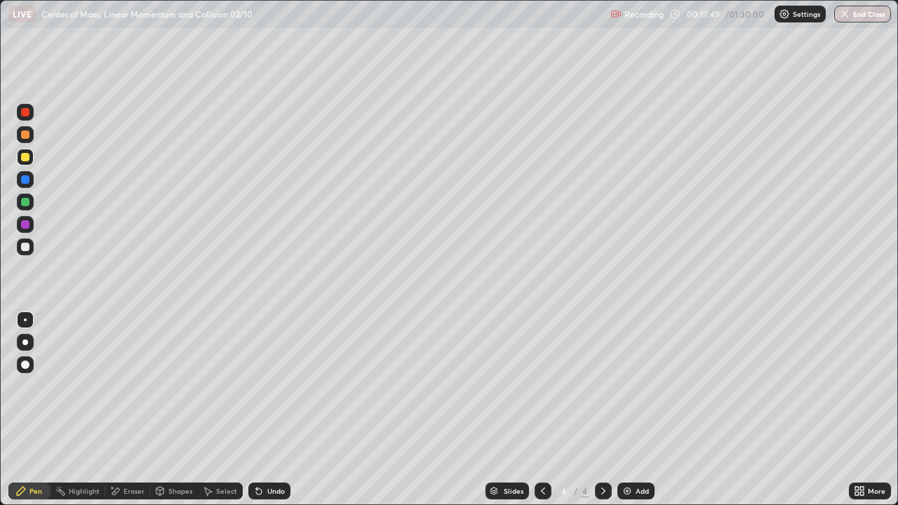
click at [258, 445] on icon at bounding box center [259, 492] width 6 height 6
click at [268, 445] on div "Undo" at bounding box center [276, 491] width 18 height 7
click at [26, 244] on div at bounding box center [25, 247] width 8 height 8
click at [600, 445] on icon at bounding box center [603, 490] width 11 height 11
click at [22, 154] on div at bounding box center [25, 157] width 8 height 8
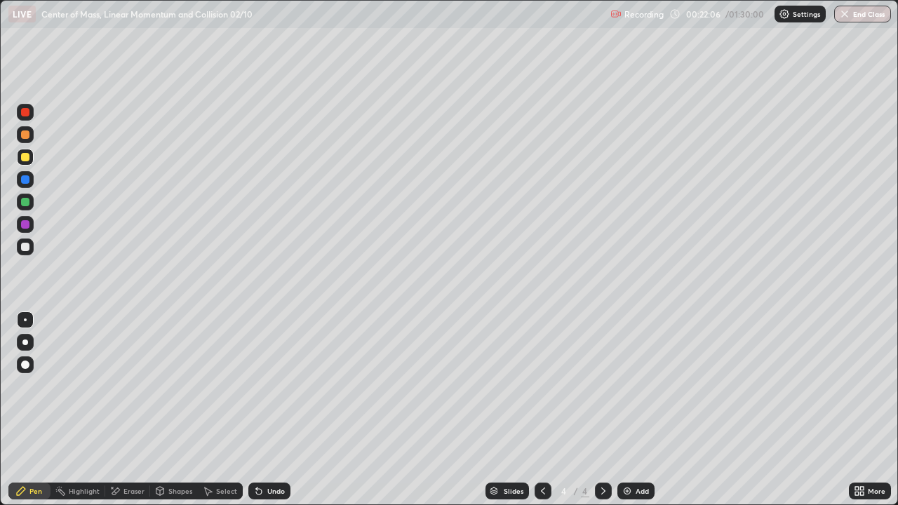
click at [603, 445] on icon at bounding box center [603, 491] width 4 height 7
click at [632, 445] on div "Add" at bounding box center [635, 491] width 37 height 17
click at [29, 244] on div at bounding box center [25, 247] width 17 height 17
click at [24, 115] on div at bounding box center [25, 112] width 8 height 8
click at [256, 445] on icon at bounding box center [259, 492] width 6 height 6
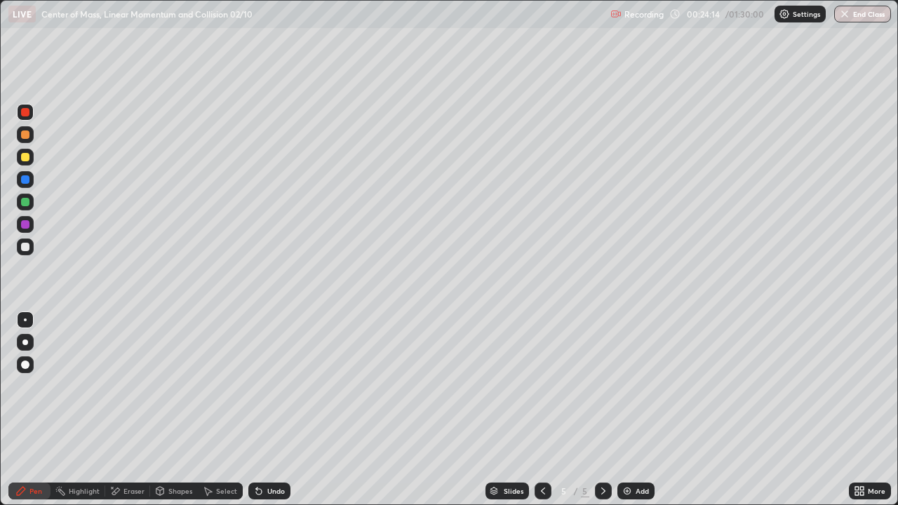
click at [539, 445] on icon at bounding box center [542, 490] width 11 height 11
click at [605, 445] on icon at bounding box center [603, 490] width 11 height 11
click at [603, 445] on icon at bounding box center [603, 490] width 11 height 11
click at [259, 445] on icon at bounding box center [259, 492] width 6 height 6
click at [24, 161] on div at bounding box center [25, 157] width 8 height 8
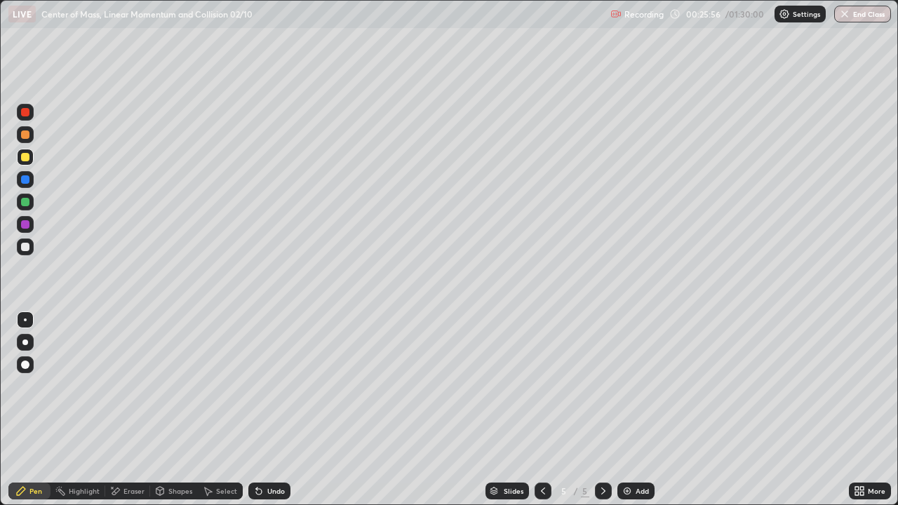
click at [136, 445] on div "Eraser" at bounding box center [133, 491] width 21 height 7
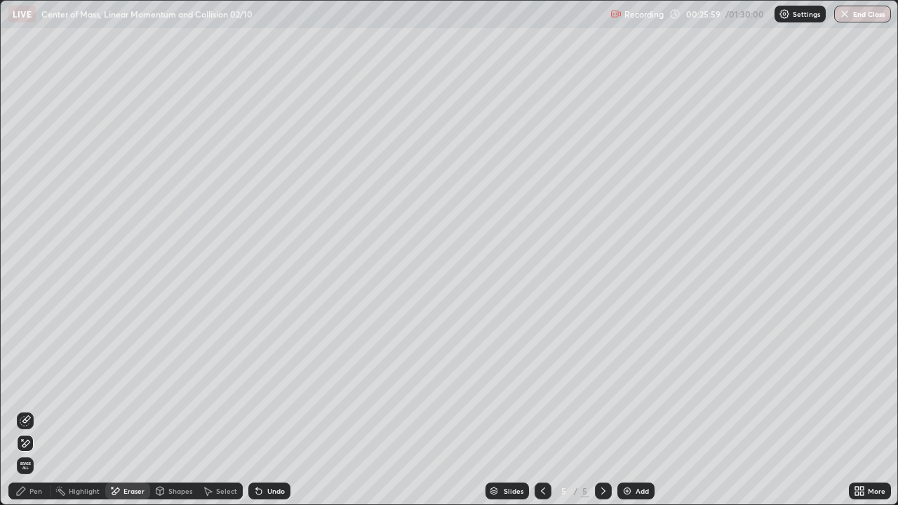
click at [40, 445] on div "Pen" at bounding box center [35, 491] width 13 height 7
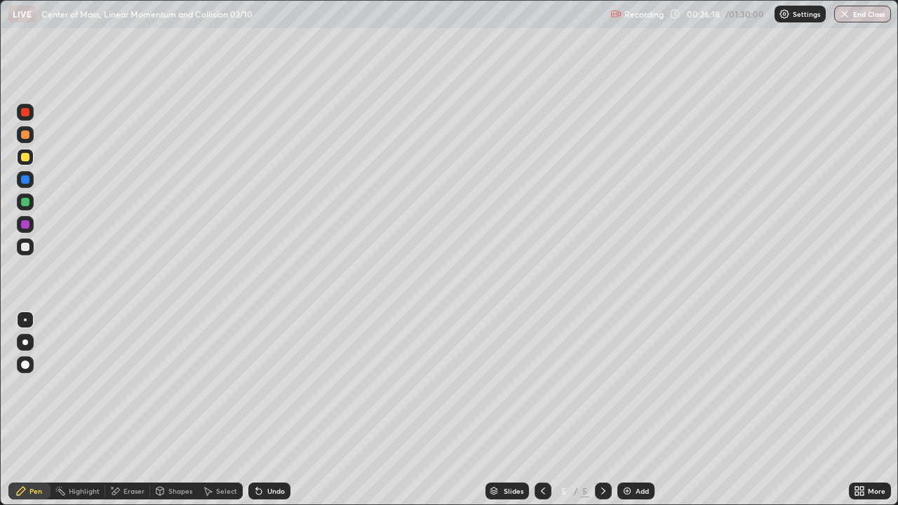
click at [24, 137] on div at bounding box center [25, 134] width 8 height 8
click at [25, 247] on div at bounding box center [25, 247] width 8 height 8
click at [22, 156] on div at bounding box center [25, 157] width 8 height 8
click at [601, 445] on icon at bounding box center [603, 490] width 11 height 11
click at [630, 445] on div "Add" at bounding box center [635, 491] width 37 height 17
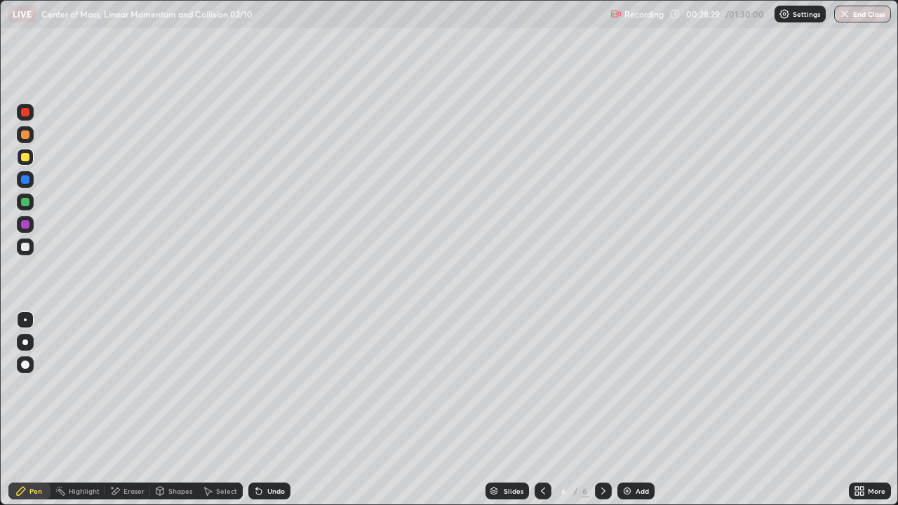
click at [25, 245] on div at bounding box center [25, 247] width 8 height 8
click at [23, 201] on div at bounding box center [25, 202] width 8 height 8
click at [264, 445] on div "Undo" at bounding box center [269, 491] width 42 height 17
click at [27, 111] on div at bounding box center [25, 112] width 8 height 8
click at [267, 445] on div "Undo" at bounding box center [276, 491] width 18 height 7
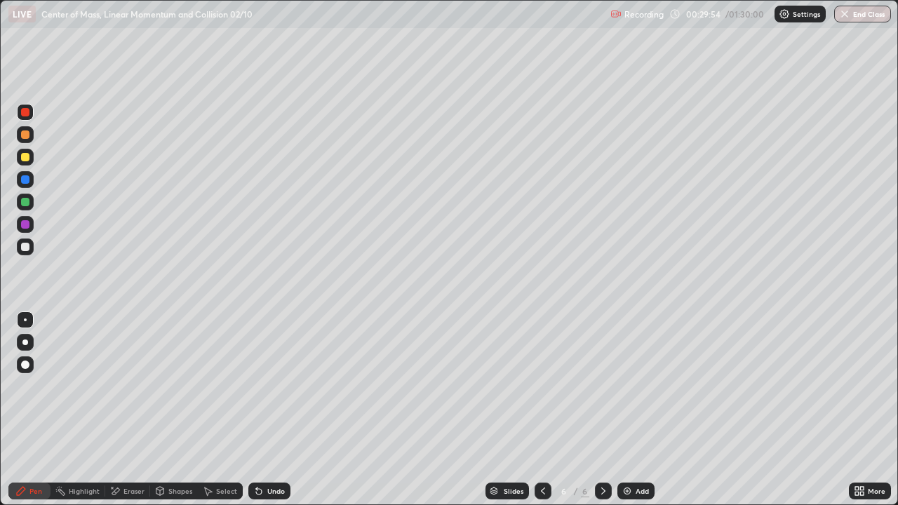
click at [271, 445] on div "Undo" at bounding box center [276, 491] width 18 height 7
click at [268, 445] on div "Undo" at bounding box center [276, 491] width 18 height 7
click at [267, 445] on div "Undo" at bounding box center [276, 491] width 18 height 7
click at [264, 445] on div "Undo" at bounding box center [269, 491] width 42 height 17
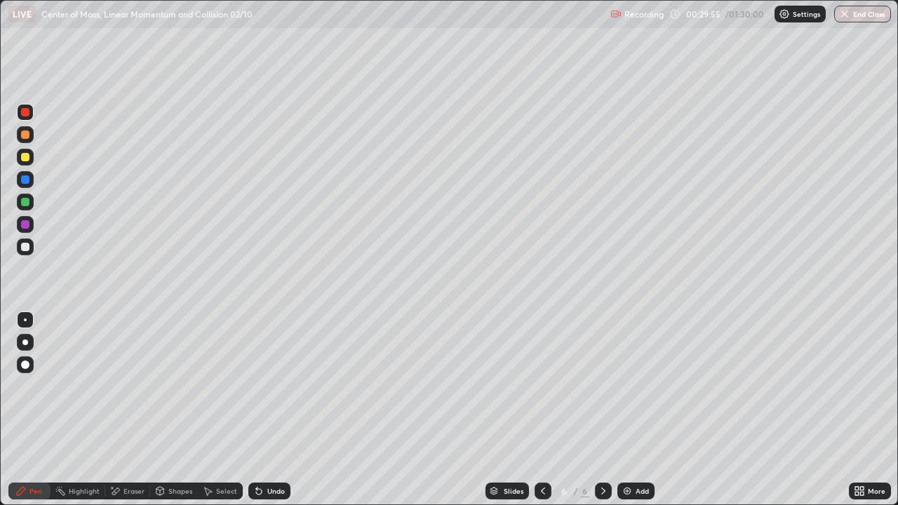
click at [262, 445] on div "Undo" at bounding box center [269, 491] width 42 height 17
click at [258, 445] on div "Undo" at bounding box center [269, 491] width 42 height 17
click at [260, 445] on div "Undo" at bounding box center [269, 491] width 42 height 17
click at [25, 158] on div at bounding box center [25, 157] width 8 height 8
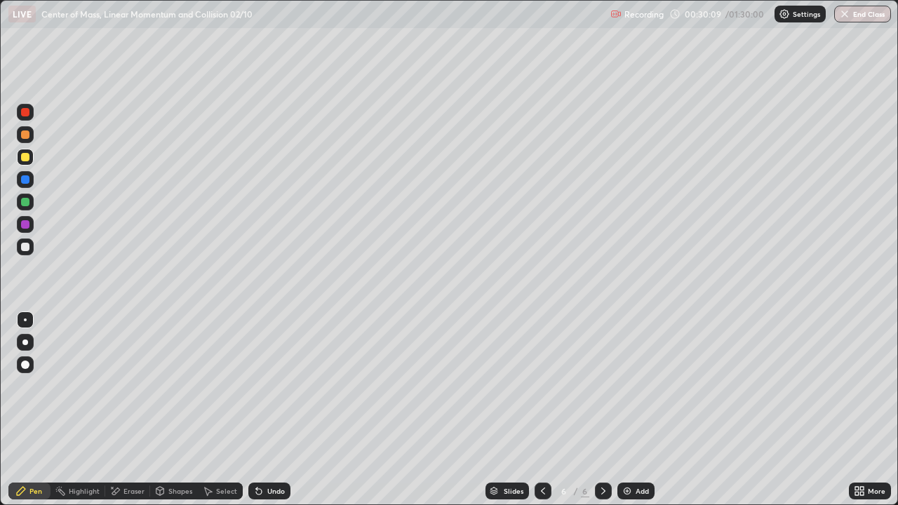
click at [27, 135] on div at bounding box center [25, 134] width 8 height 8
click at [121, 445] on div "Eraser" at bounding box center [127, 491] width 45 height 17
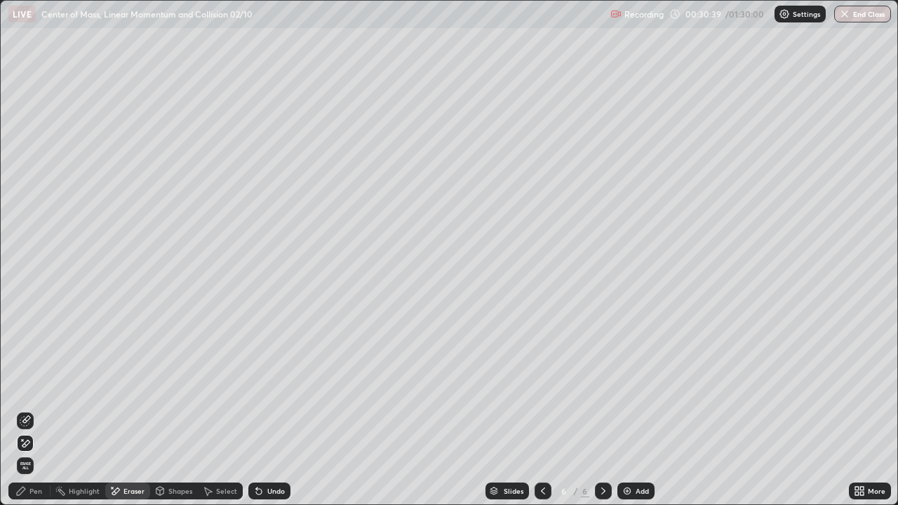
click at [37, 445] on div "Pen" at bounding box center [35, 491] width 13 height 7
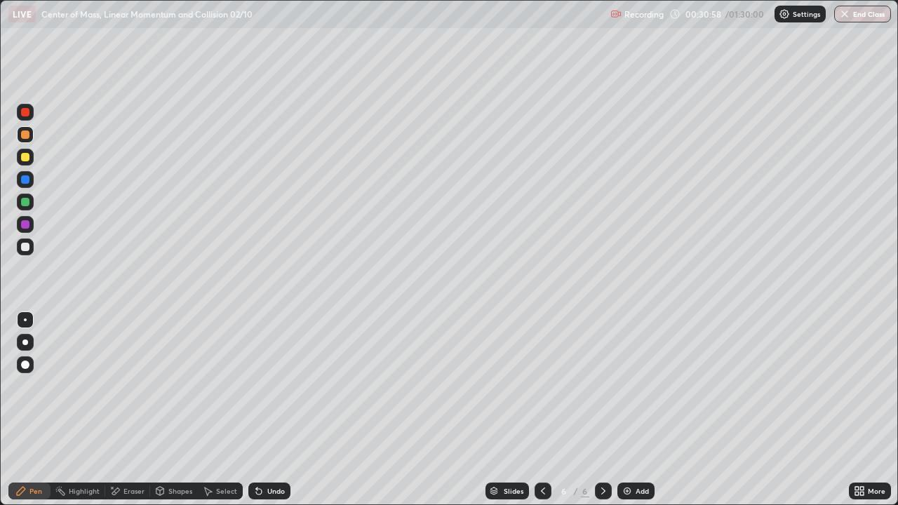
click at [542, 445] on icon at bounding box center [542, 490] width 11 height 11
click at [543, 445] on icon at bounding box center [542, 490] width 11 height 11
click at [600, 445] on icon at bounding box center [603, 490] width 11 height 11
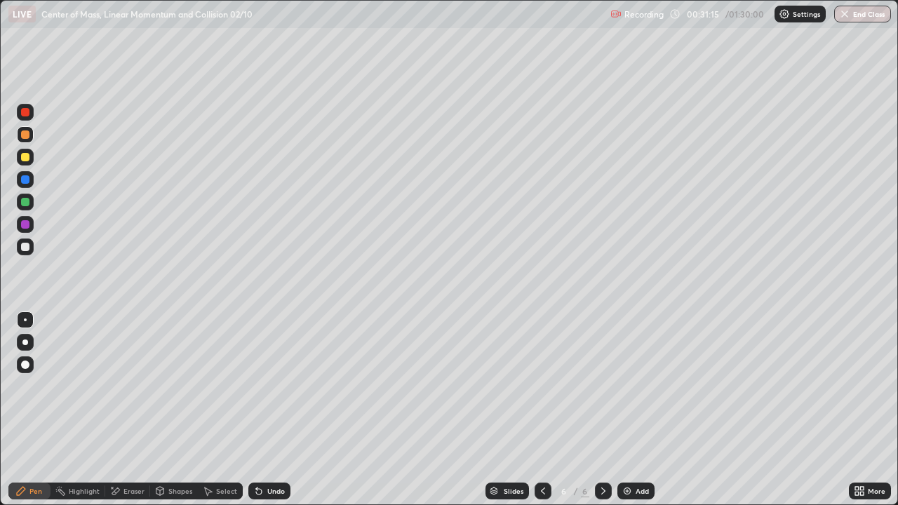
click at [27, 180] on div at bounding box center [25, 179] width 8 height 8
click at [22, 155] on div at bounding box center [25, 157] width 8 height 8
click at [261, 445] on icon at bounding box center [258, 490] width 11 height 11
click at [260, 445] on icon at bounding box center [258, 490] width 11 height 11
click at [257, 445] on icon at bounding box center [259, 492] width 6 height 6
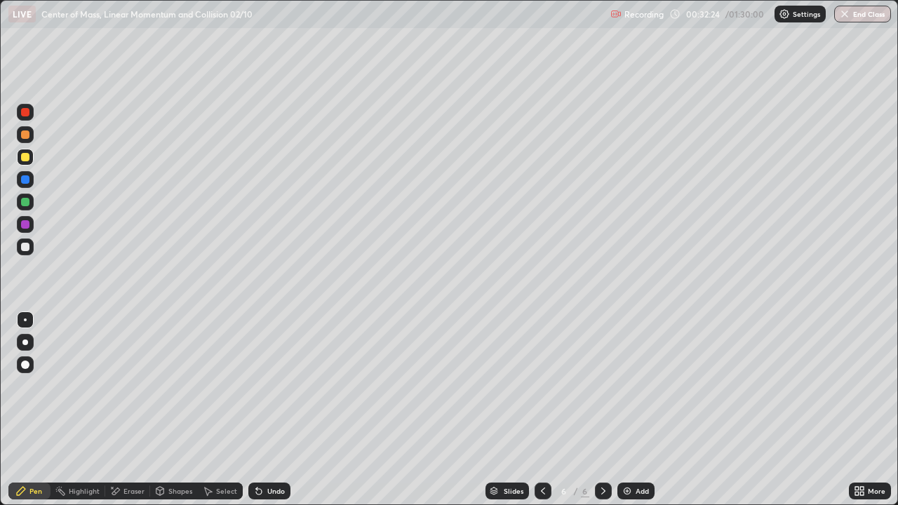
click at [267, 445] on div "Undo" at bounding box center [276, 491] width 18 height 7
click at [268, 445] on div "Undo" at bounding box center [276, 491] width 18 height 7
click at [267, 445] on div "Undo" at bounding box center [276, 491] width 18 height 7
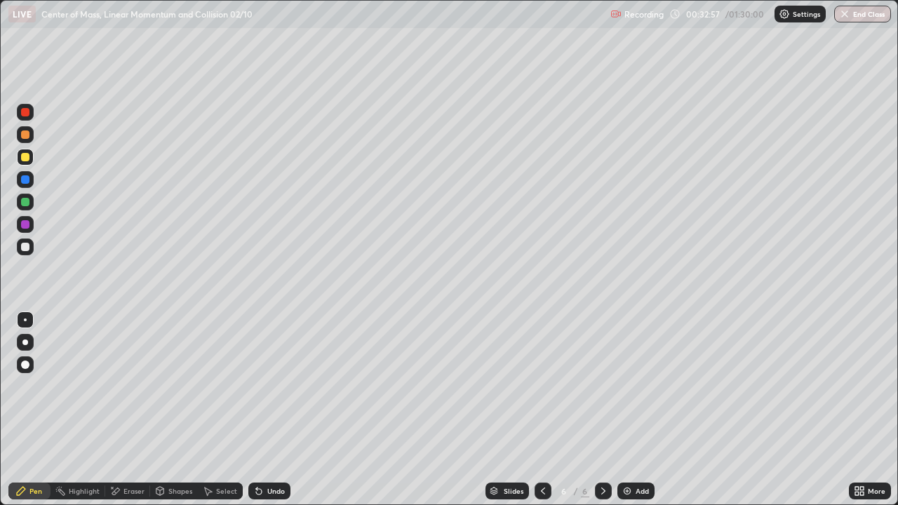
click at [268, 445] on div "Undo" at bounding box center [276, 491] width 18 height 7
click at [269, 445] on div "Undo" at bounding box center [276, 491] width 18 height 7
click at [268, 445] on div "Undo" at bounding box center [276, 491] width 18 height 7
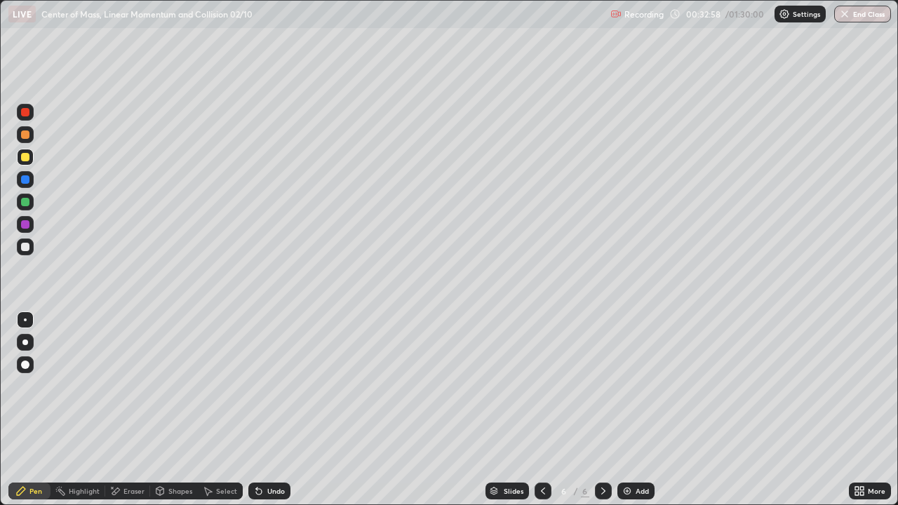
click at [268, 445] on div "Undo" at bounding box center [276, 491] width 18 height 7
click at [269, 445] on div "Undo" at bounding box center [276, 491] width 18 height 7
click at [275, 445] on div "Undo" at bounding box center [276, 491] width 18 height 7
click at [271, 445] on div "Undo" at bounding box center [276, 491] width 18 height 7
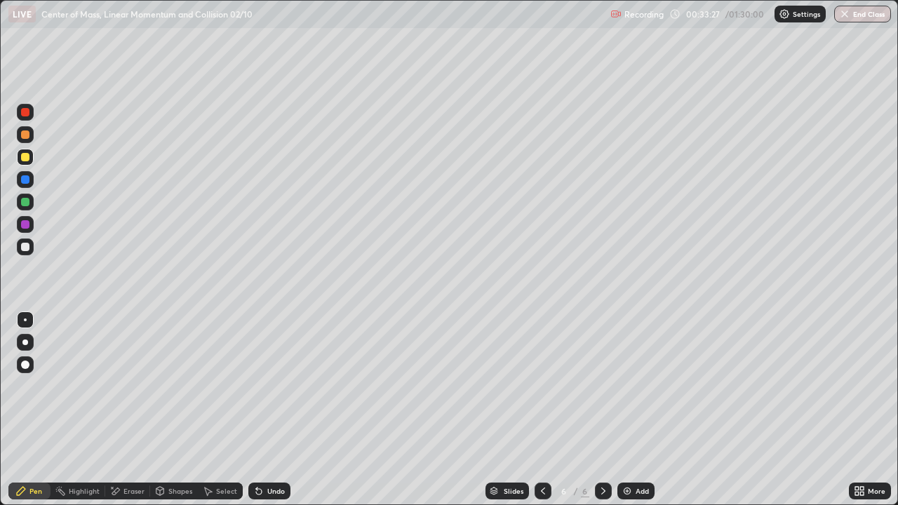
click at [269, 445] on div "Undo" at bounding box center [276, 491] width 18 height 7
click at [261, 445] on icon at bounding box center [258, 490] width 11 height 11
click at [27, 244] on div at bounding box center [25, 247] width 8 height 8
click at [135, 445] on div "Eraser" at bounding box center [133, 491] width 21 height 7
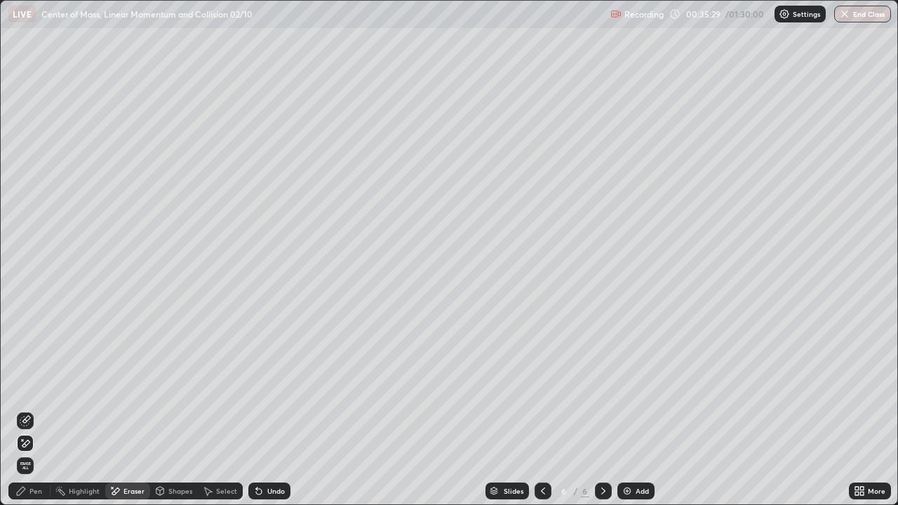
click at [29, 445] on div "Pen" at bounding box center [29, 491] width 42 height 17
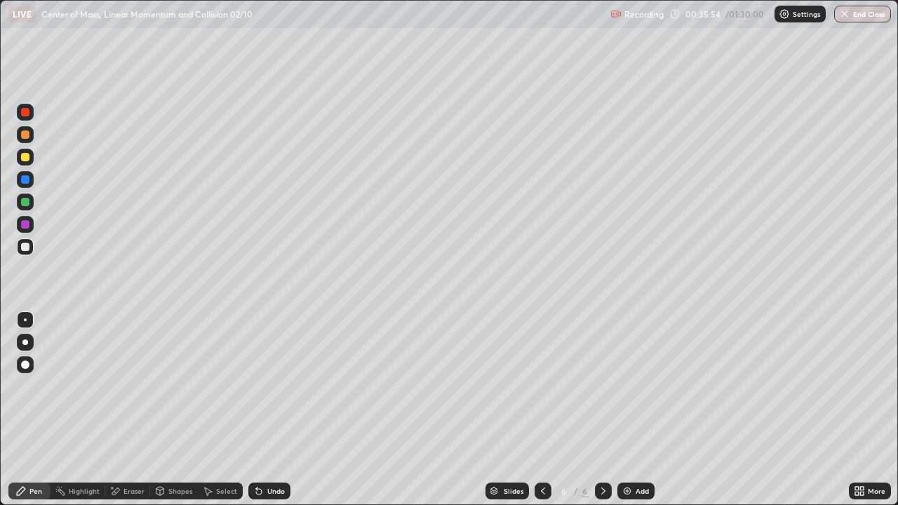
click at [262, 445] on icon at bounding box center [258, 490] width 11 height 11
click at [25, 152] on div at bounding box center [25, 157] width 17 height 17
click at [267, 445] on div "Undo" at bounding box center [276, 491] width 18 height 7
click at [264, 445] on div "Undo" at bounding box center [269, 491] width 42 height 17
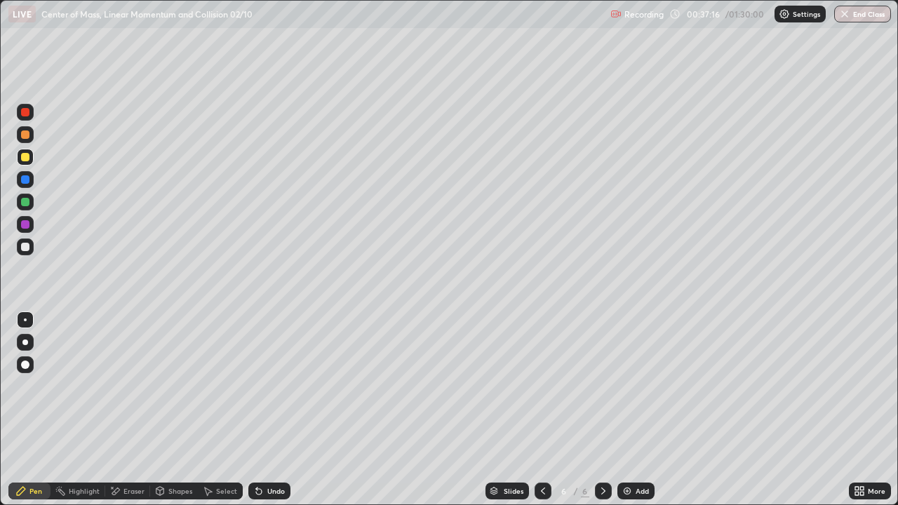
click at [264, 445] on div "Undo" at bounding box center [269, 491] width 42 height 17
click at [262, 445] on icon at bounding box center [258, 490] width 11 height 11
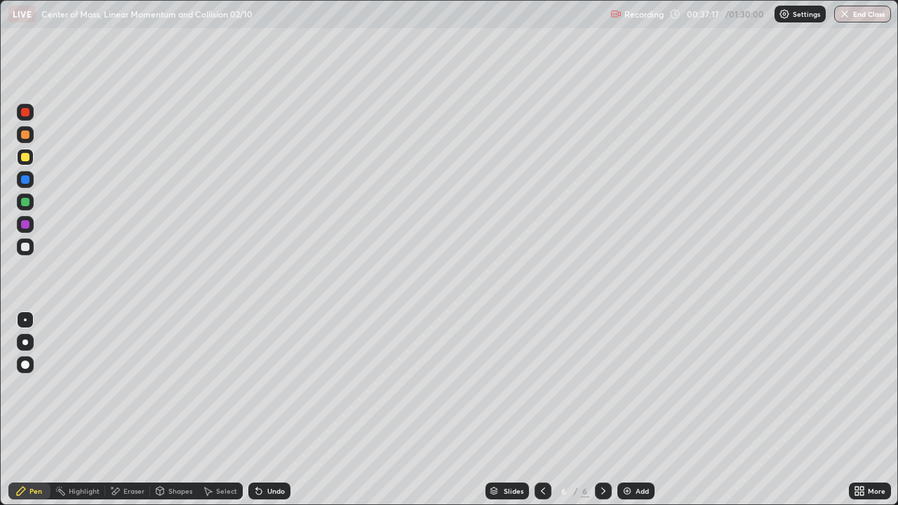
click at [262, 445] on icon at bounding box center [258, 490] width 11 height 11
click at [128, 445] on div "Eraser" at bounding box center [133, 491] width 21 height 7
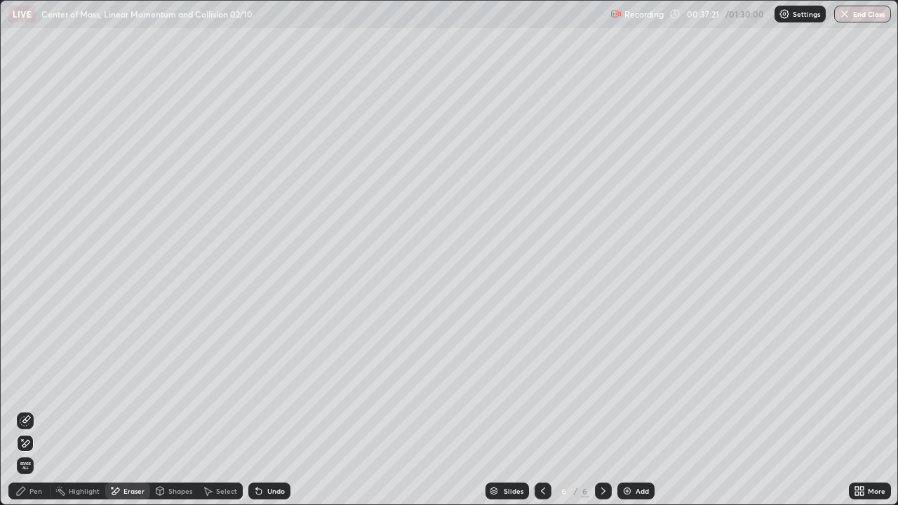
click at [32, 445] on div "Pen" at bounding box center [35, 491] width 13 height 7
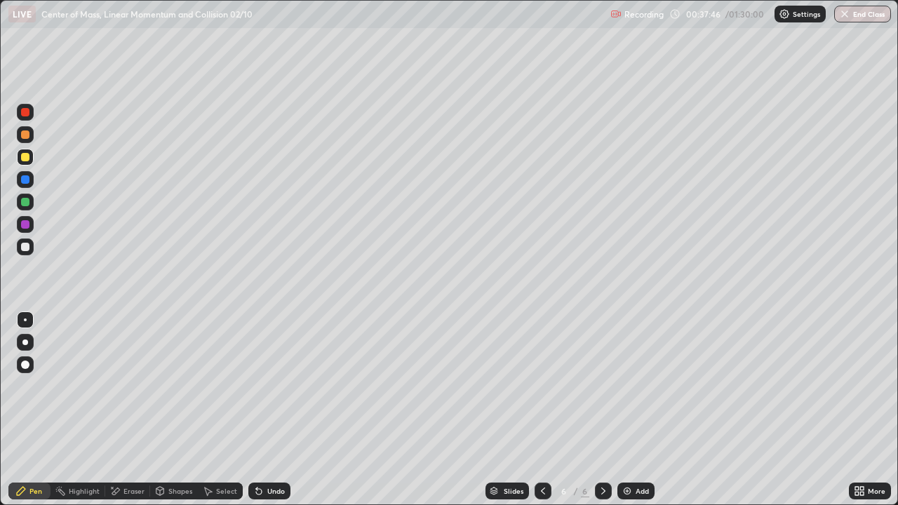
click at [135, 445] on div "Eraser" at bounding box center [133, 491] width 21 height 7
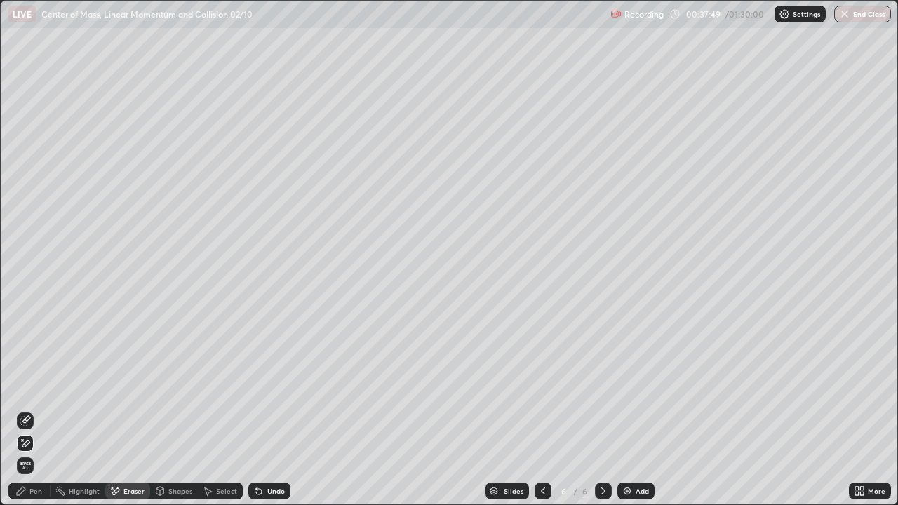
click at [29, 445] on div "Pen" at bounding box center [29, 491] width 42 height 17
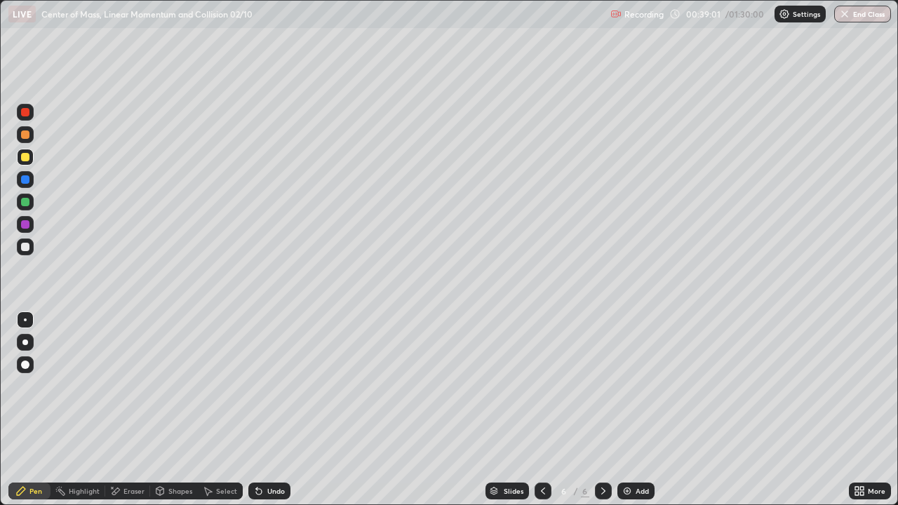
click at [21, 133] on div at bounding box center [25, 134] width 8 height 8
click at [19, 243] on div at bounding box center [25, 247] width 17 height 17
click at [21, 161] on div at bounding box center [25, 157] width 17 height 17
click at [213, 445] on div "Select" at bounding box center [220, 491] width 45 height 17
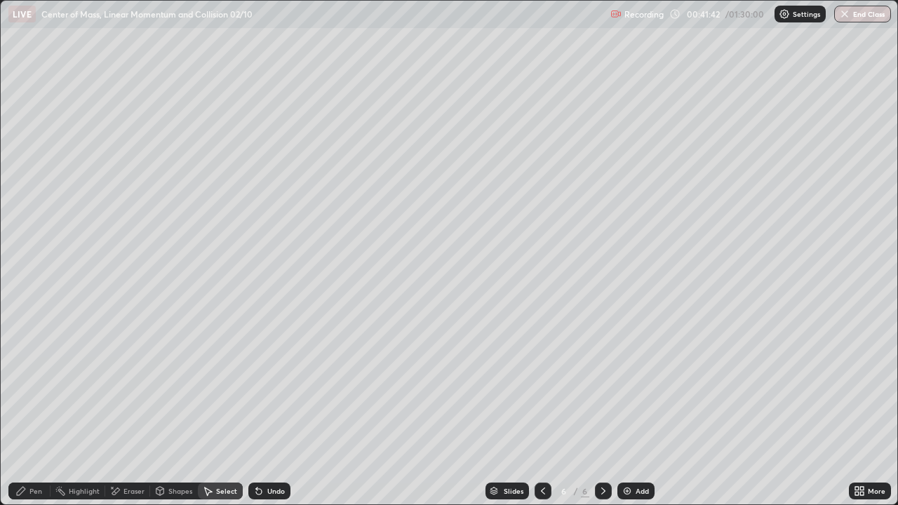
click at [540, 445] on icon at bounding box center [542, 490] width 11 height 11
click at [601, 445] on icon at bounding box center [603, 490] width 11 height 11
click at [626, 445] on img at bounding box center [627, 490] width 11 height 11
click at [22, 445] on icon at bounding box center [21, 491] width 8 height 8
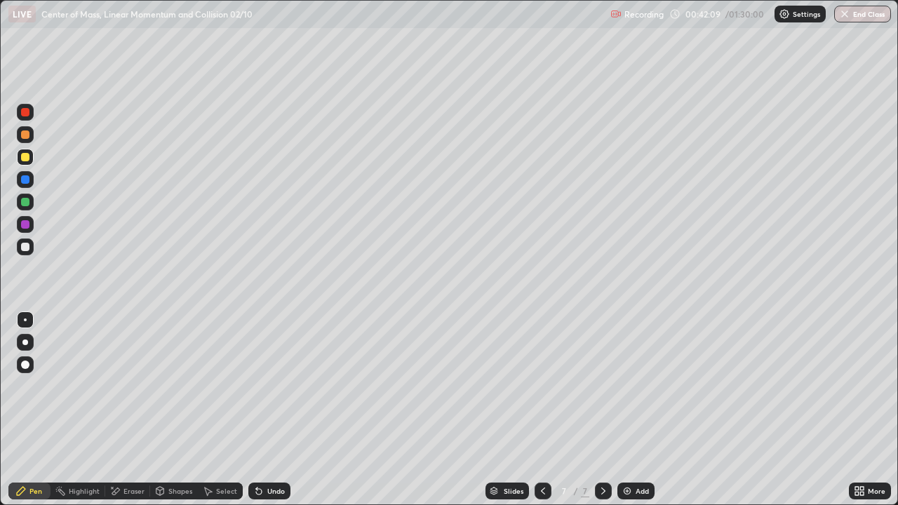
click at [22, 246] on div at bounding box center [25, 247] width 8 height 8
click at [257, 445] on icon at bounding box center [258, 490] width 11 height 11
click at [256, 445] on div "Undo" at bounding box center [269, 491] width 42 height 17
click at [257, 445] on div "Undo" at bounding box center [269, 491] width 42 height 17
click at [22, 202] on div at bounding box center [25, 202] width 8 height 8
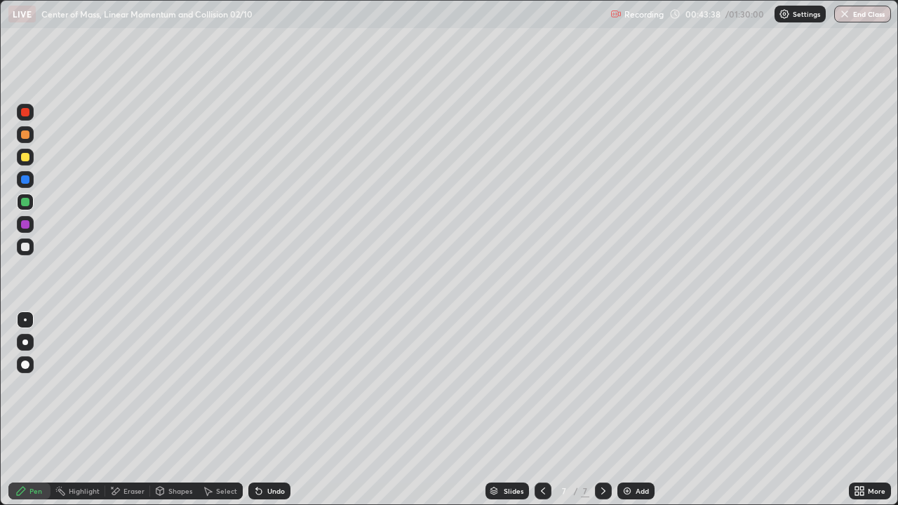
click at [258, 445] on icon at bounding box center [258, 490] width 11 height 11
click at [264, 445] on div "Undo" at bounding box center [269, 491] width 42 height 17
click at [30, 156] on div at bounding box center [25, 157] width 17 height 17
click at [273, 445] on div "Undo" at bounding box center [276, 491] width 18 height 7
click at [279, 445] on div "Undo" at bounding box center [269, 491] width 42 height 17
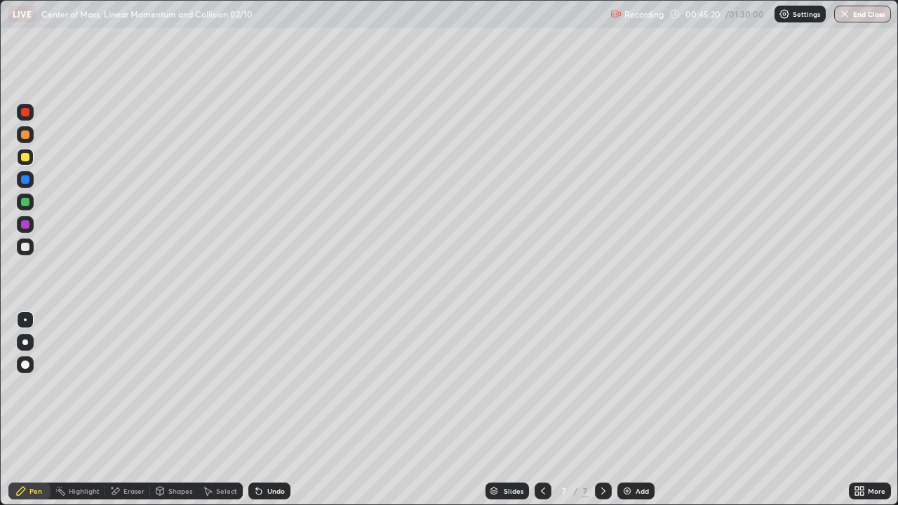
click at [128, 445] on div "Eraser" at bounding box center [133, 491] width 21 height 7
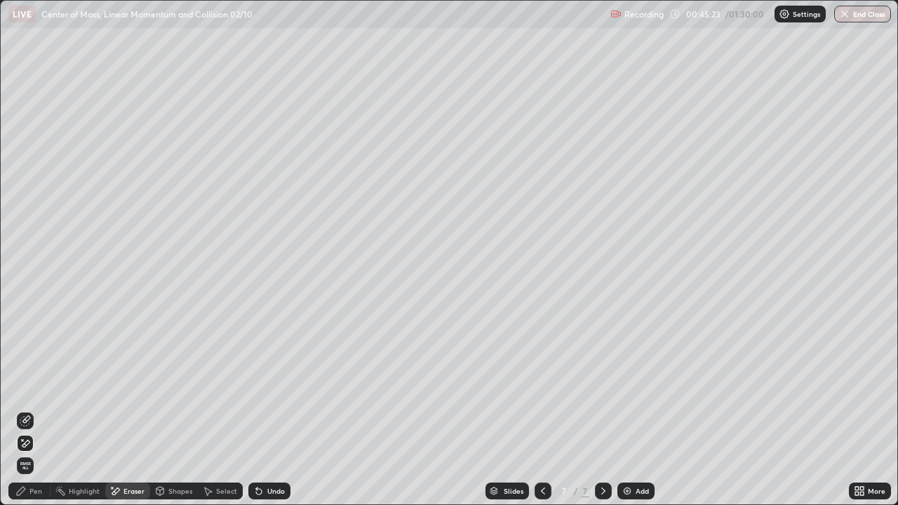
click at [27, 445] on div "Pen" at bounding box center [29, 491] width 42 height 17
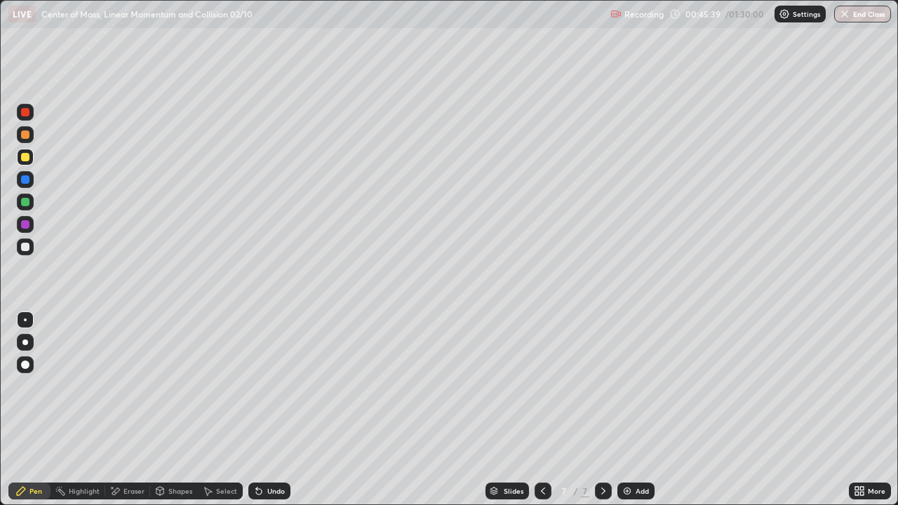
click at [272, 445] on div "Undo" at bounding box center [276, 491] width 18 height 7
click at [267, 445] on div "Undo" at bounding box center [276, 491] width 18 height 7
click at [269, 445] on div "Undo" at bounding box center [276, 491] width 18 height 7
click at [272, 445] on div "Undo" at bounding box center [276, 491] width 18 height 7
click at [274, 445] on div "Undo" at bounding box center [276, 491] width 18 height 7
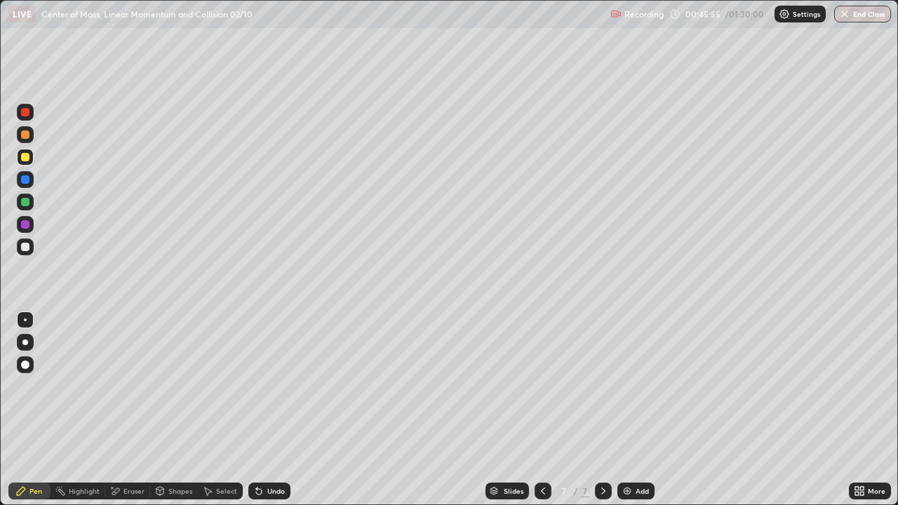
click at [22, 243] on div at bounding box center [25, 247] width 8 height 8
click at [269, 445] on div "Undo" at bounding box center [276, 491] width 18 height 7
click at [602, 445] on icon at bounding box center [603, 490] width 11 height 11
click at [623, 445] on img at bounding box center [627, 490] width 11 height 11
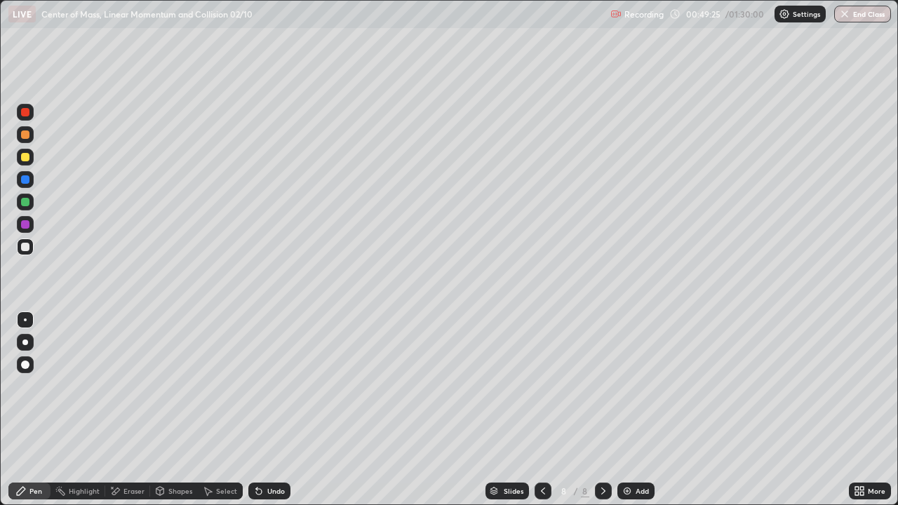
click at [267, 445] on div "Undo" at bounding box center [276, 491] width 18 height 7
click at [28, 156] on div at bounding box center [25, 157] width 8 height 8
click at [22, 245] on div at bounding box center [25, 247] width 8 height 8
click at [120, 445] on div "Eraser" at bounding box center [127, 491] width 45 height 17
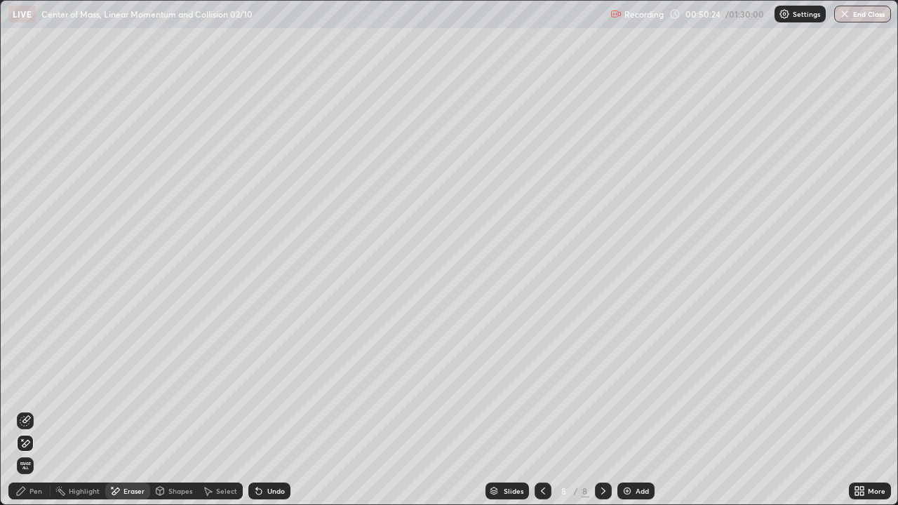
click at [27, 445] on div "Pen" at bounding box center [29, 491] width 42 height 17
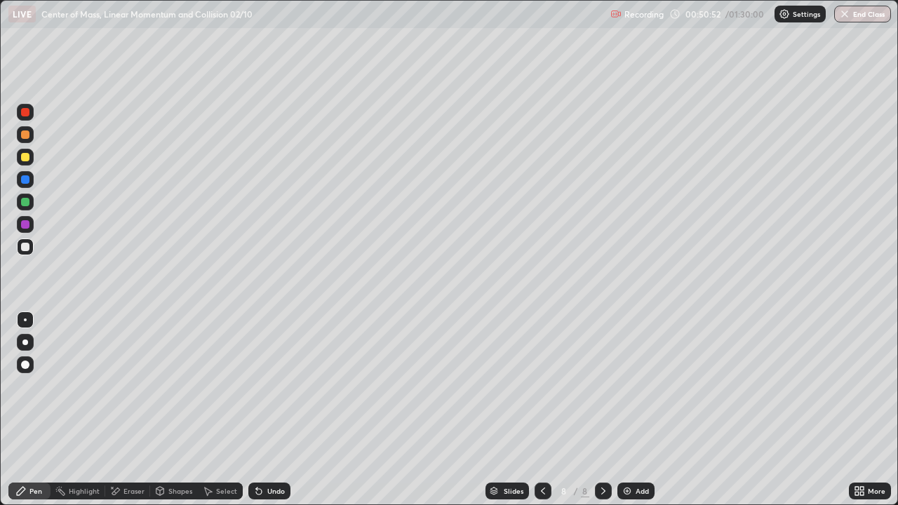
click at [267, 445] on div "Undo" at bounding box center [276, 491] width 18 height 7
click at [119, 445] on icon at bounding box center [114, 491] width 11 height 12
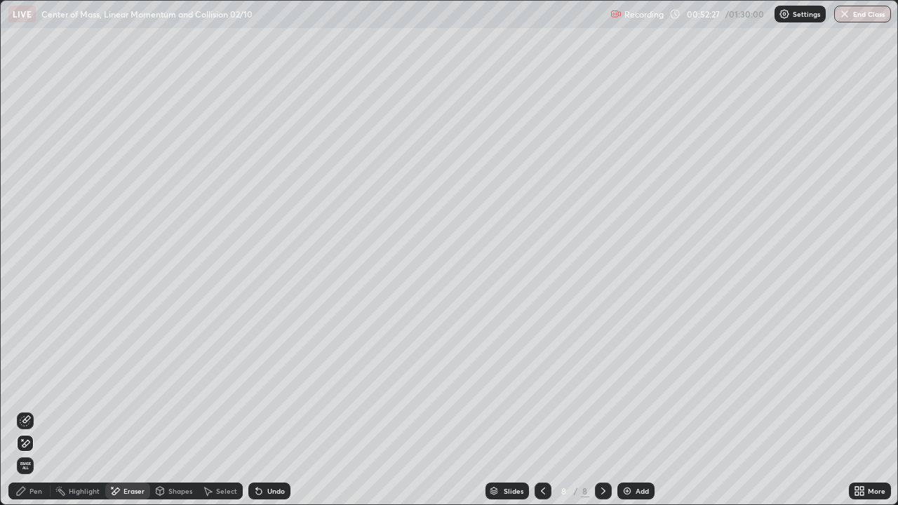
click at [18, 445] on icon at bounding box center [21, 491] width 8 height 8
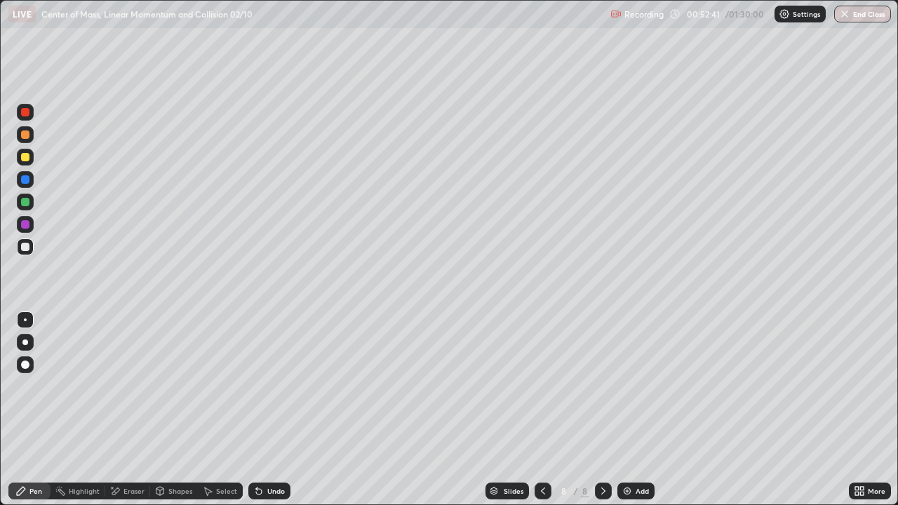
click at [22, 155] on div at bounding box center [25, 157] width 8 height 8
click at [22, 243] on div at bounding box center [25, 247] width 8 height 8
click at [260, 445] on div "Undo" at bounding box center [269, 491] width 42 height 17
click at [260, 445] on icon at bounding box center [258, 490] width 11 height 11
click at [262, 445] on icon at bounding box center [258, 490] width 11 height 11
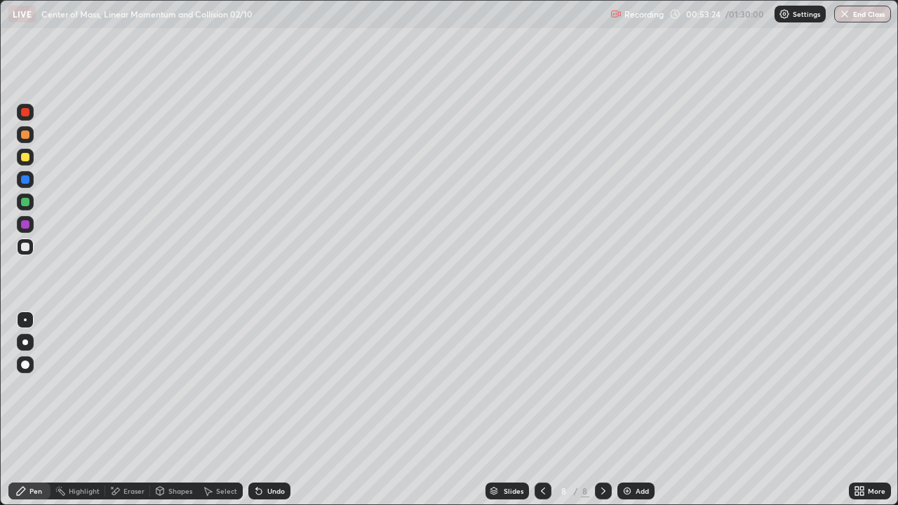
click at [256, 445] on icon at bounding box center [259, 492] width 6 height 6
click at [23, 159] on div at bounding box center [25, 157] width 8 height 8
click at [33, 248] on div at bounding box center [25, 247] width 17 height 17
click at [19, 154] on div at bounding box center [25, 157] width 17 height 17
click at [22, 249] on div at bounding box center [25, 247] width 8 height 8
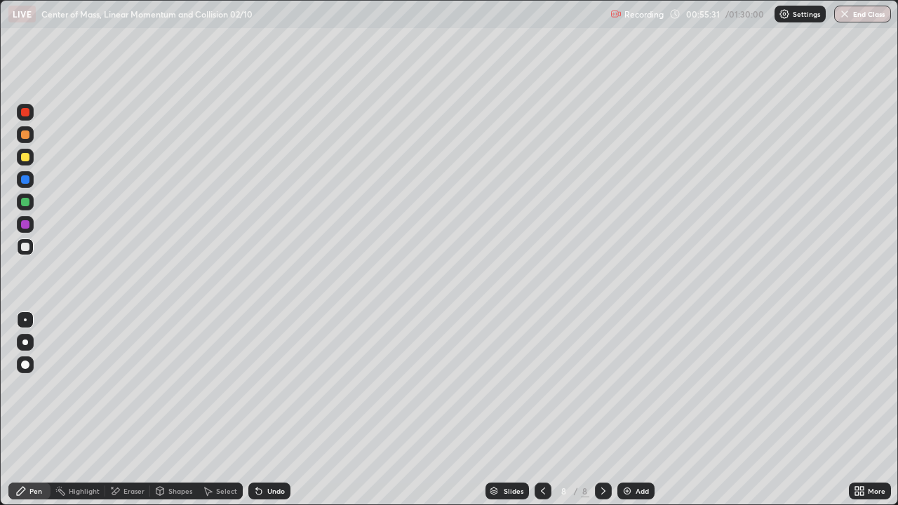
click at [25, 113] on div at bounding box center [25, 112] width 8 height 8
click at [17, 156] on div at bounding box center [25, 157] width 17 height 17
click at [22, 250] on div at bounding box center [25, 247] width 8 height 8
click at [263, 445] on div "Undo" at bounding box center [269, 491] width 42 height 17
click at [267, 445] on div "Undo" at bounding box center [276, 491] width 18 height 7
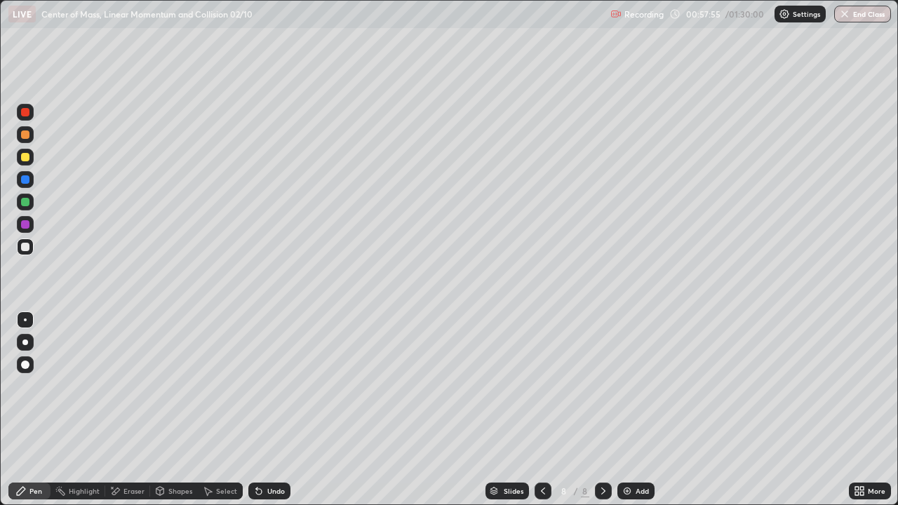
click at [262, 445] on icon at bounding box center [258, 490] width 11 height 11
click at [260, 445] on icon at bounding box center [258, 490] width 11 height 11
click at [271, 445] on div "Undo" at bounding box center [269, 491] width 42 height 17
click at [269, 445] on div "Undo" at bounding box center [269, 491] width 42 height 17
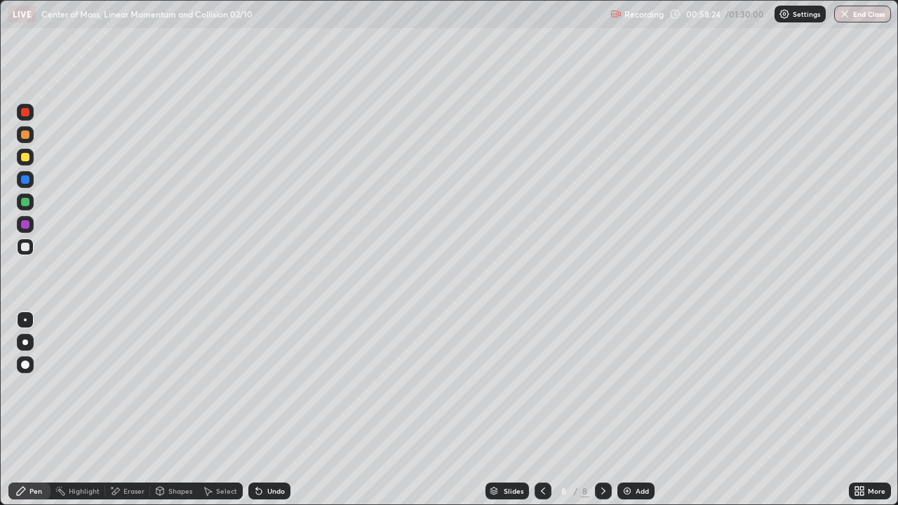
click at [267, 445] on div "Undo" at bounding box center [276, 491] width 18 height 7
click at [264, 445] on div "Undo" at bounding box center [269, 491] width 42 height 17
click at [601, 445] on icon at bounding box center [603, 491] width 4 height 7
click at [624, 445] on img at bounding box center [627, 490] width 11 height 11
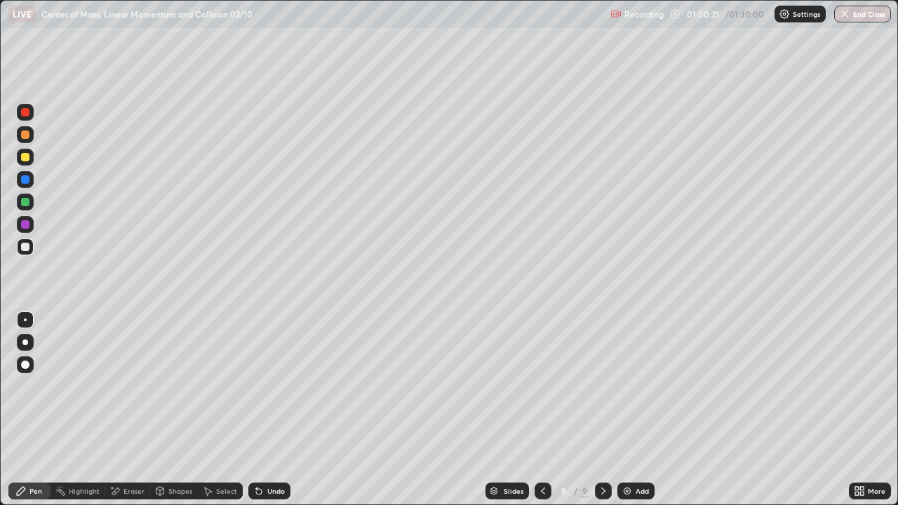
click at [25, 156] on div at bounding box center [25, 157] width 8 height 8
click at [265, 445] on div "Undo" at bounding box center [269, 491] width 42 height 17
click at [263, 445] on div "Undo" at bounding box center [269, 491] width 42 height 17
click at [22, 248] on div at bounding box center [25, 247] width 8 height 8
click at [269, 445] on div "Undo" at bounding box center [276, 491] width 18 height 7
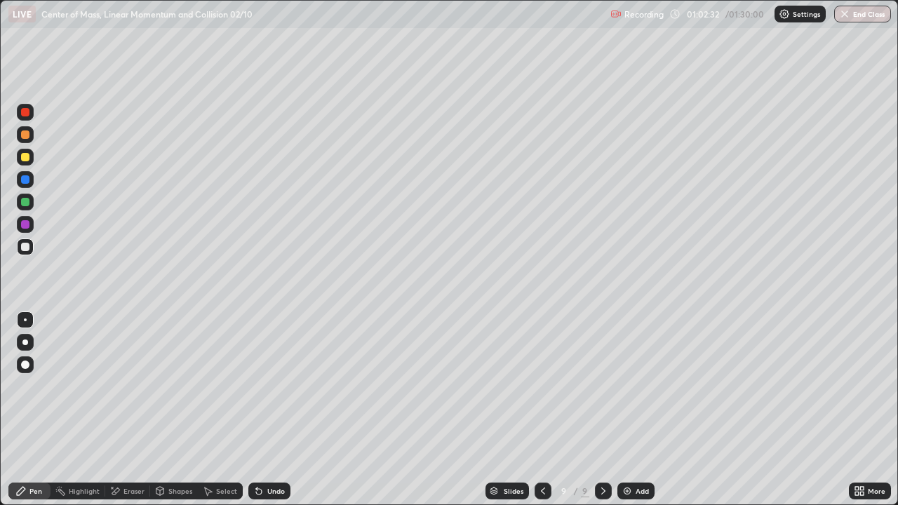
click at [269, 445] on div "Undo" at bounding box center [276, 491] width 18 height 7
click at [260, 445] on icon at bounding box center [258, 490] width 11 height 11
click at [257, 445] on icon at bounding box center [258, 490] width 11 height 11
click at [256, 445] on icon at bounding box center [256, 488] width 1 height 1
click at [258, 445] on div "Undo" at bounding box center [269, 491] width 42 height 17
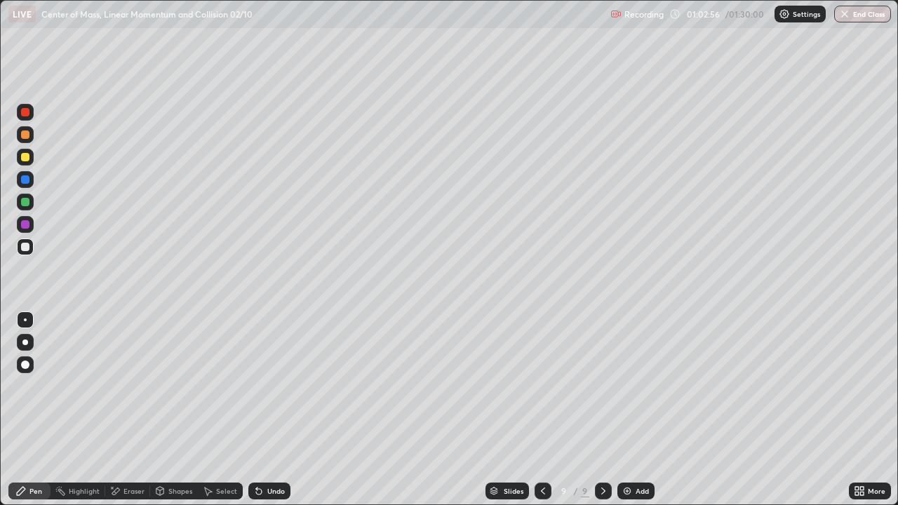
click at [20, 157] on div at bounding box center [25, 157] width 17 height 17
click at [25, 112] on div at bounding box center [25, 112] width 8 height 8
click at [271, 445] on div "Undo" at bounding box center [276, 491] width 18 height 7
click at [19, 156] on div at bounding box center [25, 157] width 17 height 17
click at [599, 445] on icon at bounding box center [603, 490] width 11 height 11
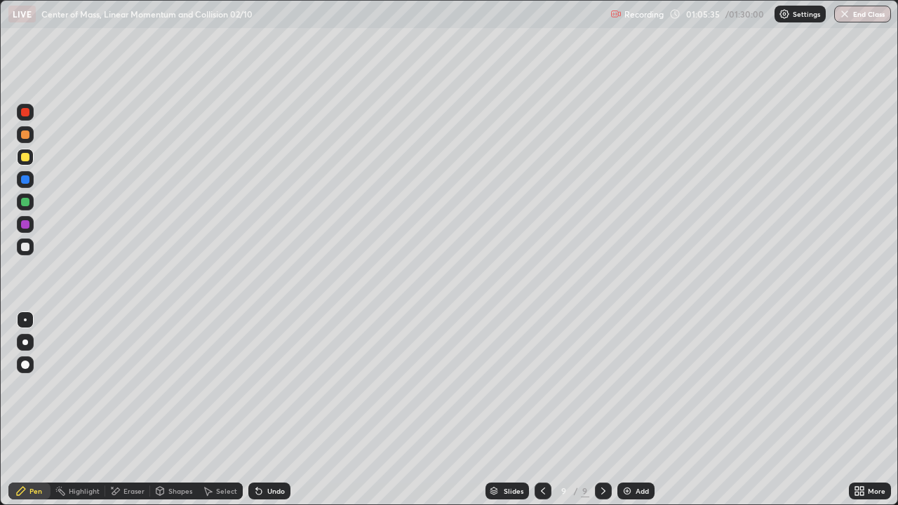
click at [636, 445] on div "Add" at bounding box center [642, 491] width 13 height 7
click at [25, 115] on div at bounding box center [25, 112] width 8 height 8
click at [259, 445] on icon at bounding box center [259, 492] width 6 height 6
click at [264, 445] on div "Undo" at bounding box center [269, 491] width 42 height 17
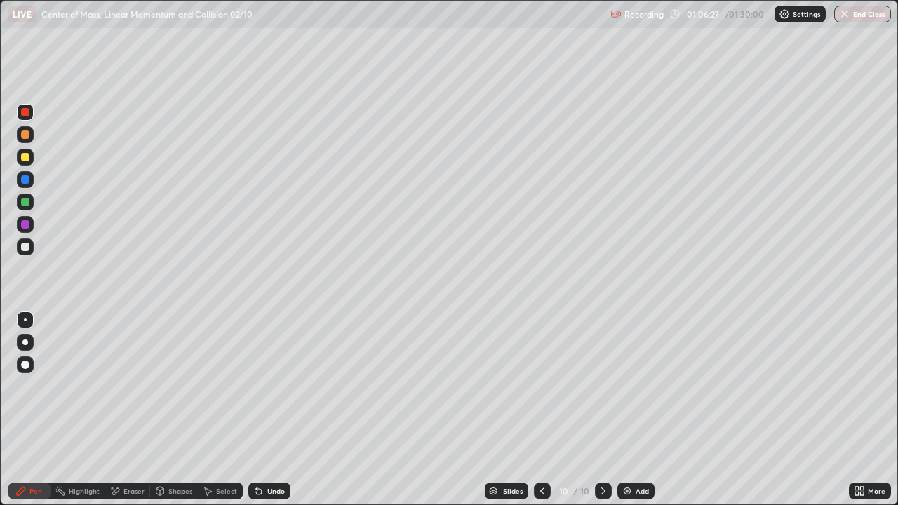
click at [260, 445] on icon at bounding box center [258, 490] width 11 height 11
click at [251, 445] on div "Undo" at bounding box center [269, 491] width 42 height 17
click at [253, 445] on div "Undo" at bounding box center [269, 491] width 42 height 17
click at [250, 445] on div "Undo" at bounding box center [269, 491] width 42 height 17
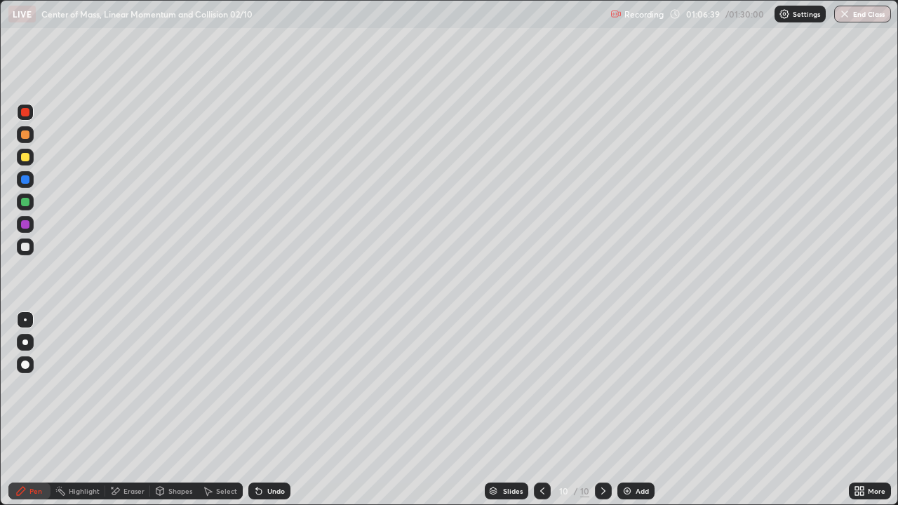
click at [264, 445] on div "Undo" at bounding box center [269, 491] width 42 height 17
click at [262, 445] on icon at bounding box center [258, 490] width 11 height 11
click at [262, 445] on div "Undo" at bounding box center [269, 491] width 42 height 17
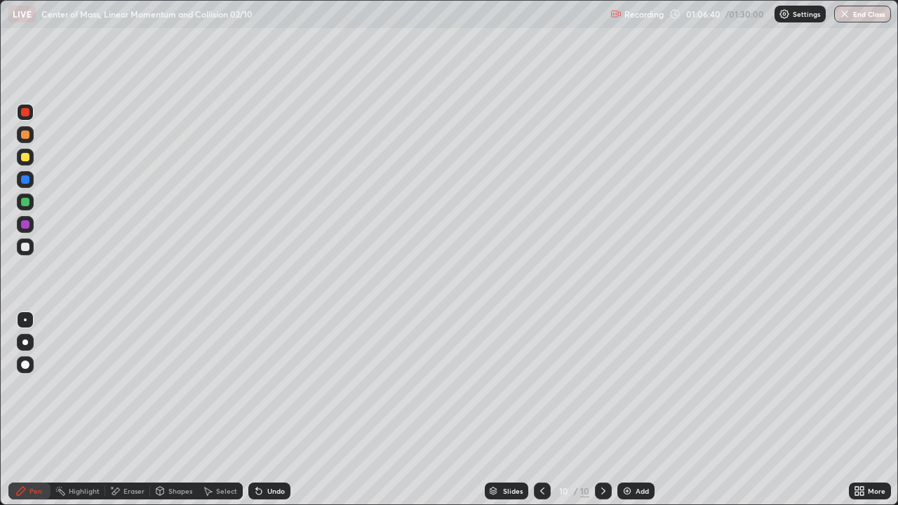
click at [262, 445] on div "Undo" at bounding box center [269, 491] width 42 height 17
click at [264, 445] on div "Undo" at bounding box center [269, 491] width 42 height 17
click at [270, 445] on div "Undo" at bounding box center [276, 491] width 18 height 7
click at [276, 445] on div "Undo" at bounding box center [276, 491] width 18 height 7
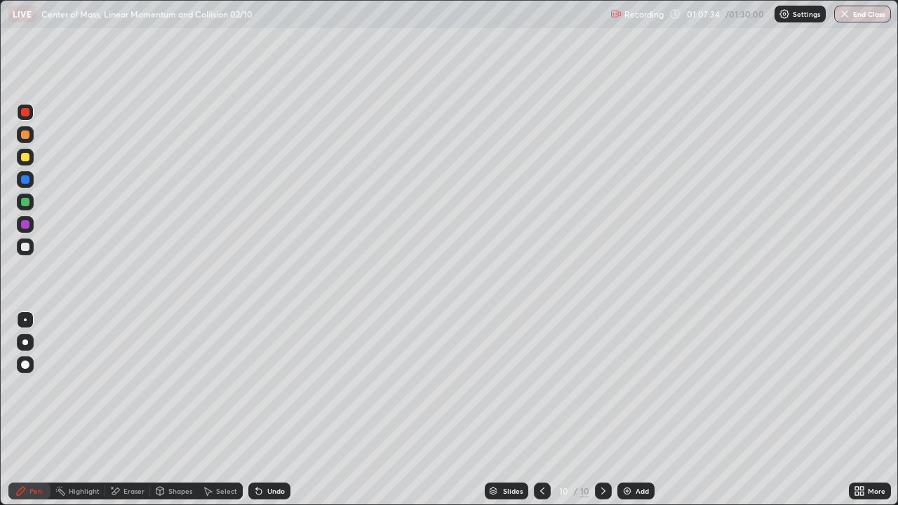
click at [274, 445] on div "Undo" at bounding box center [276, 491] width 18 height 7
click at [20, 156] on div at bounding box center [25, 157] width 17 height 17
click at [20, 243] on div at bounding box center [25, 247] width 17 height 17
click at [25, 155] on div at bounding box center [25, 157] width 8 height 8
click at [126, 445] on div "Eraser" at bounding box center [127, 491] width 45 height 17
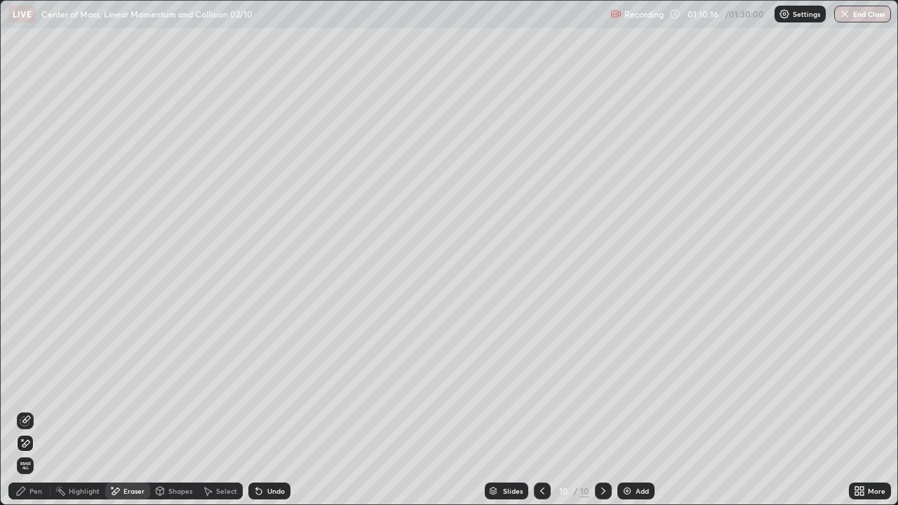
click at [37, 445] on div "Pen" at bounding box center [35, 491] width 13 height 7
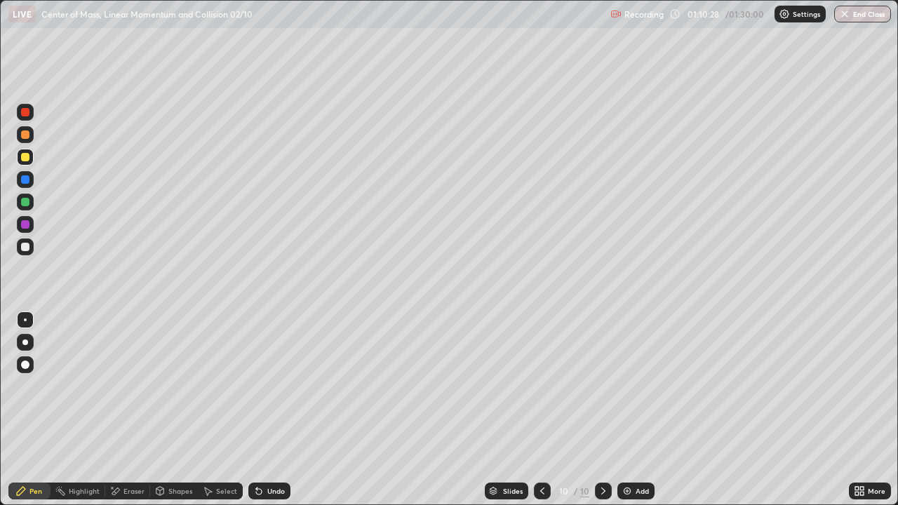
click at [25, 112] on div at bounding box center [25, 112] width 8 height 8
click at [19, 131] on div at bounding box center [25, 134] width 17 height 17
click at [256, 445] on icon at bounding box center [259, 492] width 6 height 6
click at [22, 156] on div at bounding box center [25, 157] width 8 height 8
click at [21, 137] on div at bounding box center [25, 134] width 8 height 8
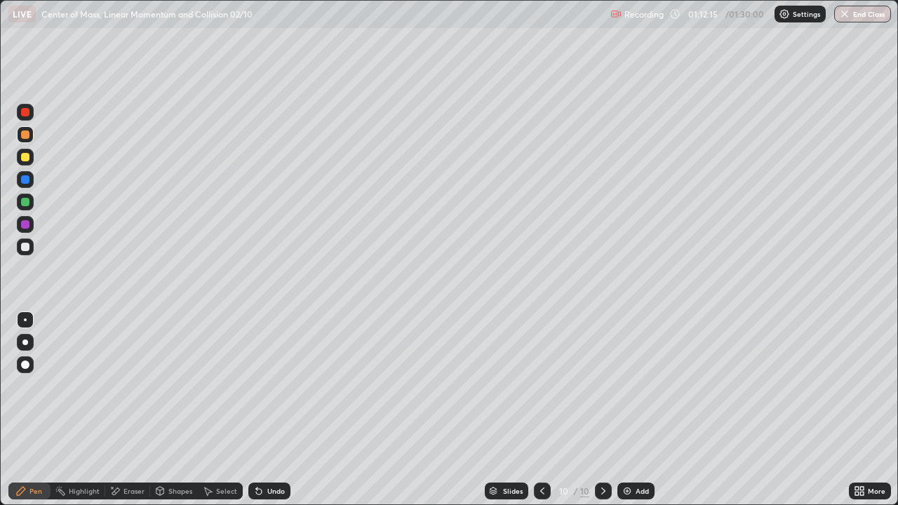
click at [598, 445] on icon at bounding box center [603, 490] width 11 height 11
click at [631, 445] on div "Add" at bounding box center [635, 491] width 37 height 17
click at [260, 445] on icon at bounding box center [258, 490] width 11 height 11
click at [267, 445] on div "Undo" at bounding box center [276, 491] width 18 height 7
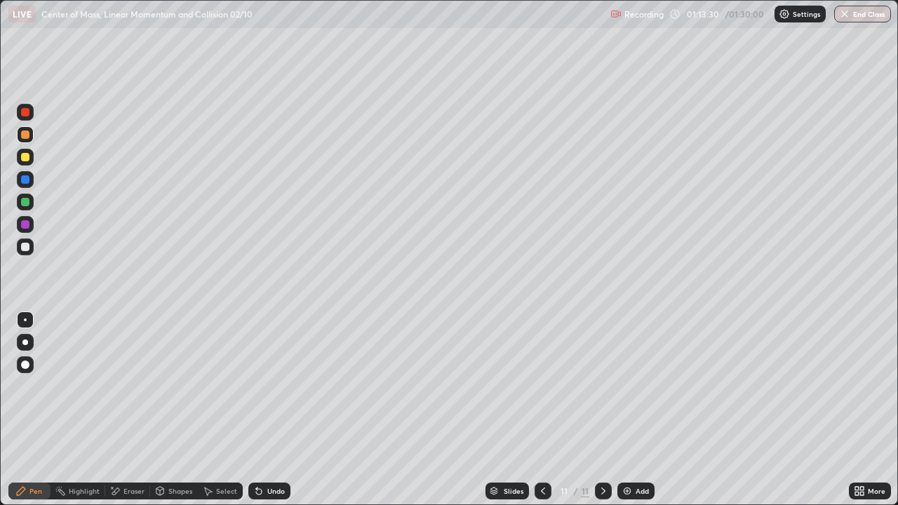
click at [267, 445] on div "Undo" at bounding box center [276, 491] width 18 height 7
click at [260, 445] on icon at bounding box center [258, 490] width 11 height 11
click at [263, 445] on div "Undo" at bounding box center [269, 491] width 42 height 17
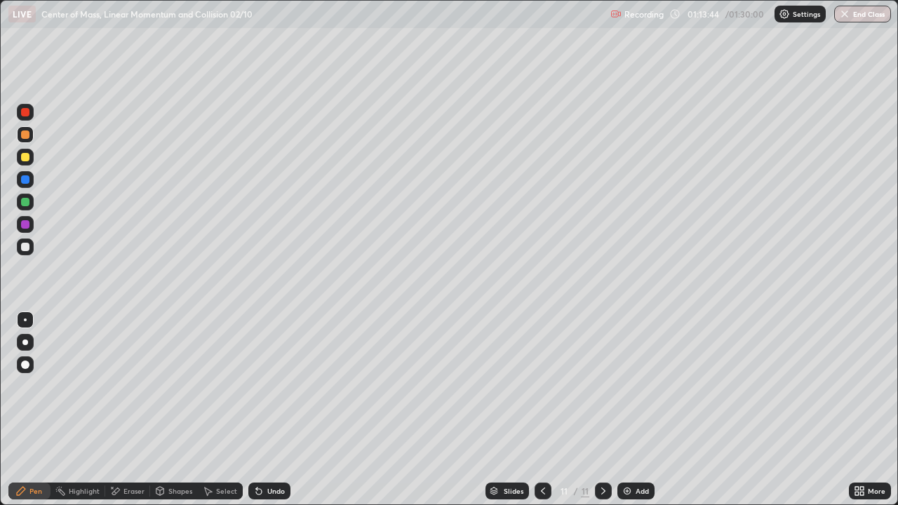
click at [263, 445] on div "Undo" at bounding box center [269, 491] width 42 height 17
click at [262, 445] on icon at bounding box center [258, 490] width 11 height 11
click at [20, 155] on div at bounding box center [25, 157] width 17 height 17
click at [27, 246] on div at bounding box center [25, 247] width 8 height 8
click at [24, 156] on div at bounding box center [25, 157] width 8 height 8
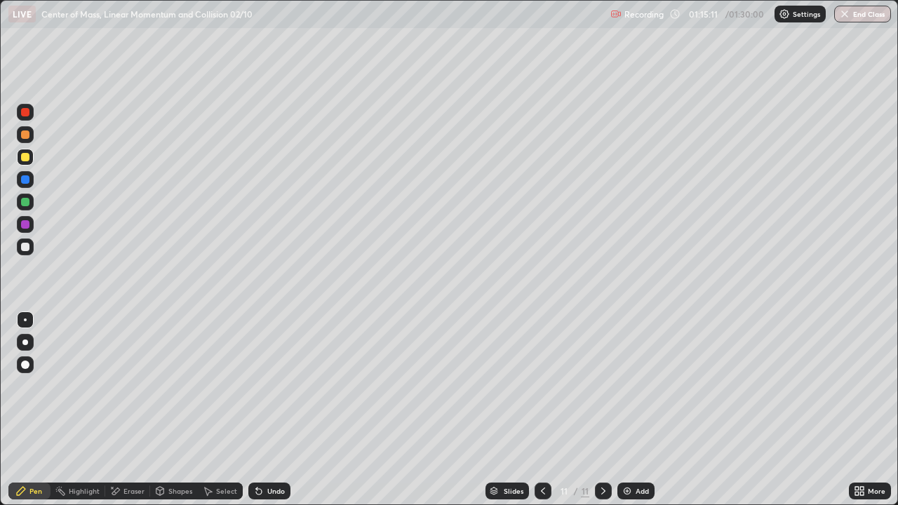
click at [30, 247] on div at bounding box center [25, 247] width 17 height 17
click at [276, 445] on div "Undo" at bounding box center [276, 491] width 18 height 7
click at [264, 445] on div "Undo" at bounding box center [269, 491] width 42 height 17
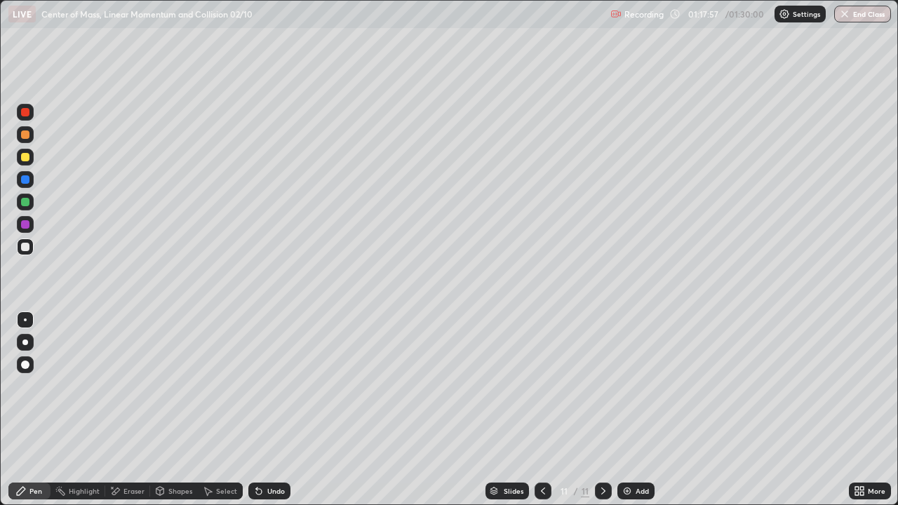
click at [264, 445] on div "Undo" at bounding box center [269, 491] width 42 height 17
click at [260, 445] on icon at bounding box center [258, 490] width 11 height 11
click at [267, 445] on div "Undo" at bounding box center [276, 491] width 18 height 7
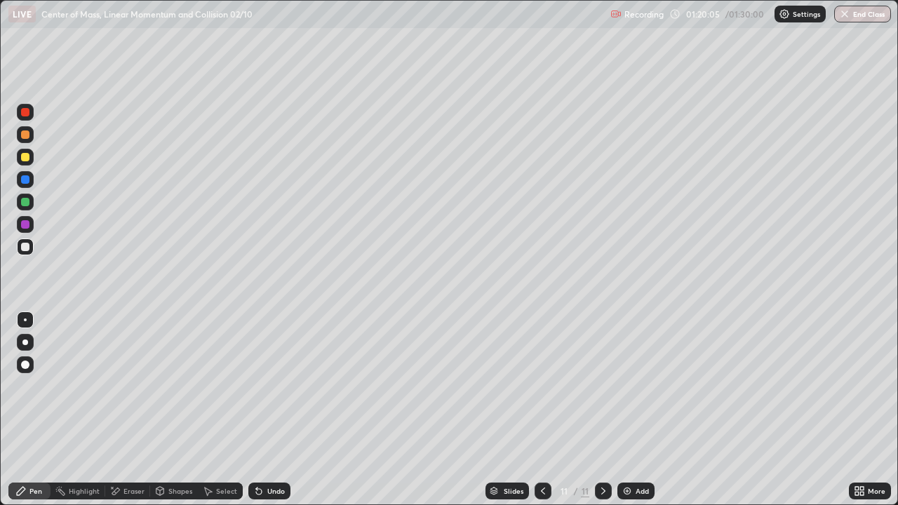
click at [628, 445] on img at bounding box center [627, 490] width 11 height 11
click at [26, 112] on div at bounding box center [25, 112] width 8 height 8
click at [25, 154] on div at bounding box center [25, 157] width 8 height 8
click at [259, 445] on div "Undo" at bounding box center [269, 491] width 42 height 17
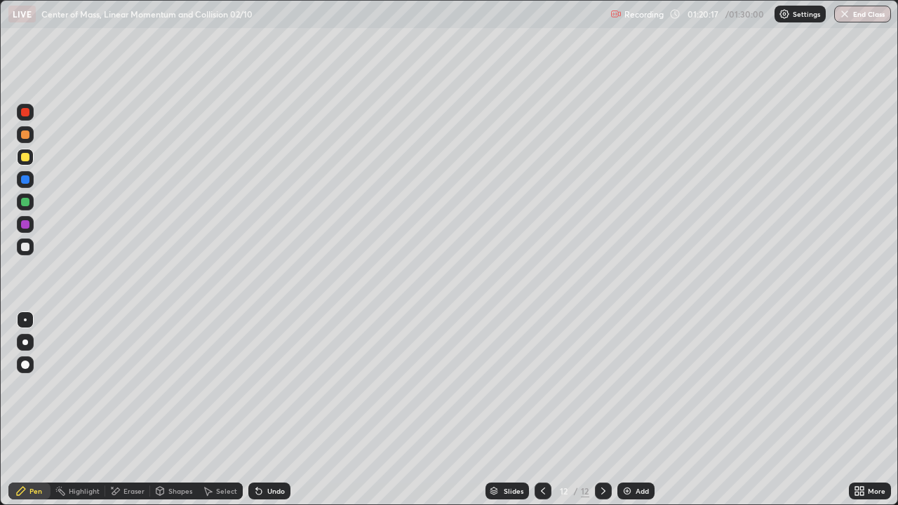
click at [260, 445] on div "Undo" at bounding box center [269, 491] width 42 height 17
click at [274, 445] on div "Undo" at bounding box center [276, 491] width 18 height 7
click at [275, 445] on div "Undo" at bounding box center [276, 491] width 18 height 7
click at [25, 243] on div at bounding box center [25, 247] width 8 height 8
click at [24, 181] on div at bounding box center [25, 179] width 8 height 8
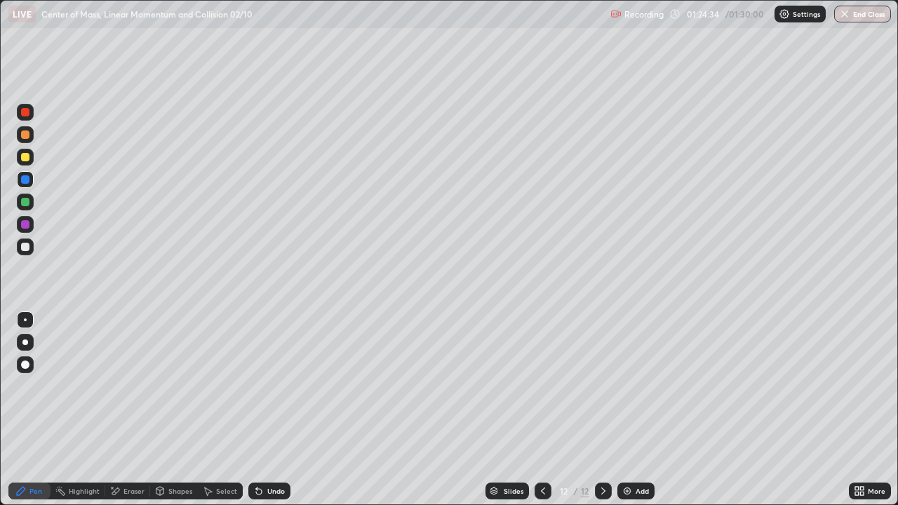
click at [860, 15] on button "End Class" at bounding box center [862, 14] width 57 height 17
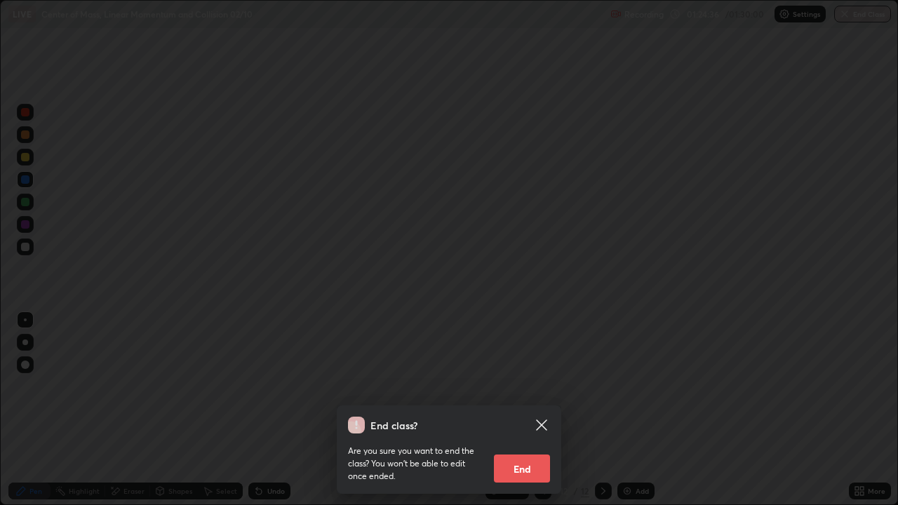
click at [531, 445] on button "End" at bounding box center [522, 469] width 56 height 28
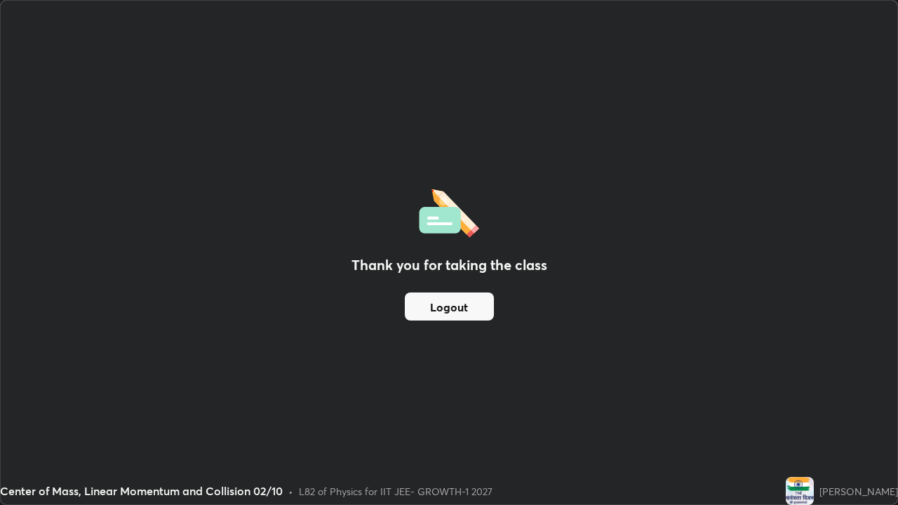
click at [434, 318] on button "Logout" at bounding box center [449, 307] width 89 height 28
